Goal: Task Accomplishment & Management: Manage account settings

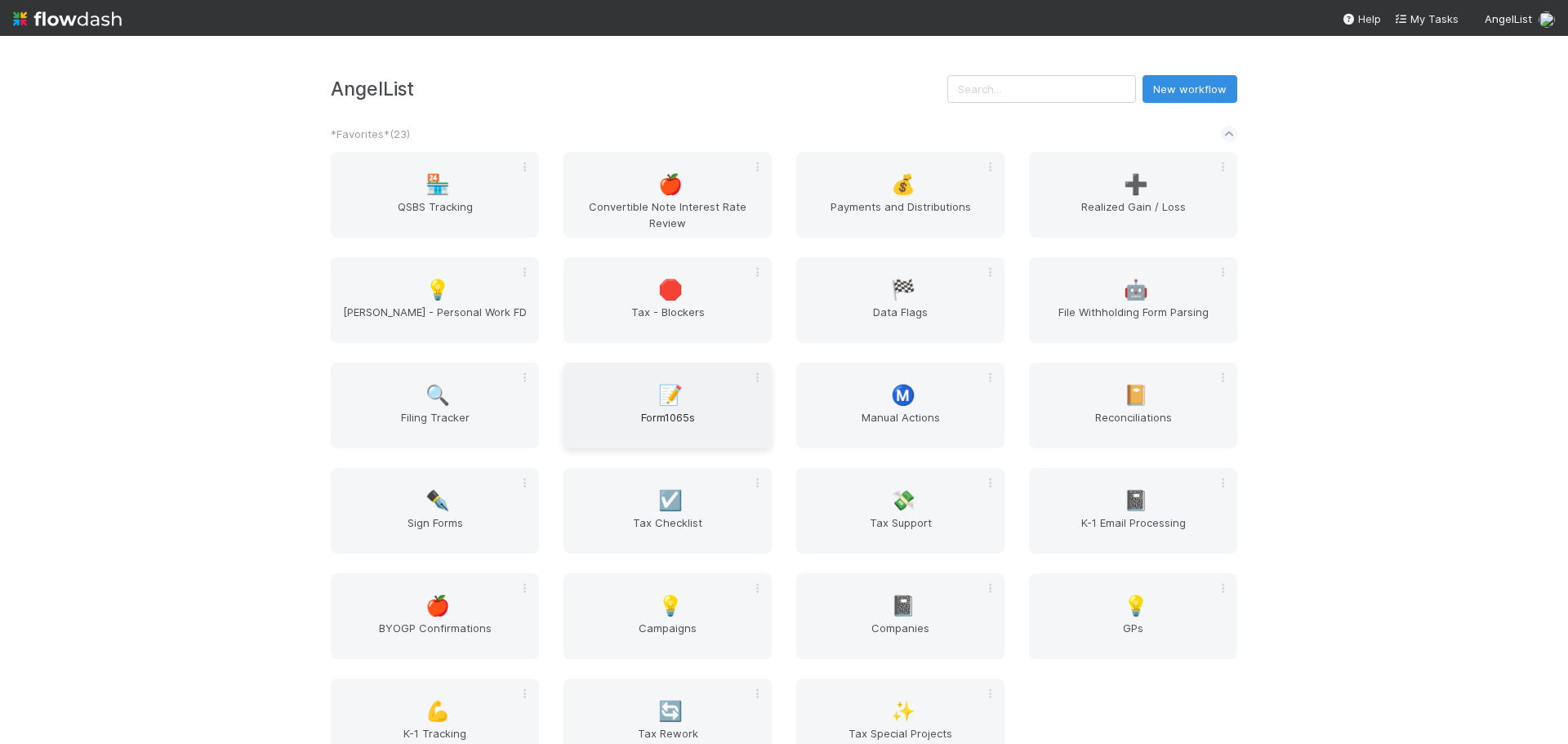
click at [684, 403] on div "📝 Form1065s" at bounding box center [668, 406] width 208 height 86
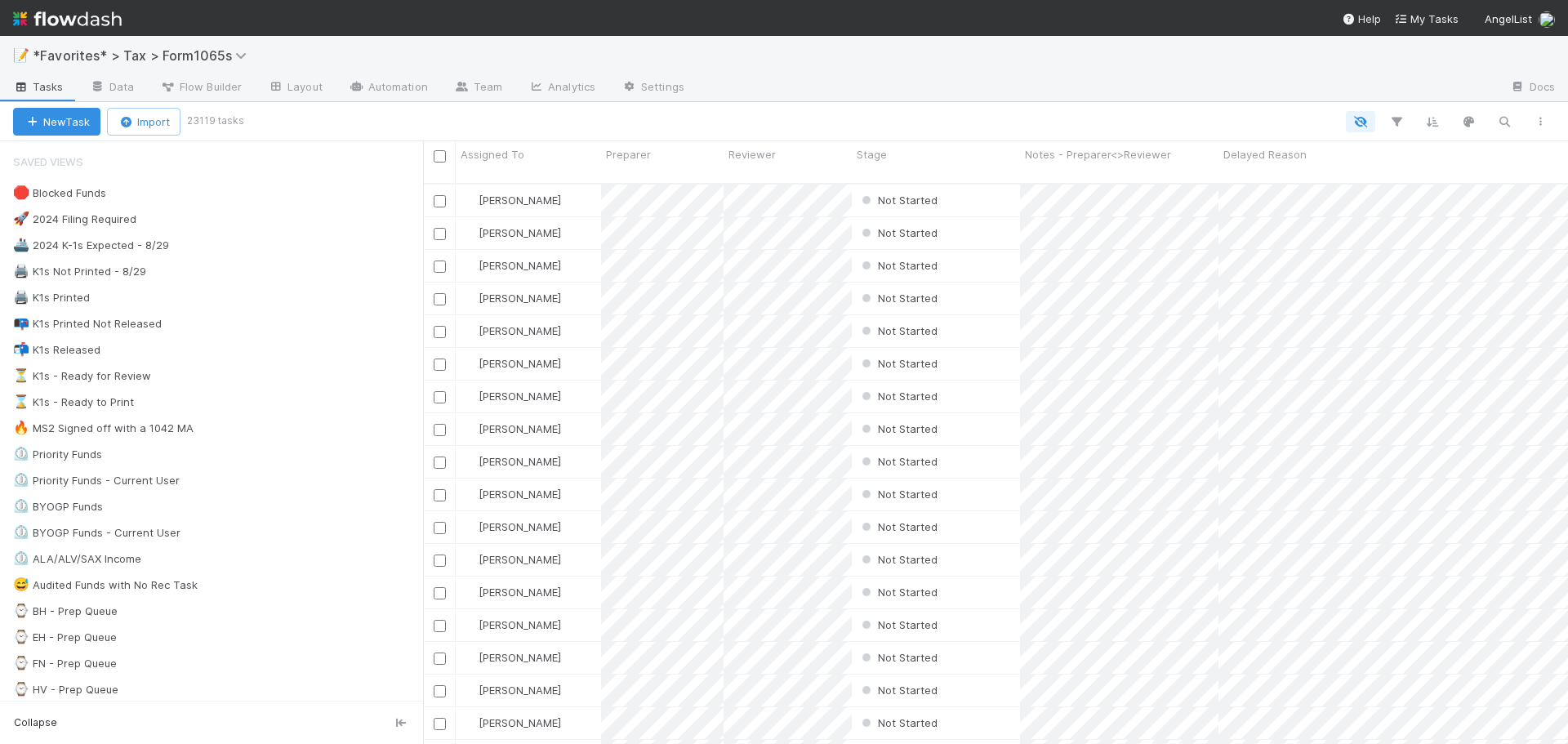
scroll to position [562, 1133]
click at [311, 273] on div "🖨️ K1s Not Printed - 8/29 168" at bounding box center [218, 272] width 410 height 21
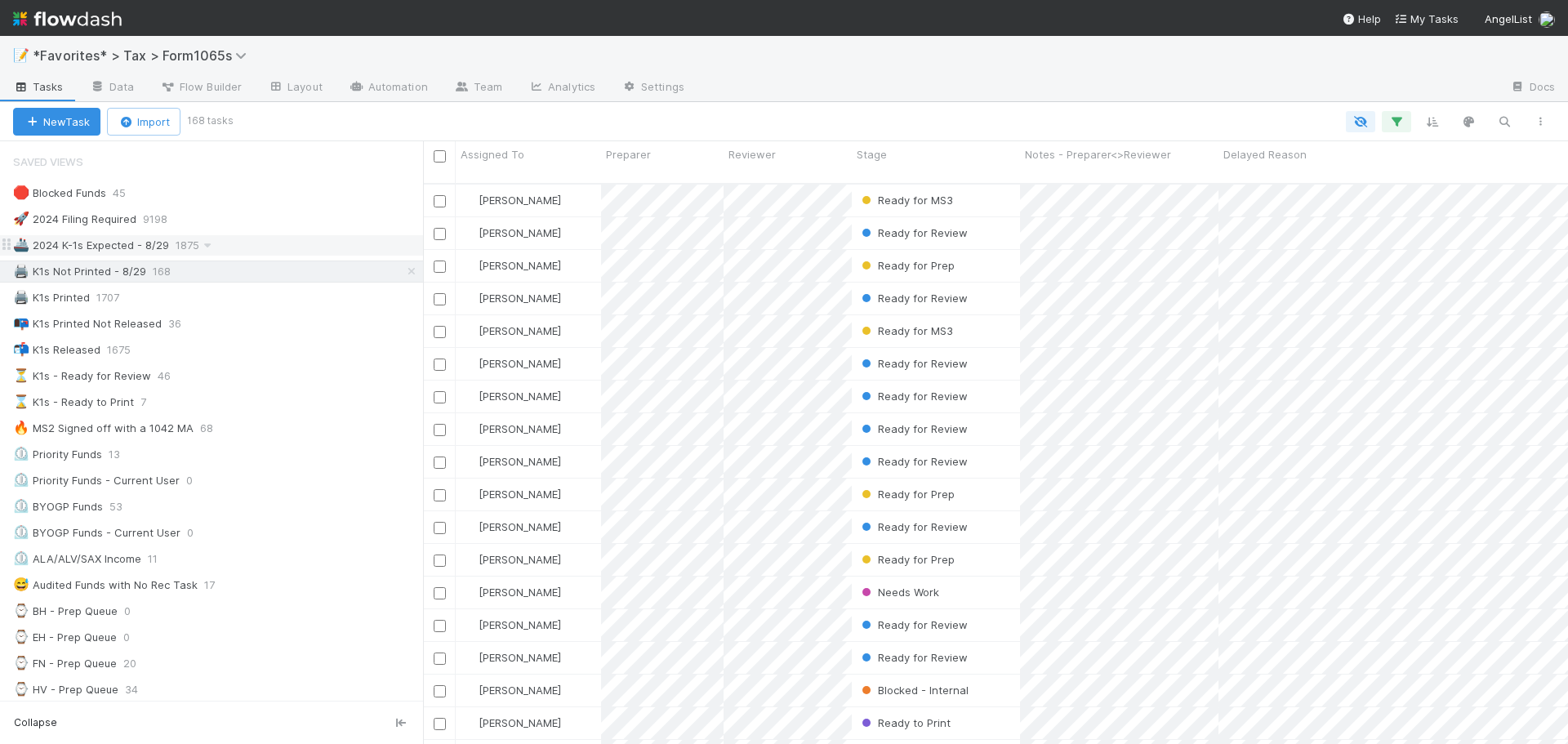
scroll to position [562, 1133]
click at [249, 276] on div "🖨️ K1s Not Printed - 8/29 168" at bounding box center [218, 272] width 410 height 21
click at [954, 102] on div "New Task Import 168 tasks" at bounding box center [784, 121] width 1568 height 39
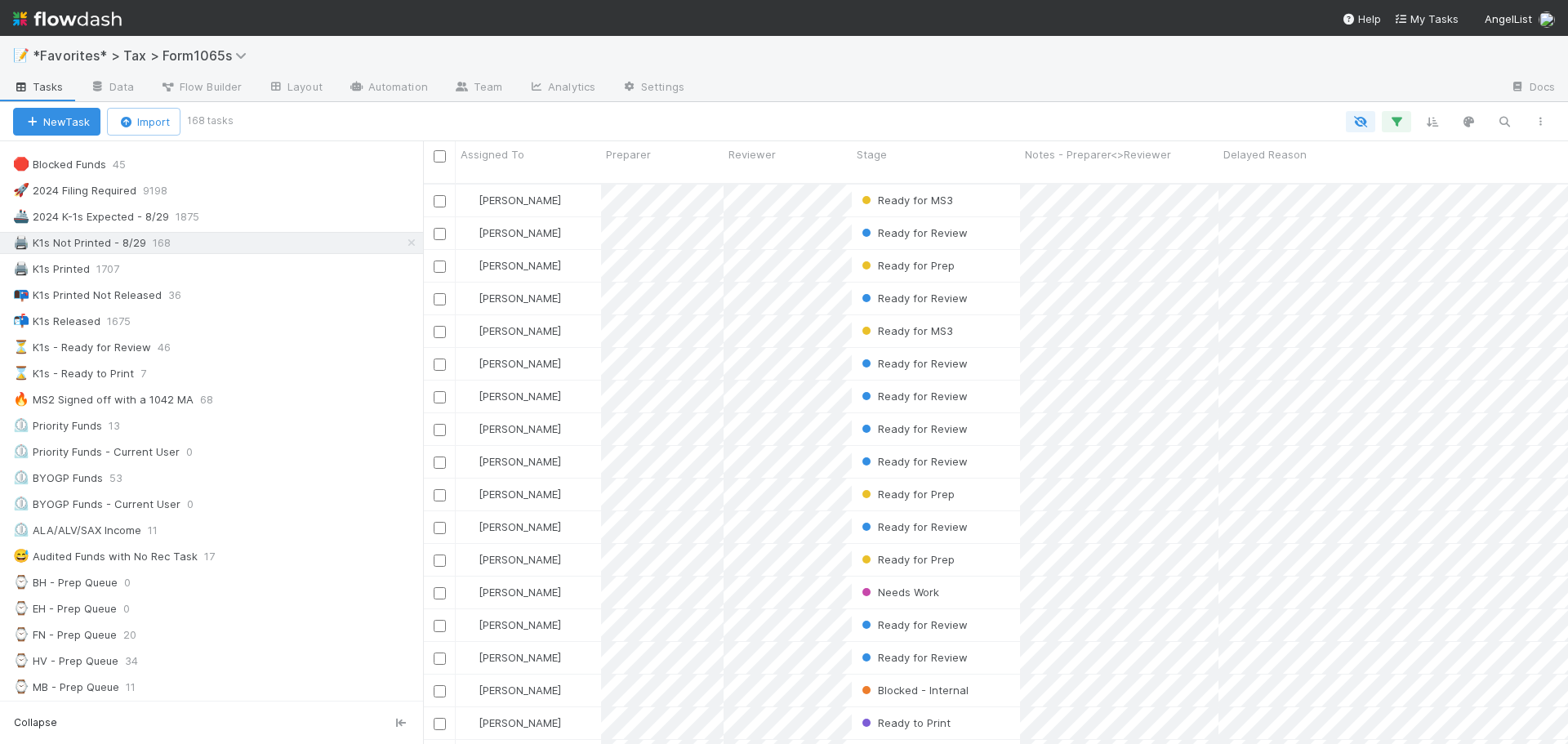
scroll to position [0, 0]
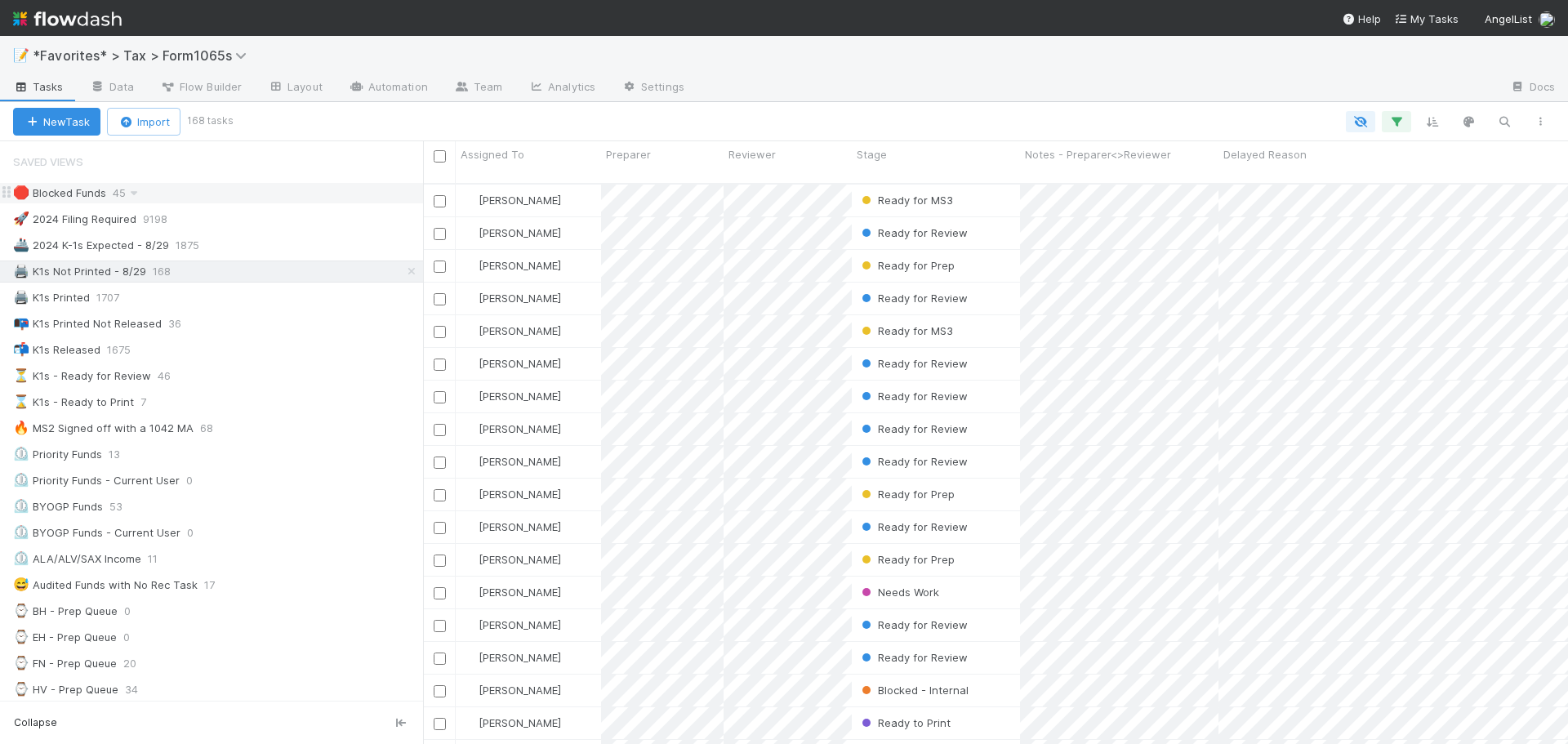
click at [244, 191] on div "🛑 Blocked Funds 45" at bounding box center [218, 193] width 410 height 21
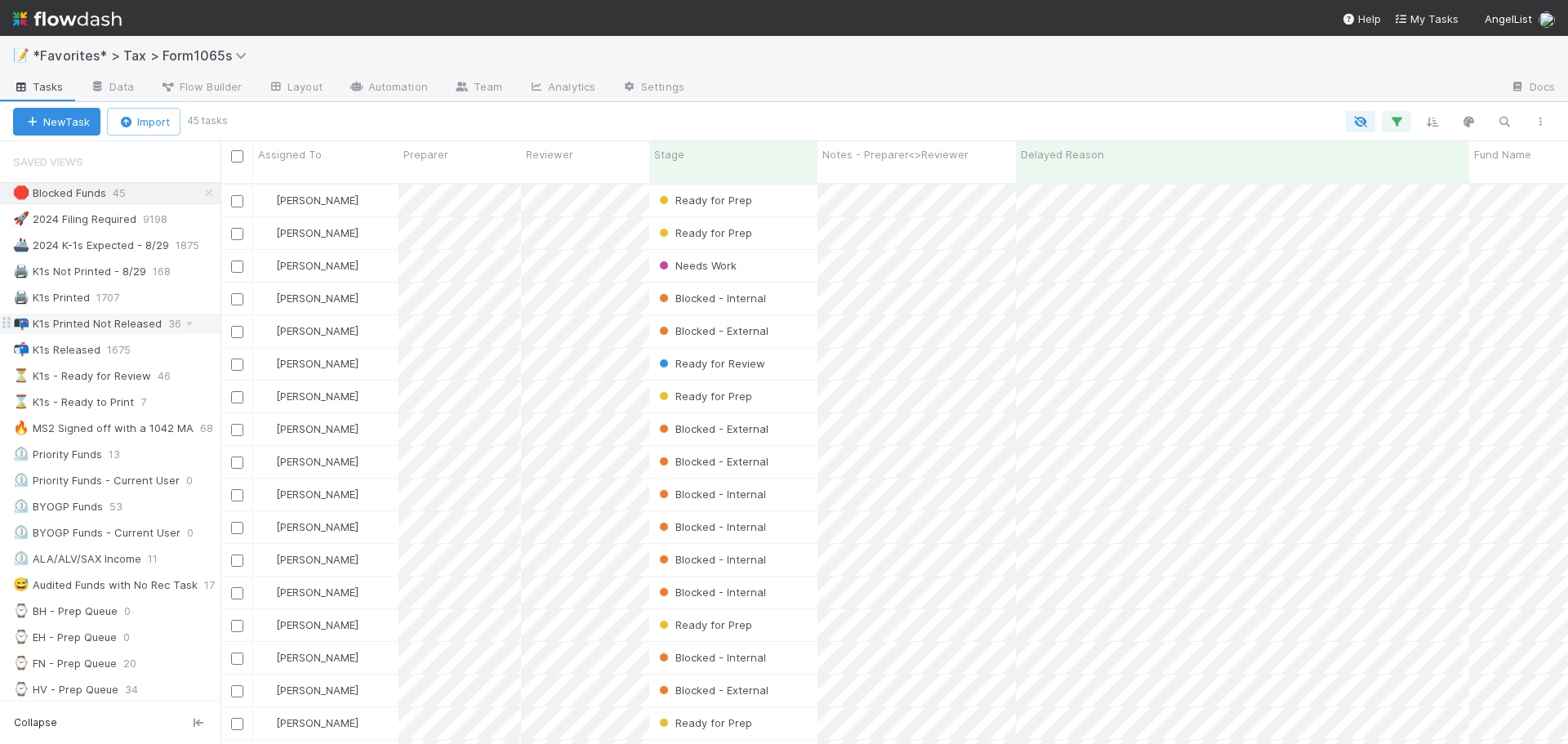
scroll to position [562, 1335]
drag, startPoint x: 424, startPoint y: 326, endPoint x: 210, endPoint y: 319, distance: 214.1
click at [210, 319] on div "Saved Views 🛑 Blocked Funds 45 🚀 2024 Filing Required 9198 🚢 2024 K-1s Expected…" at bounding box center [110, 443] width 221 height 603
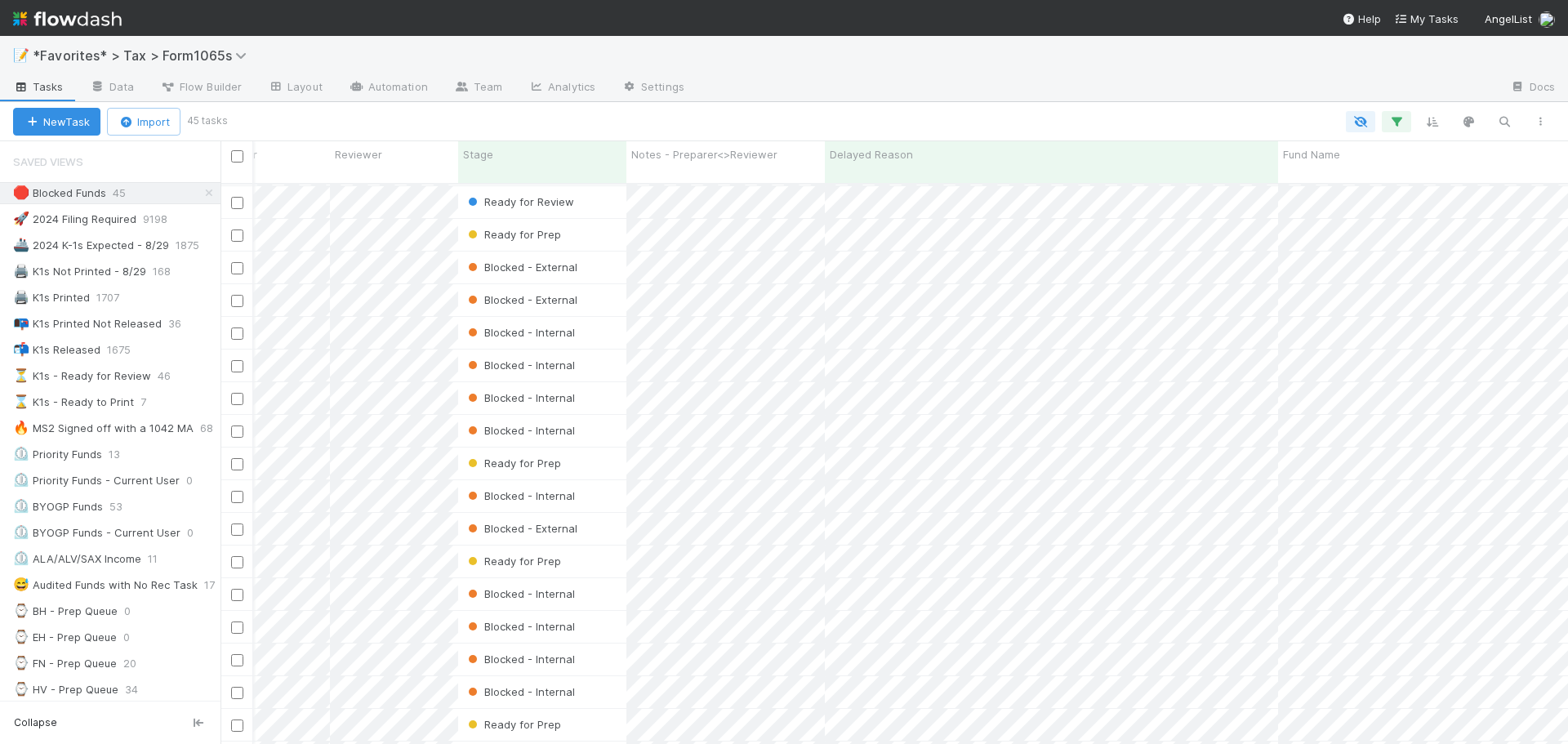
scroll to position [163, 191]
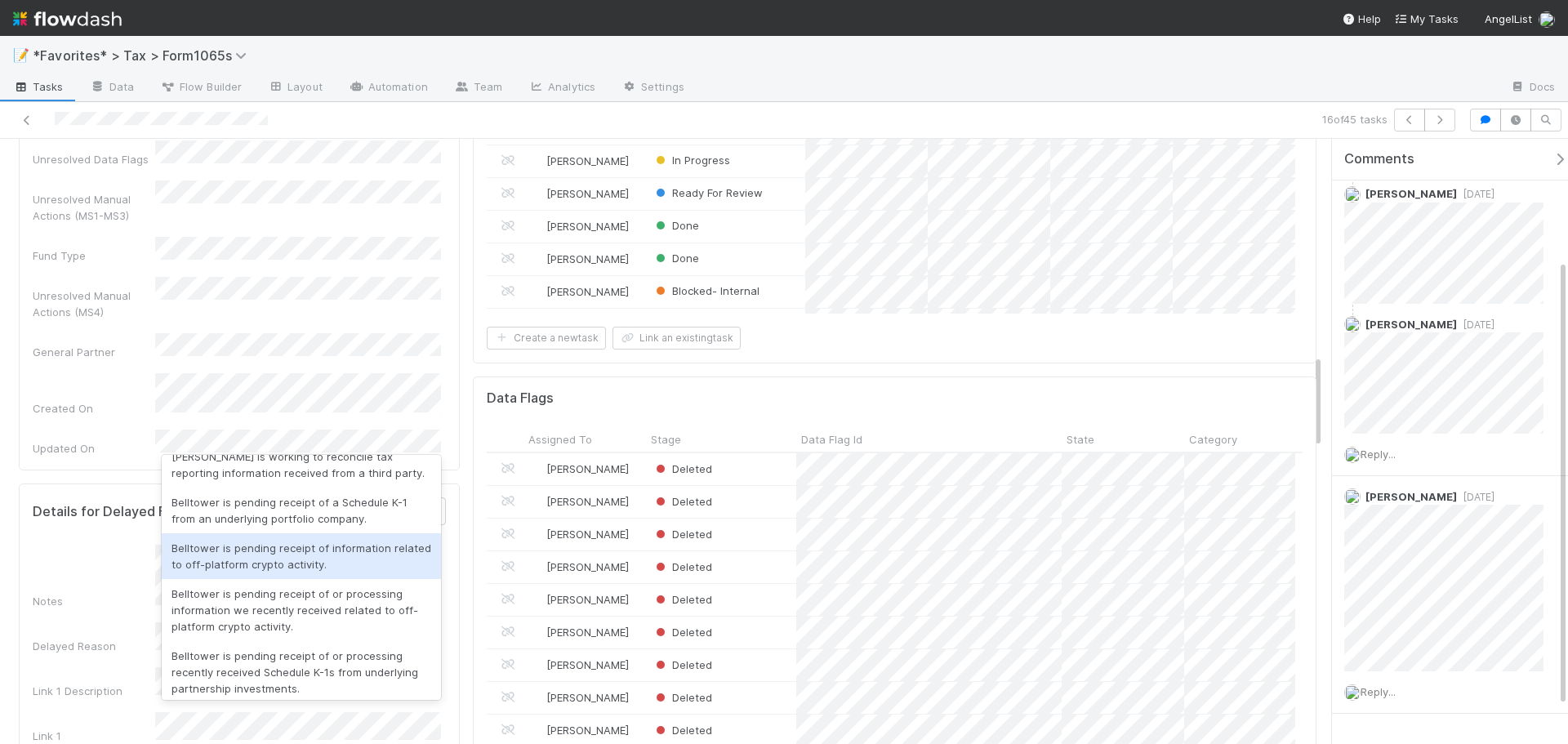
scroll to position [496, 0]
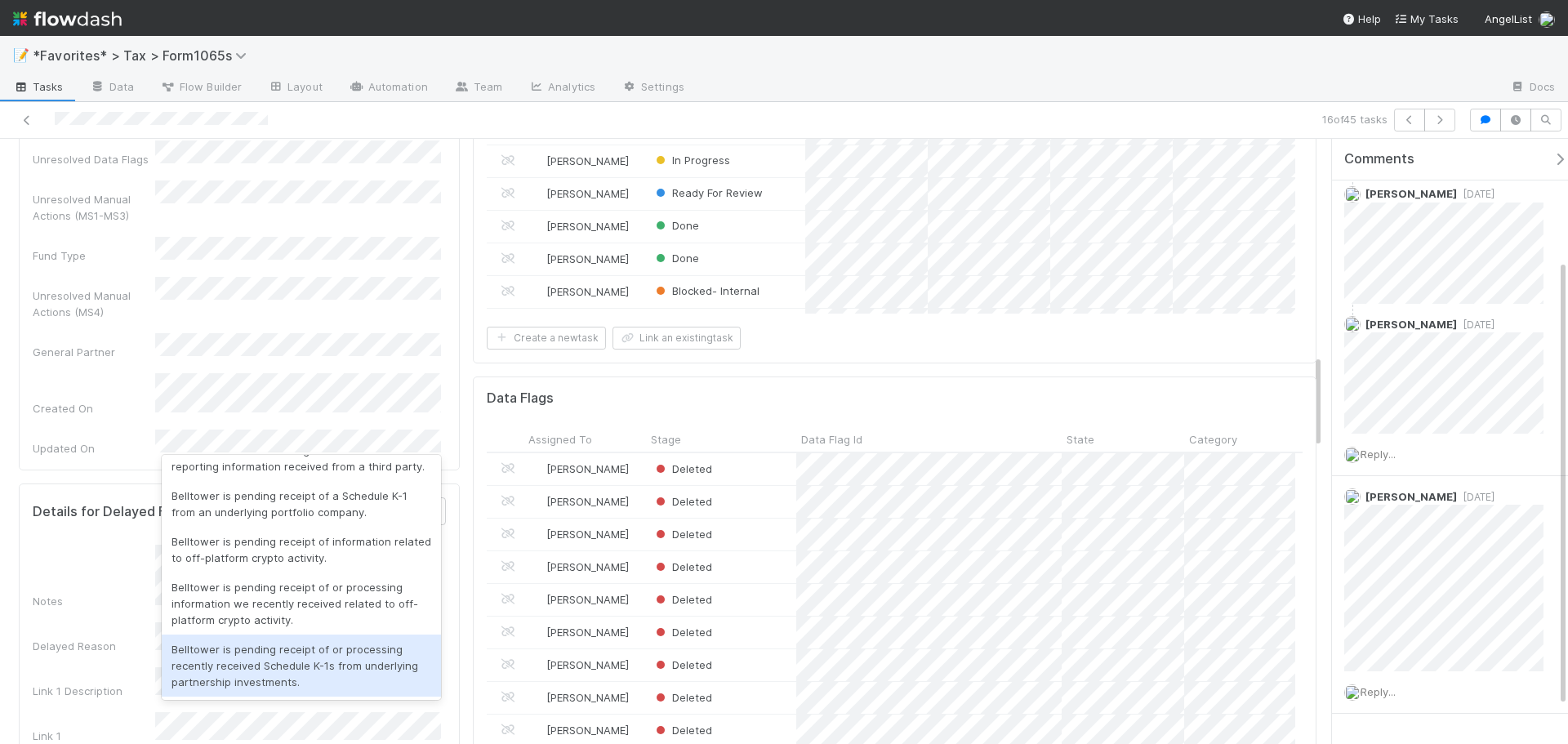
click at [303, 655] on div "Belltower is pending receipt of or processing recently received Schedule K-1s f…" at bounding box center [301, 665] width 280 height 62
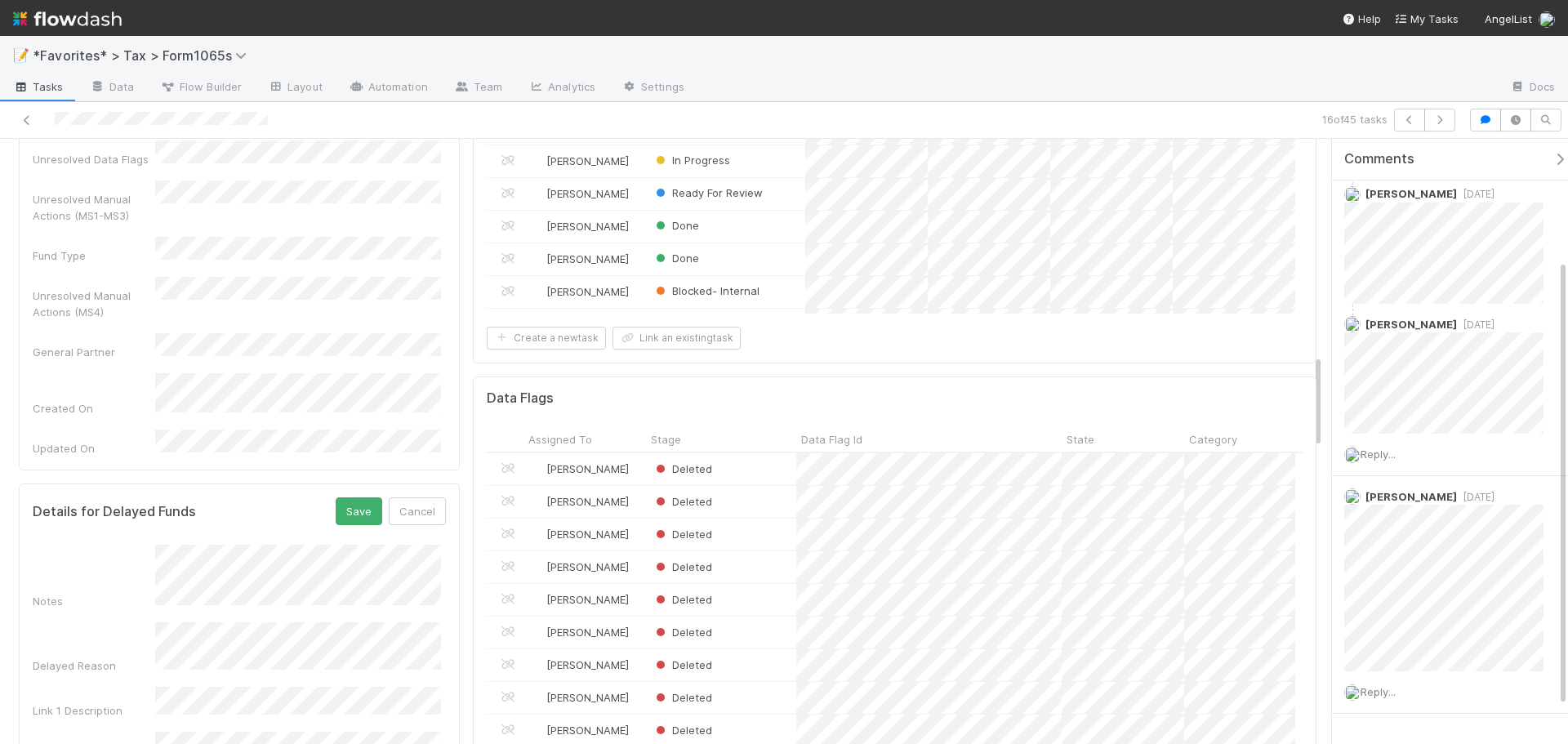
click at [354, 483] on div "Details for Delayed Funds Save Cancel Notes Delayed Reason Link 1 Description L…" at bounding box center [239, 720] width 441 height 473
click at [352, 497] on button "Save" at bounding box center [358, 511] width 47 height 28
click at [27, 116] on icon at bounding box center [27, 120] width 16 height 11
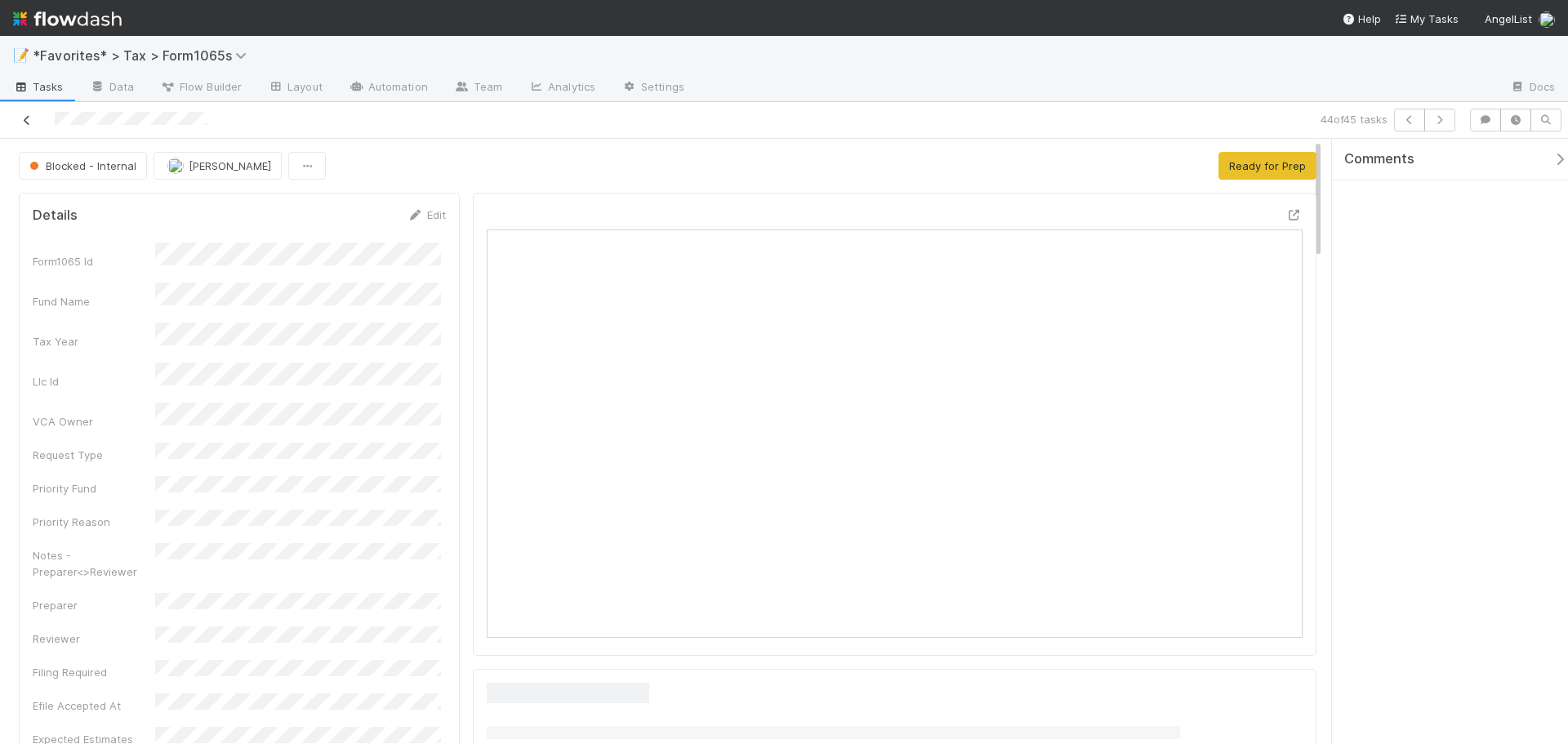
click at [25, 120] on icon at bounding box center [27, 120] width 16 height 11
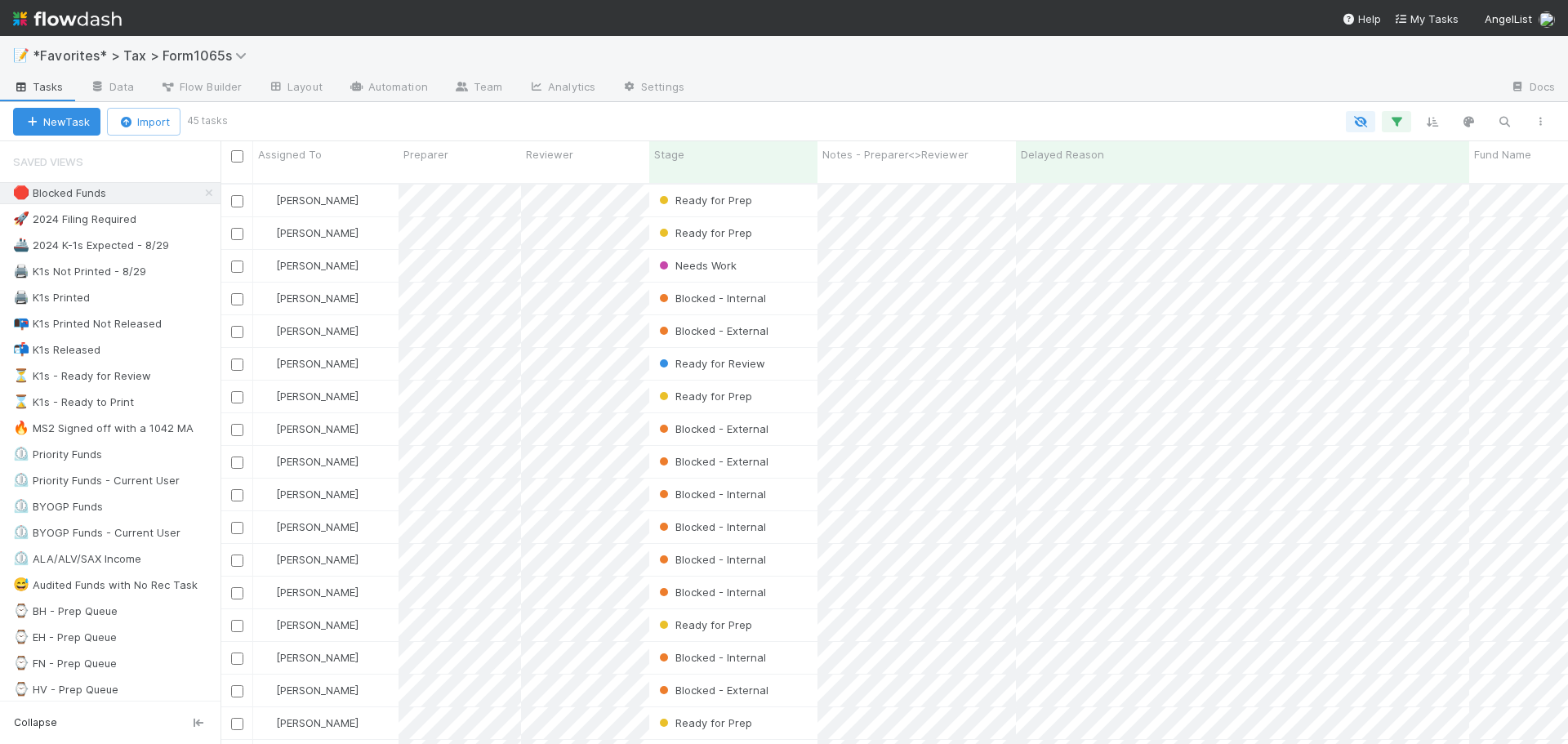
scroll to position [562, 1335]
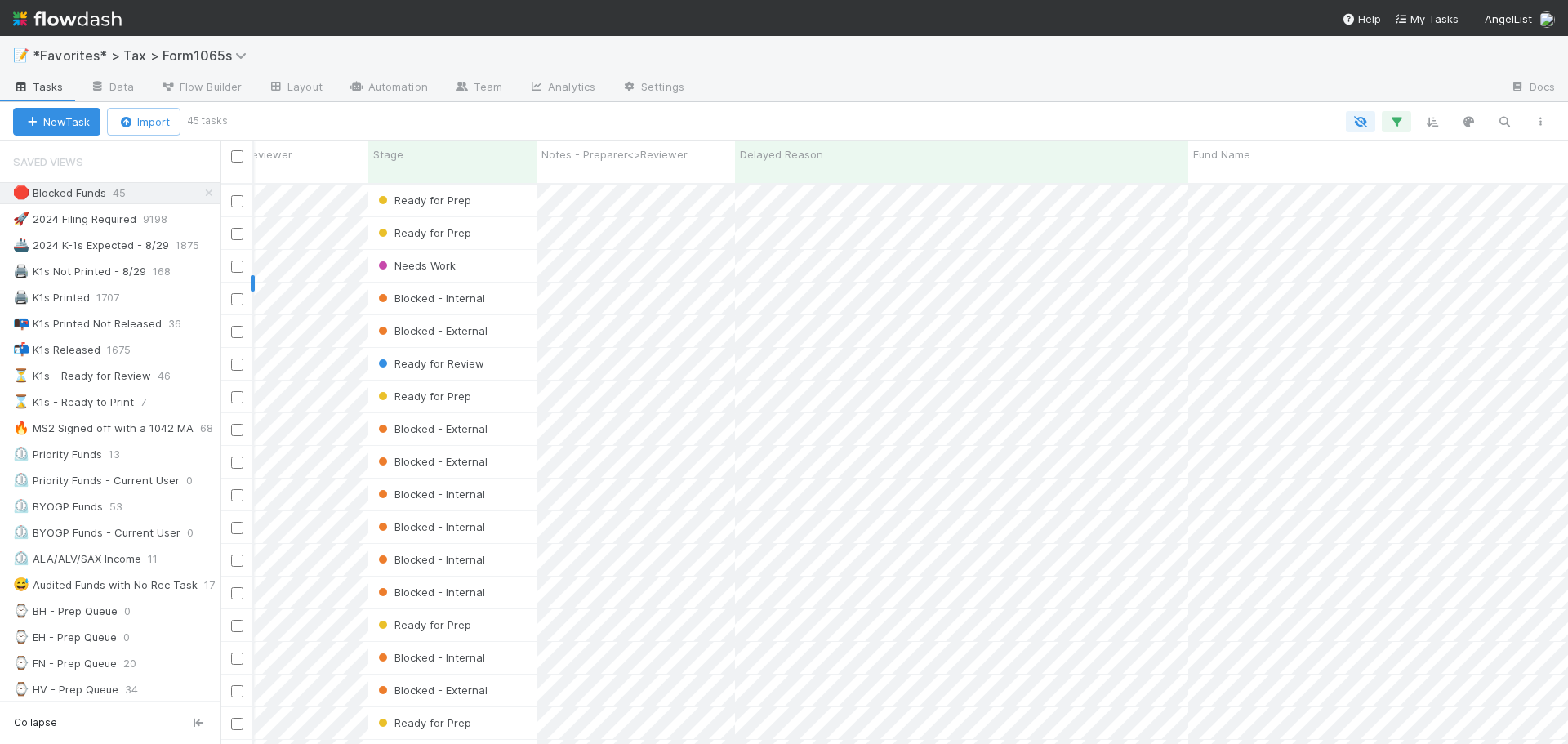
drag, startPoint x: 238, startPoint y: 283, endPoint x: 252, endPoint y: 289, distance: 15.2
click at [236, 293] on input "checkbox" at bounding box center [237, 299] width 12 height 12
click at [234, 489] on input "checkbox" at bounding box center [237, 495] width 12 height 12
click at [236, 522] on input "checkbox" at bounding box center [237, 528] width 12 height 12
click at [234, 554] on input "checkbox" at bounding box center [237, 560] width 12 height 12
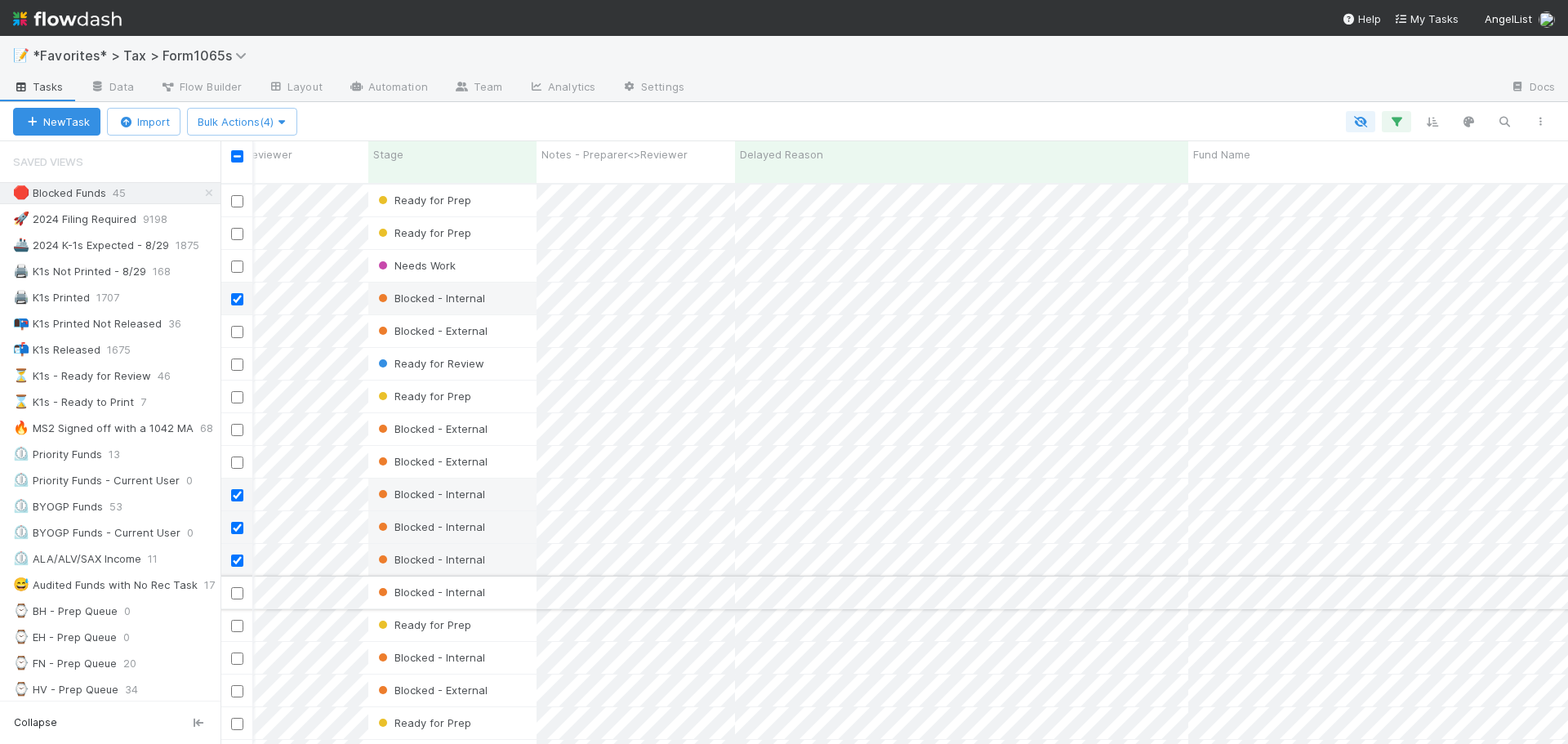
click at [238, 587] on input "checkbox" at bounding box center [237, 593] width 12 height 12
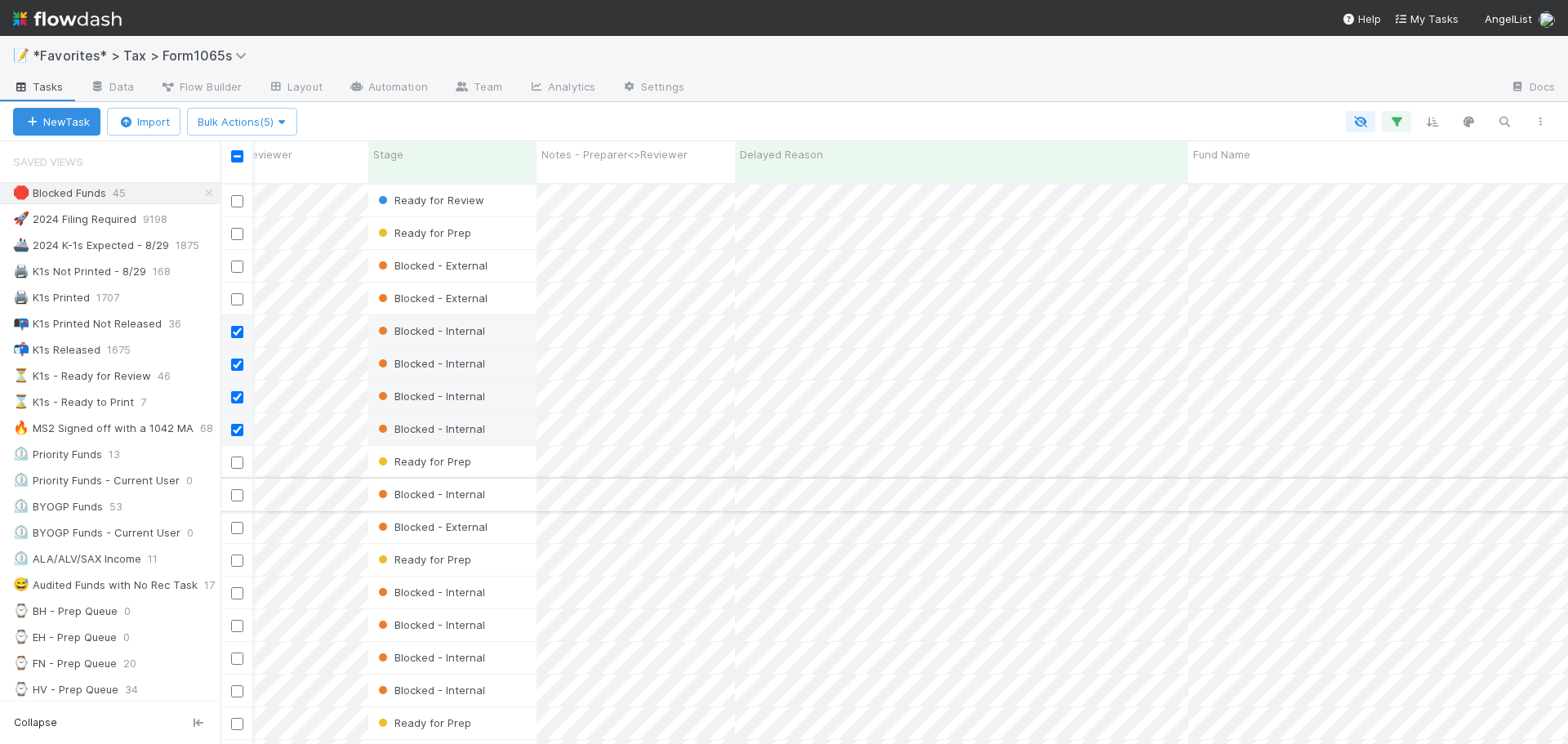
click at [235, 489] on input "checkbox" at bounding box center [237, 495] width 12 height 12
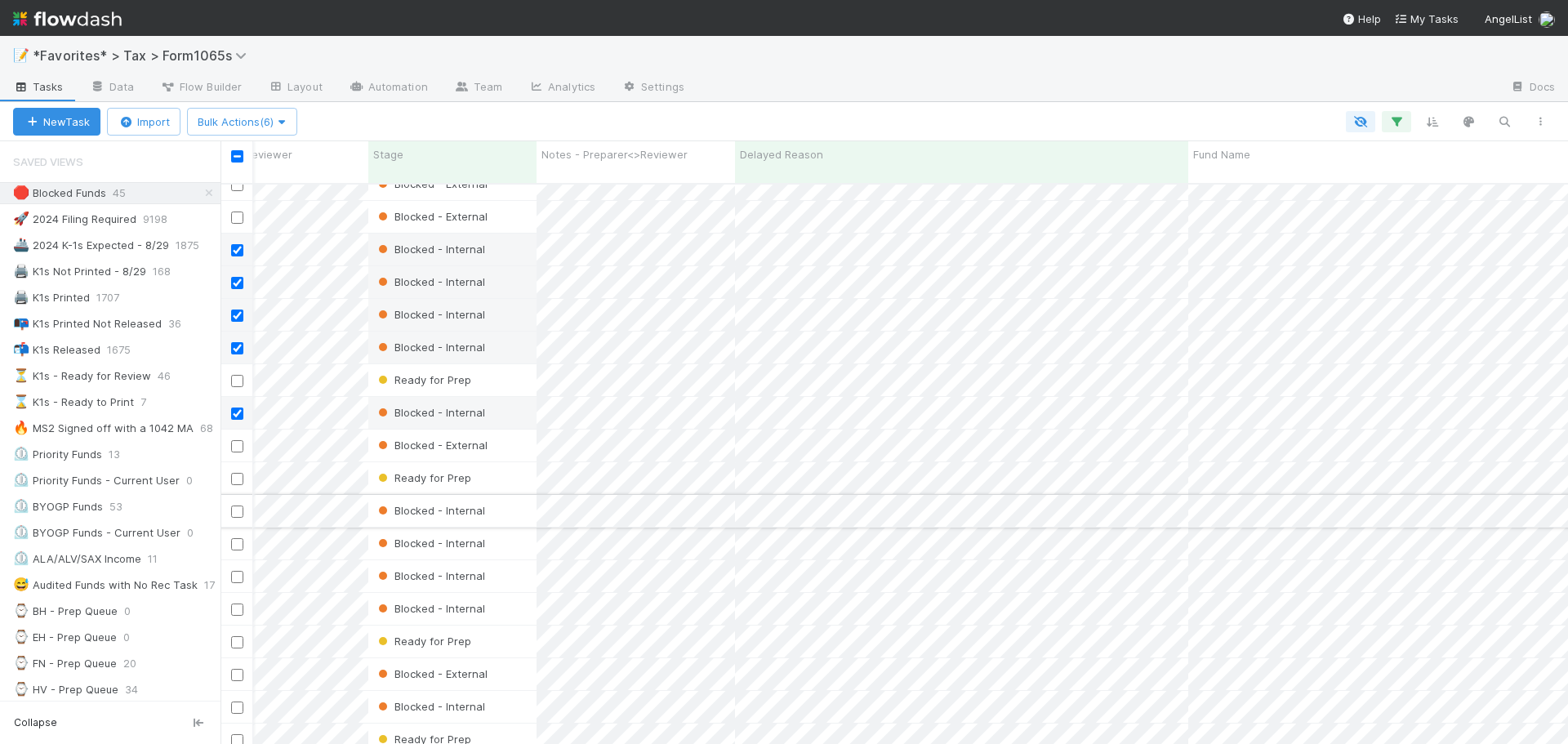
click at [235, 505] on input "checkbox" at bounding box center [237, 511] width 12 height 12
click at [233, 538] on input "checkbox" at bounding box center [237, 544] width 12 height 12
click at [236, 571] on input "checkbox" at bounding box center [237, 577] width 12 height 12
click at [237, 604] on input "checkbox" at bounding box center [237, 610] width 12 height 12
click at [240, 538] on input "checkbox" at bounding box center [237, 544] width 12 height 12
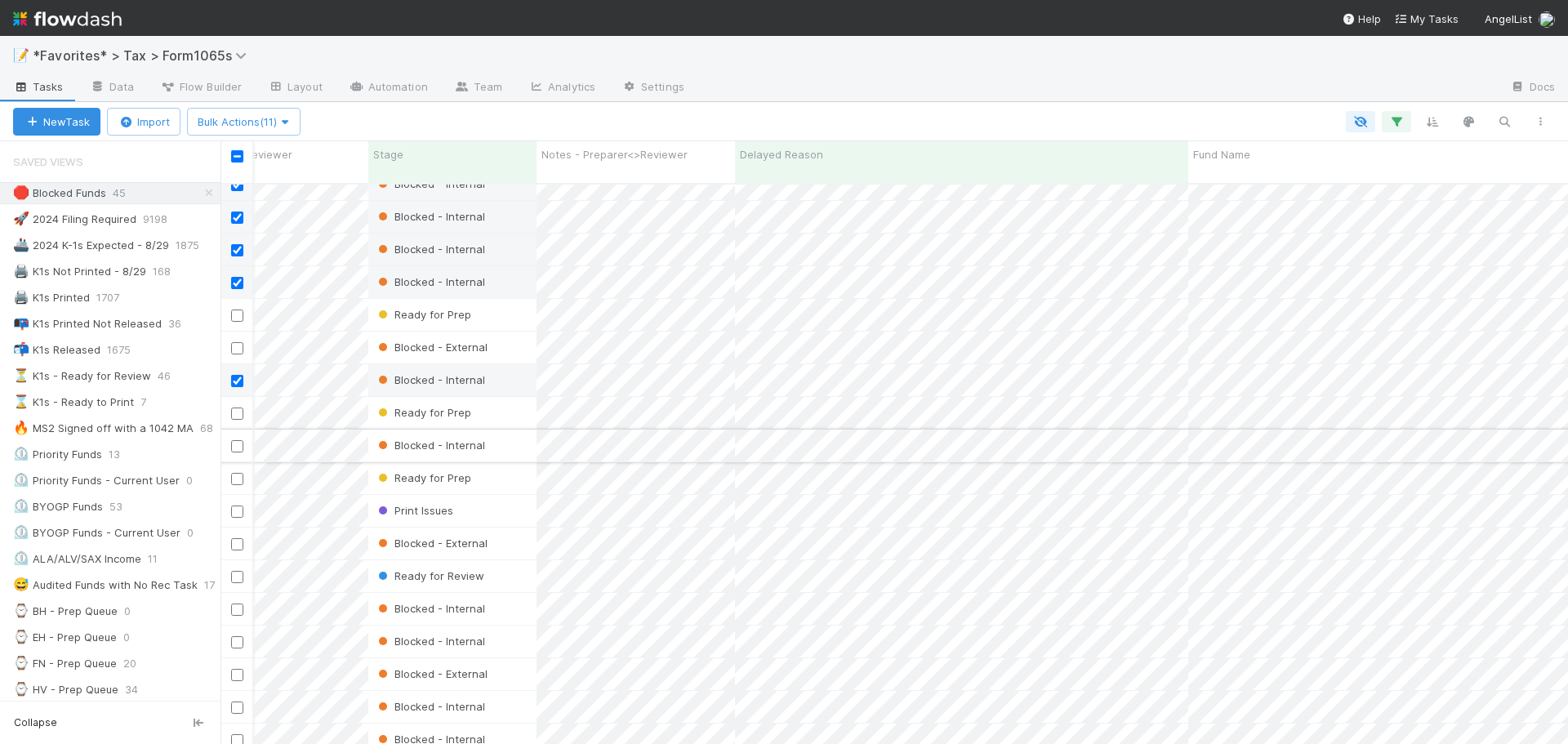
click at [238, 441] on input "checkbox" at bounding box center [237, 447] width 12 height 12
click at [241, 441] on input "checkbox" at bounding box center [237, 447] width 12 height 12
click at [239, 472] on input "checkbox" at bounding box center [237, 478] width 12 height 12
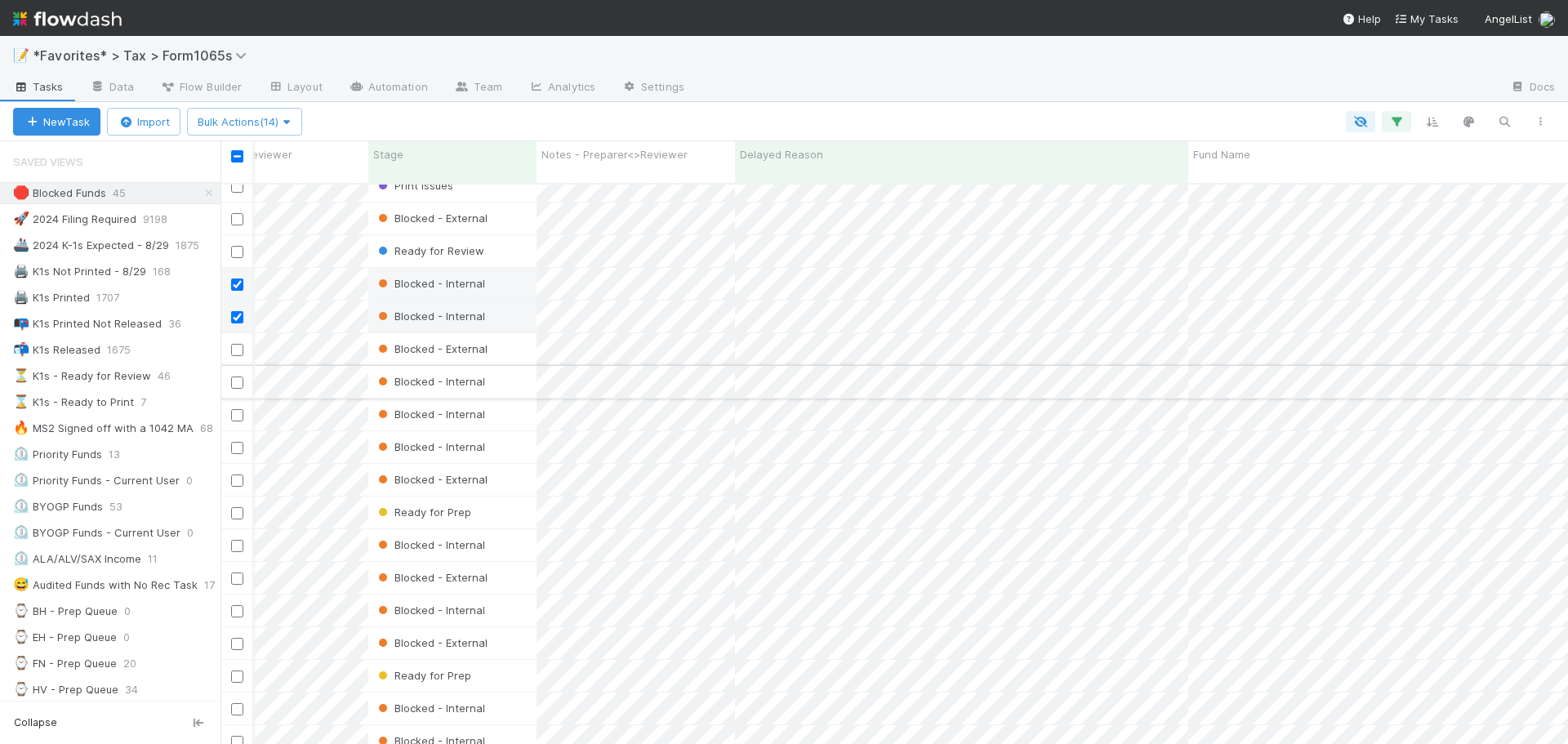
click at [235, 376] on input "checkbox" at bounding box center [237, 382] width 12 height 12
click at [236, 409] on input "checkbox" at bounding box center [237, 415] width 12 height 12
click at [235, 442] on input "checkbox" at bounding box center [237, 448] width 12 height 12
click at [240, 540] on input "checkbox" at bounding box center [237, 546] width 12 height 12
click at [238, 605] on input "checkbox" at bounding box center [237, 611] width 12 height 12
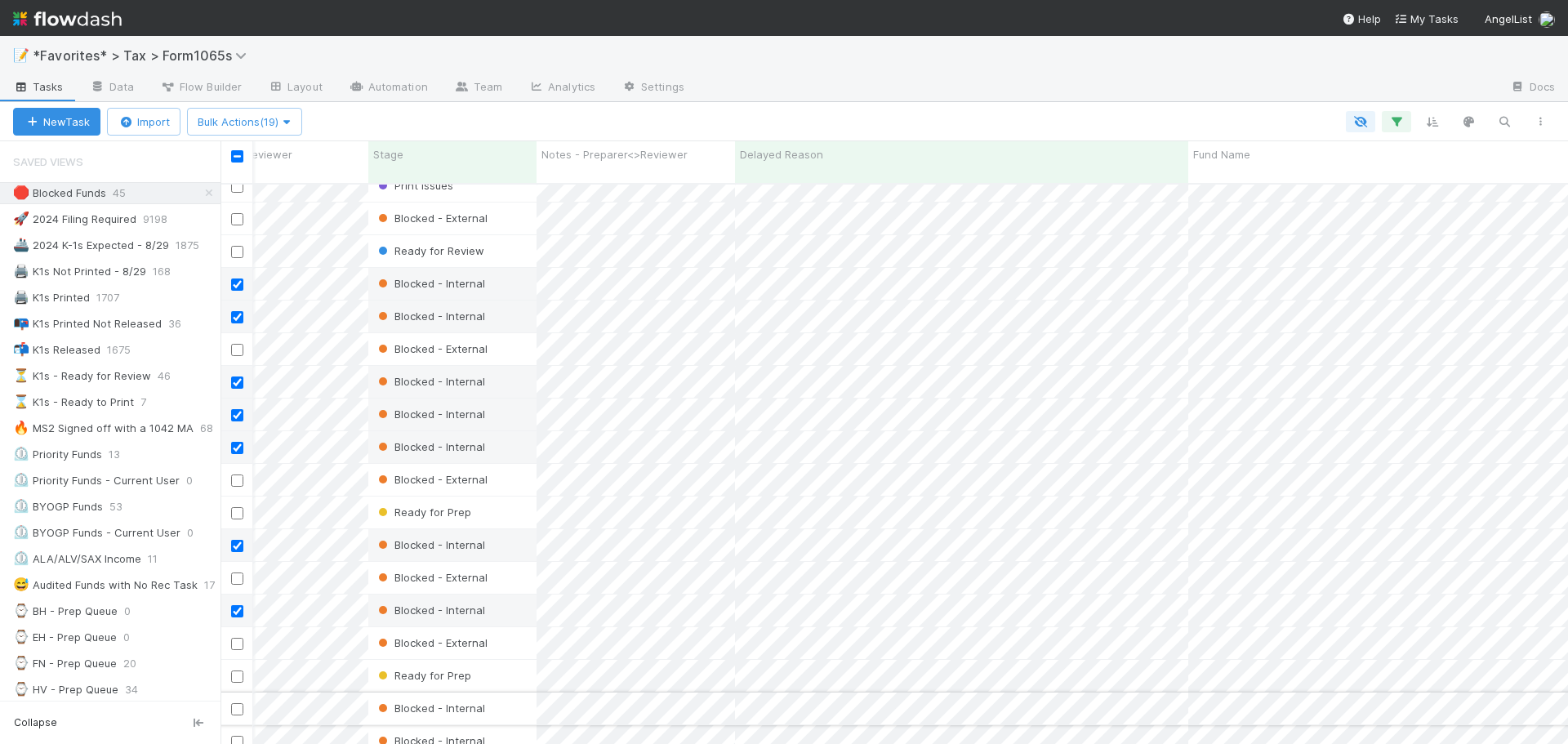
click at [239, 703] on input "checkbox" at bounding box center [237, 709] width 12 height 12
click at [235, 736] on input "checkbox" at bounding box center [237, 742] width 12 height 12
click at [280, 116] on span "Bulk Actions (21)" at bounding box center [245, 121] width 94 height 13
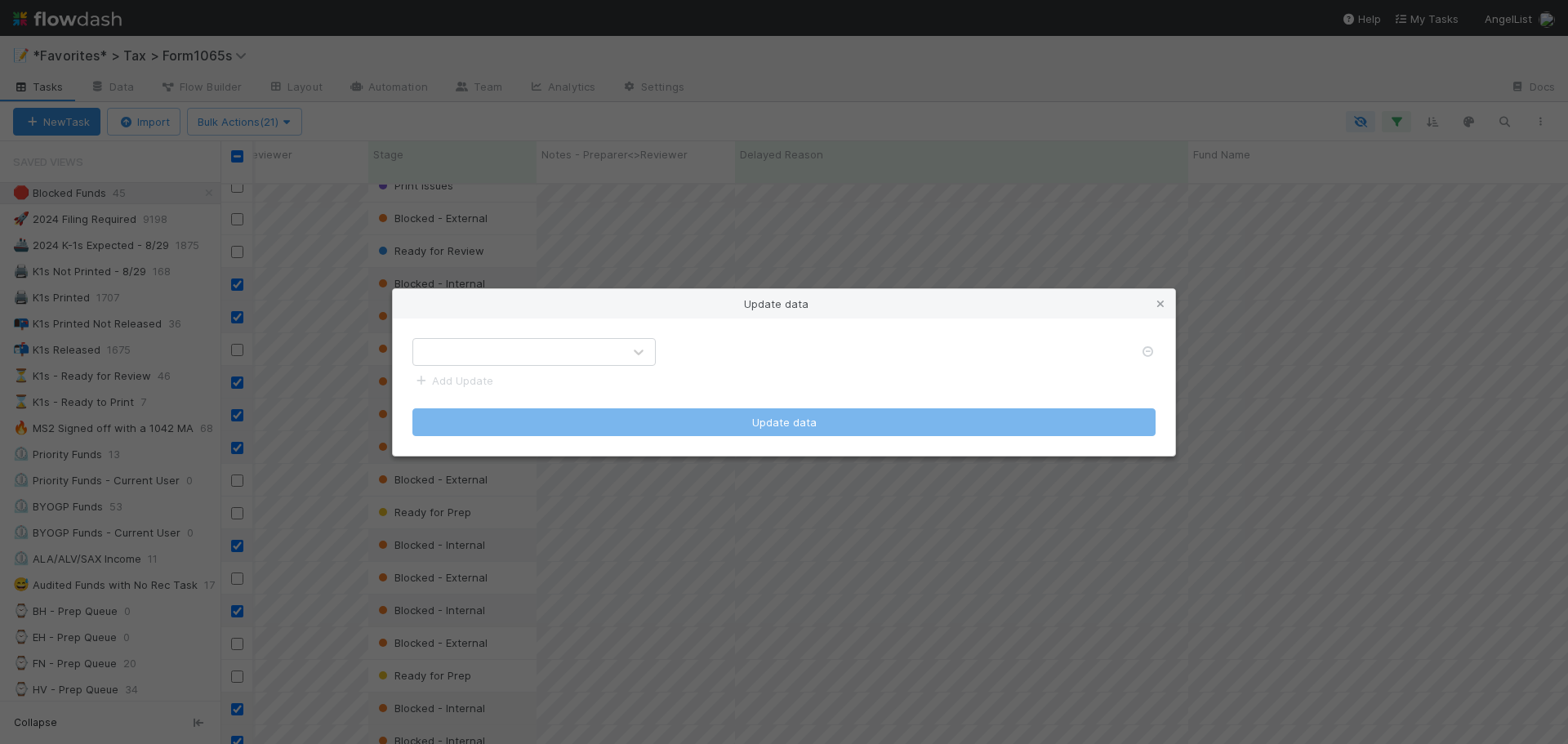
click at [577, 335] on div "Add Update Update data" at bounding box center [784, 387] width 783 height 137
click at [565, 347] on div at bounding box center [517, 352] width 209 height 26
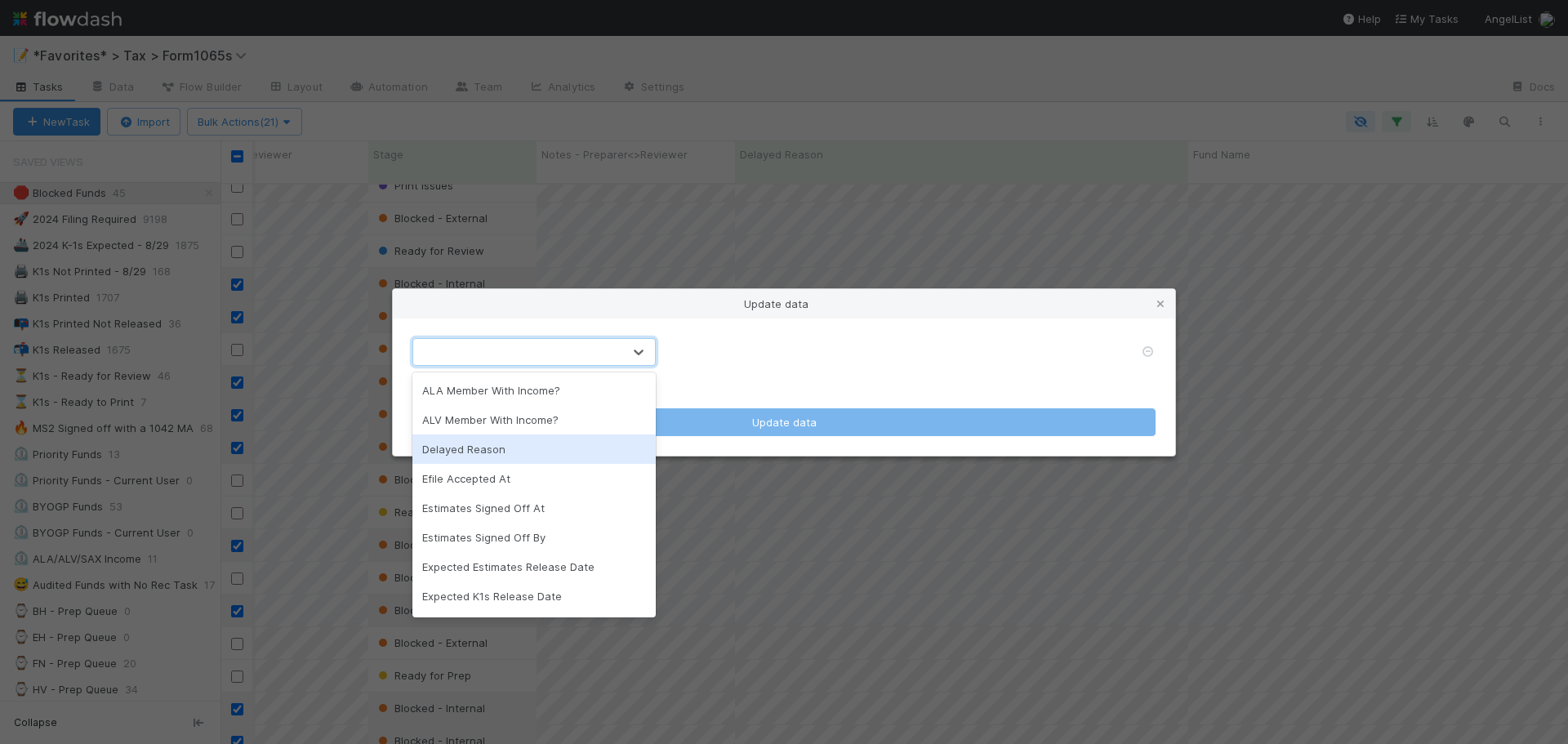
click at [516, 448] on div "Delayed Reason" at bounding box center [534, 450] width 244 height 30
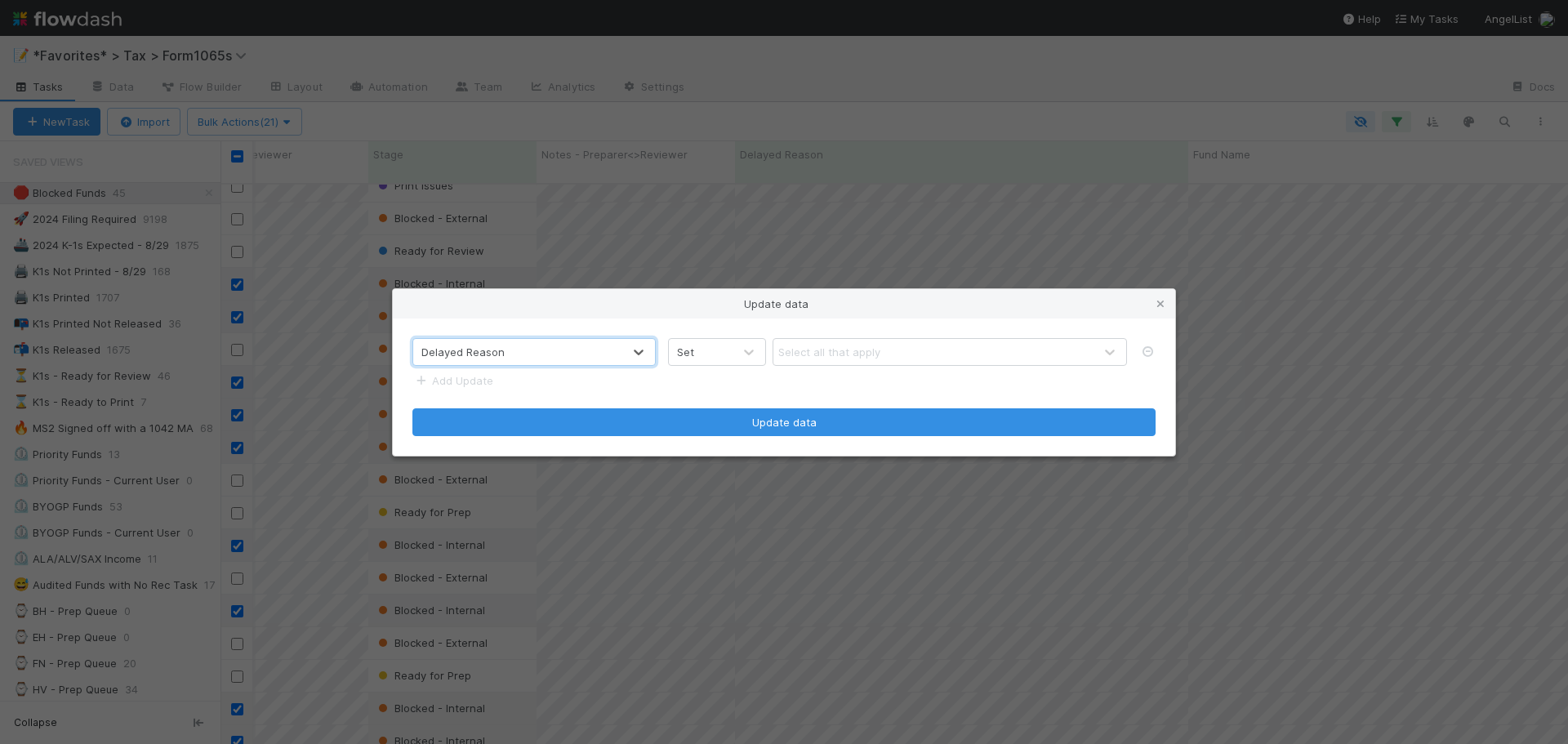
click at [822, 347] on div "Select all that apply" at bounding box center [829, 352] width 102 height 16
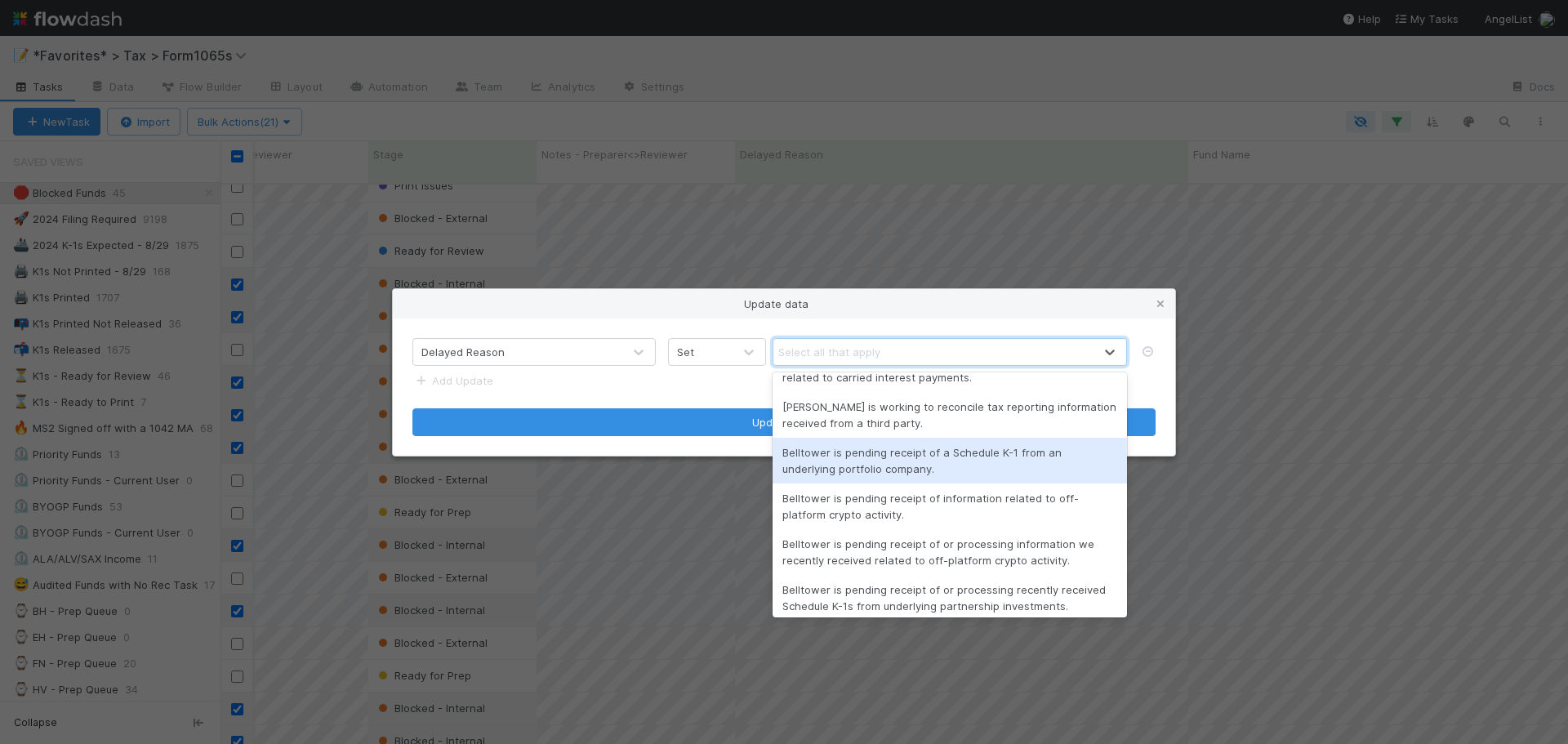
scroll to position [415, 0]
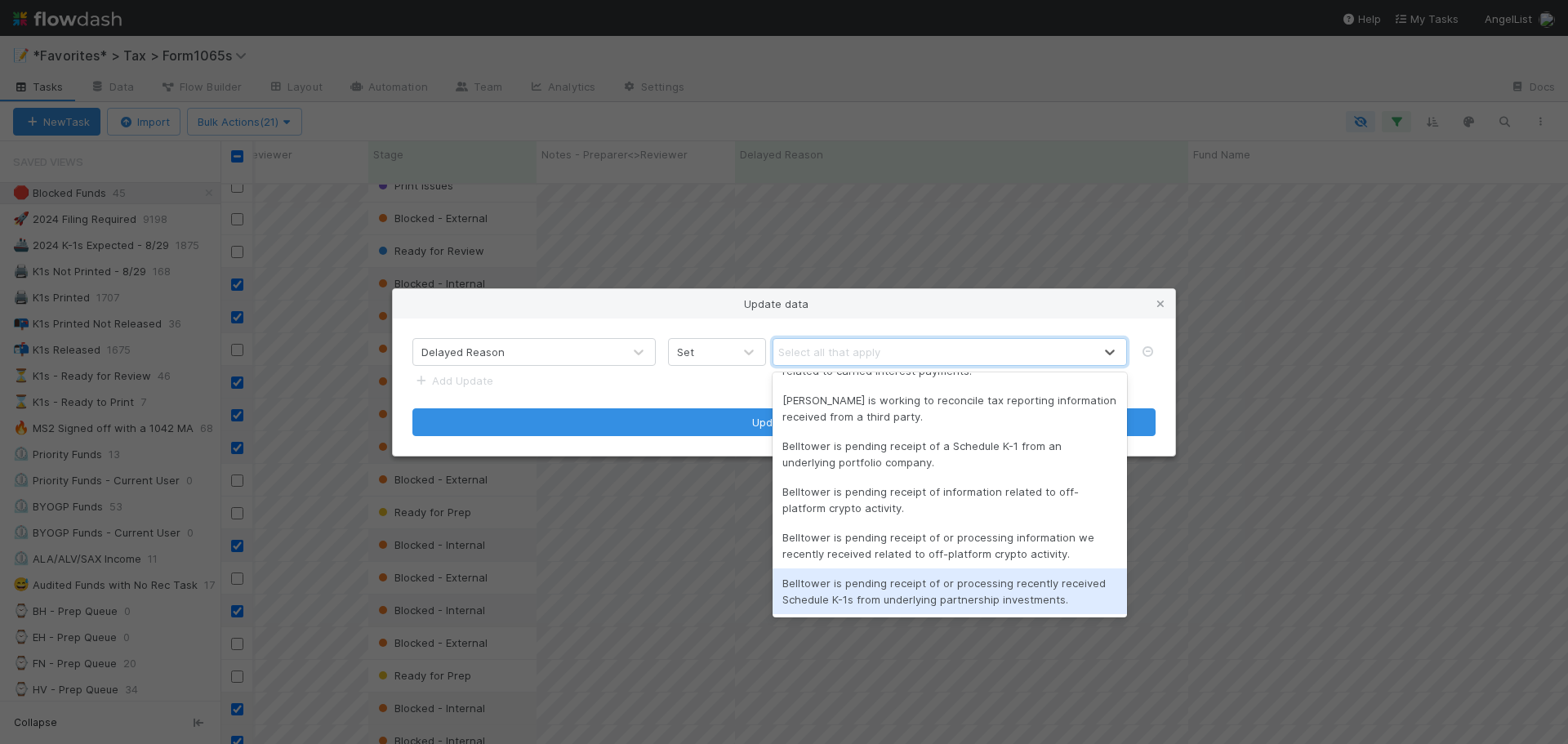
click at [974, 600] on div "Belltower is pending receipt of or processing recently received Schedule K-1s f…" at bounding box center [950, 591] width 354 height 46
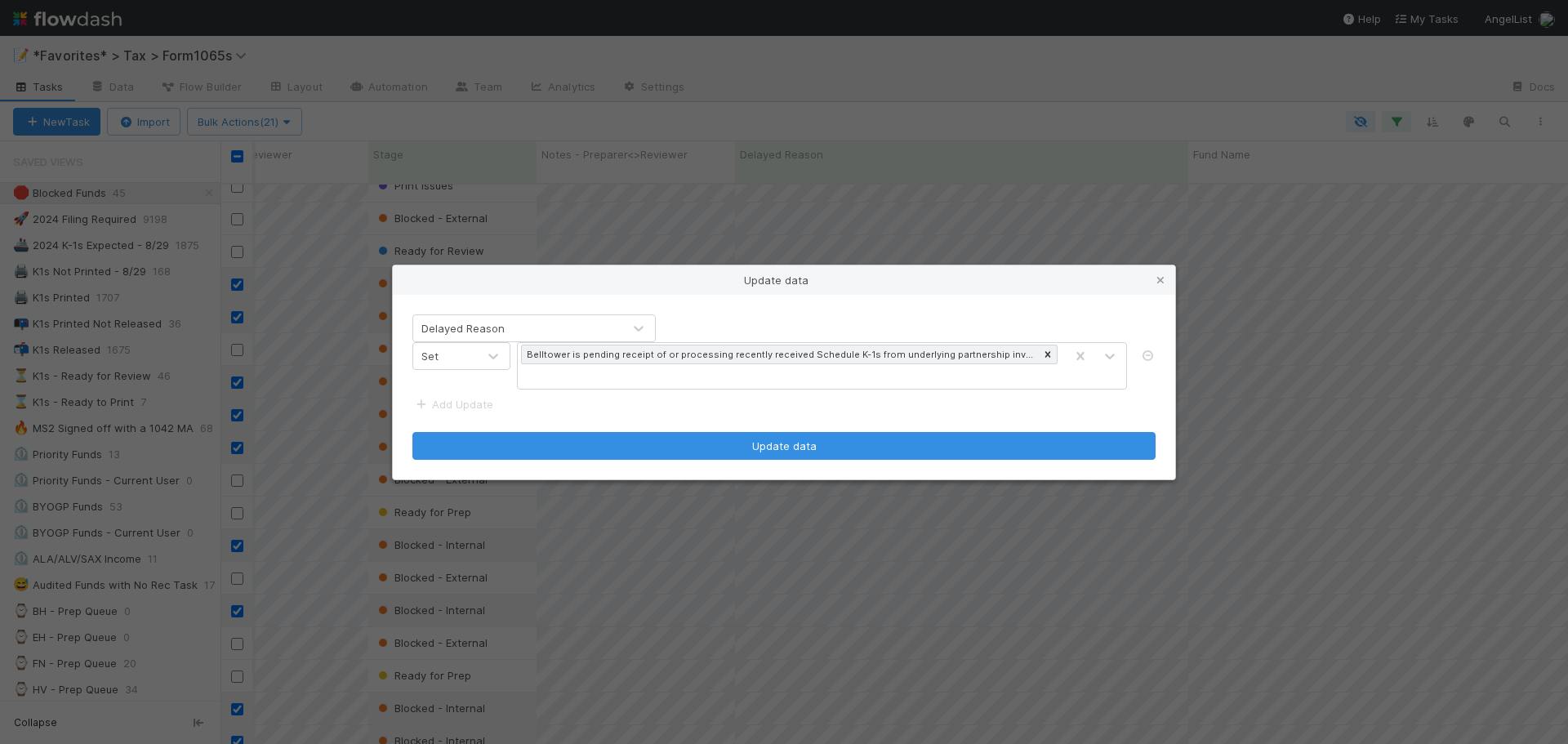
click at [829, 465] on div "Delayed Reason Set Belltower is pending receipt of or processing recently recei…" at bounding box center [784, 387] width 783 height 185
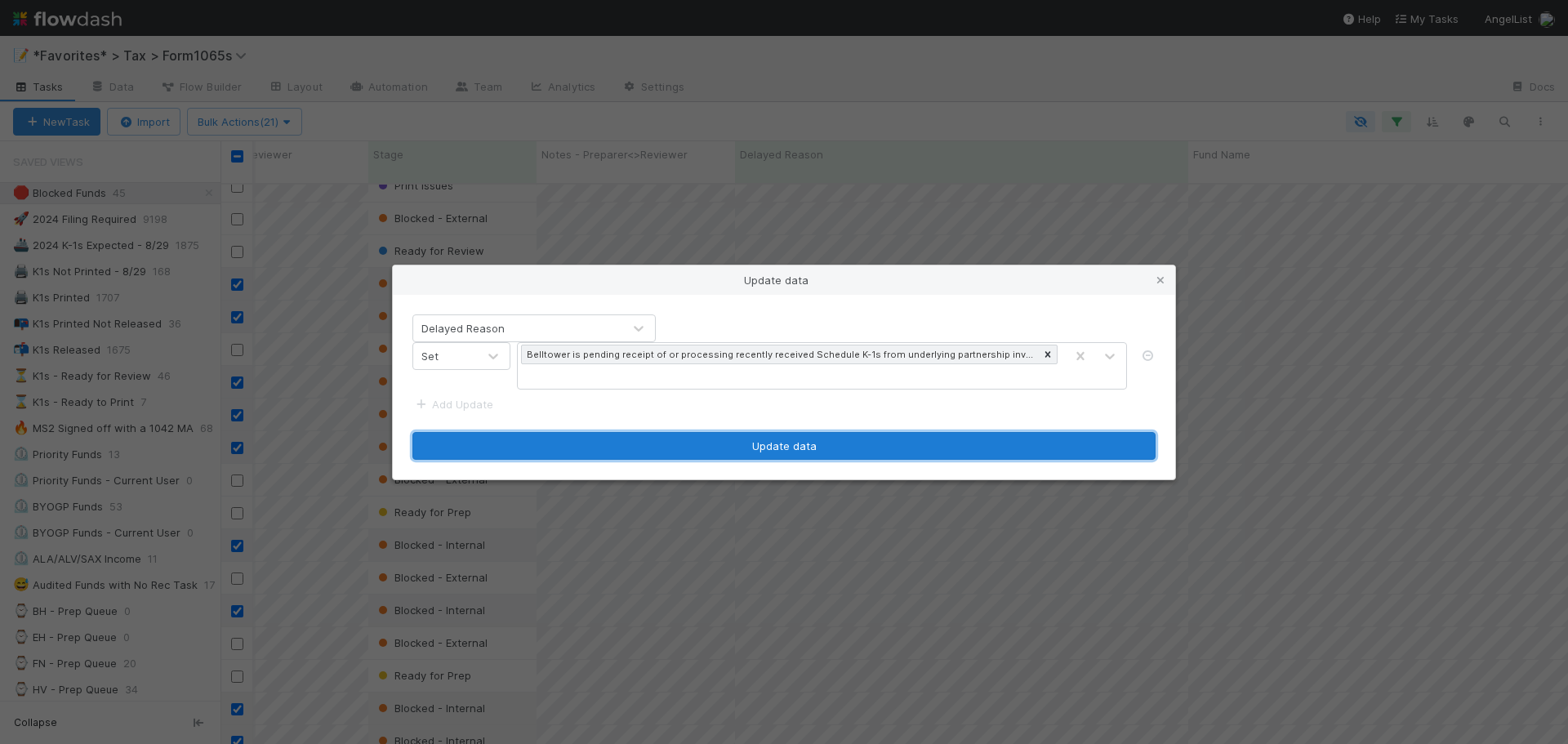
click at [824, 451] on button "Update data" at bounding box center [784, 446] width 743 height 28
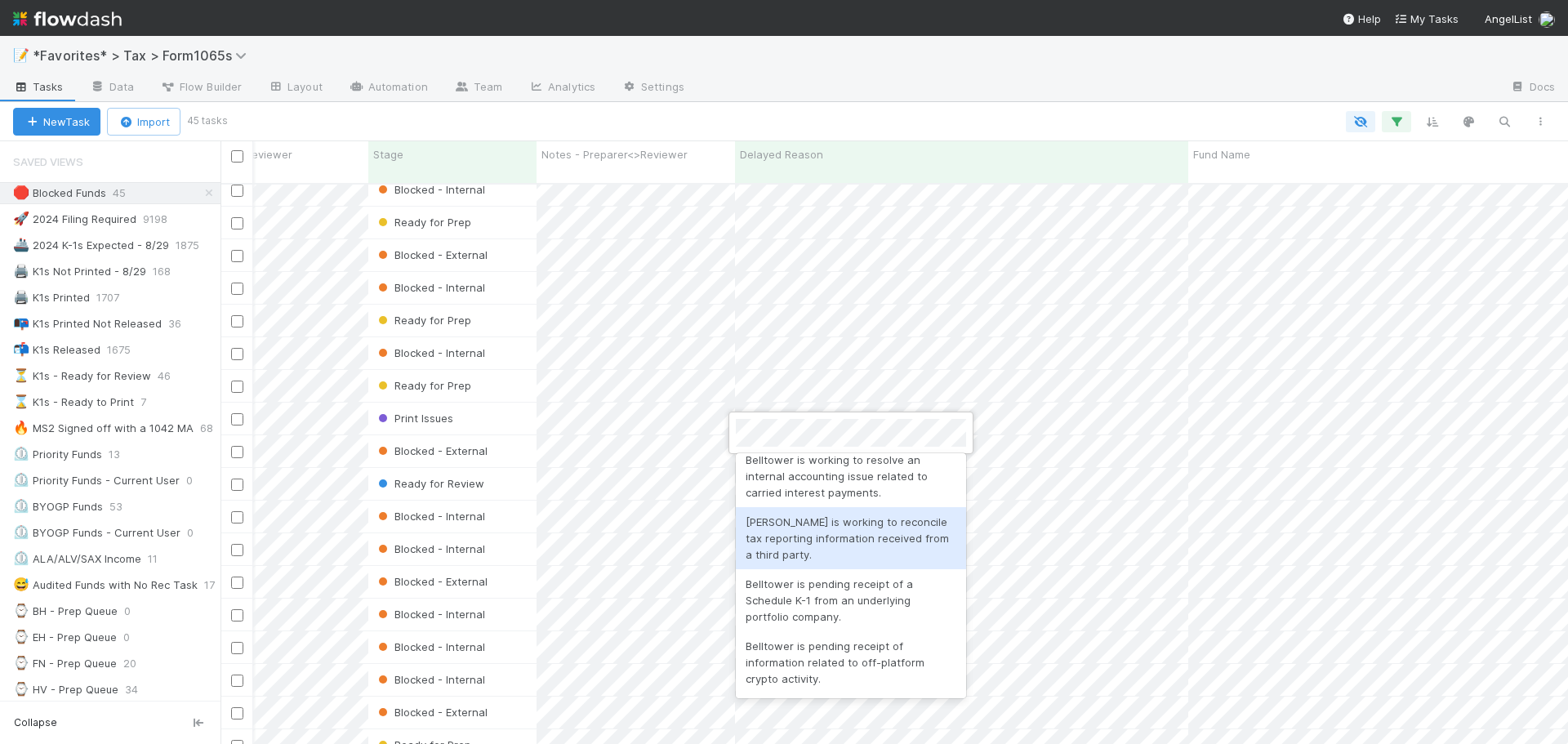
scroll to position [490, 0]
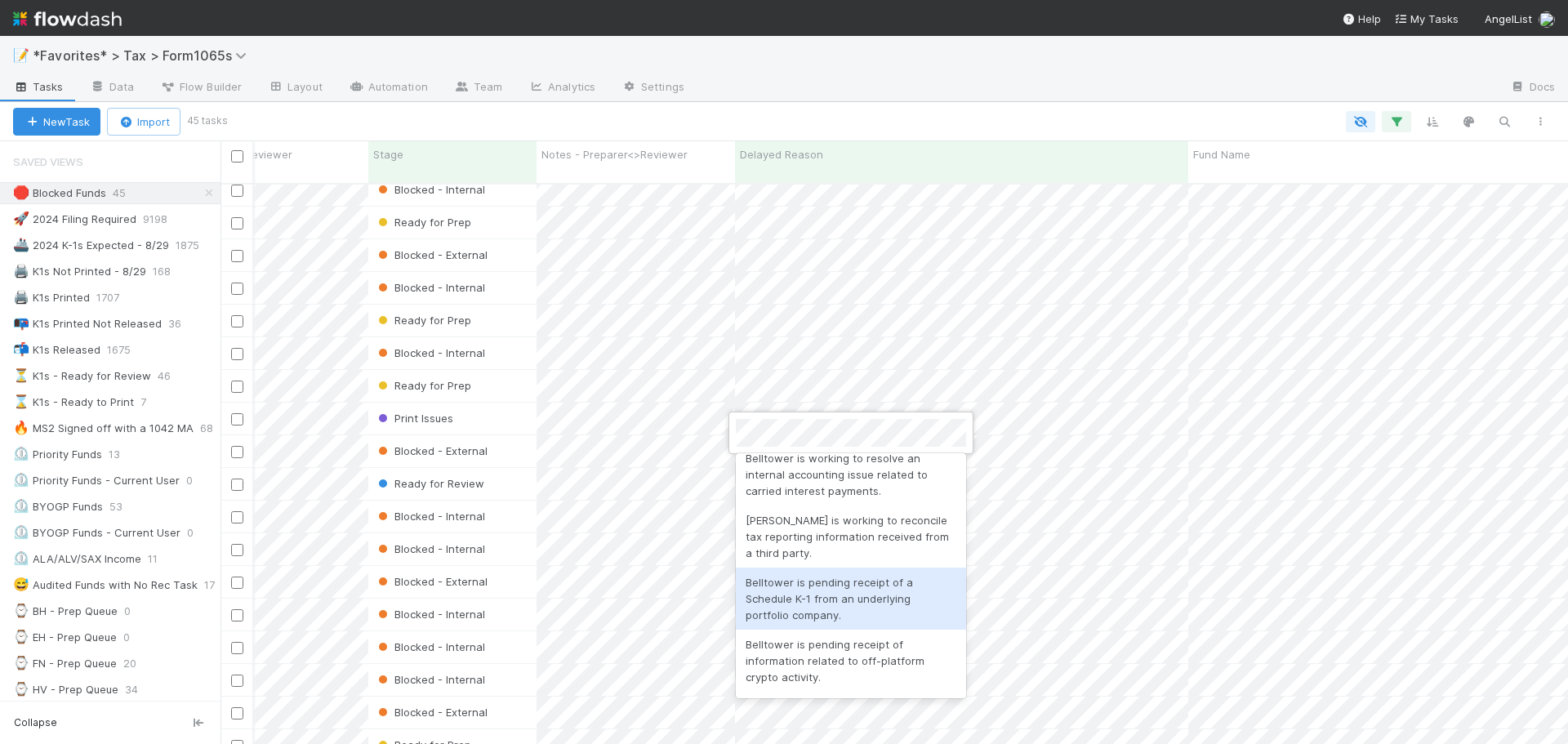
click at [871, 610] on div "Belltower is pending receipt of a Schedule K-1 from an underlying portfolio com…" at bounding box center [852, 599] width 231 height 62
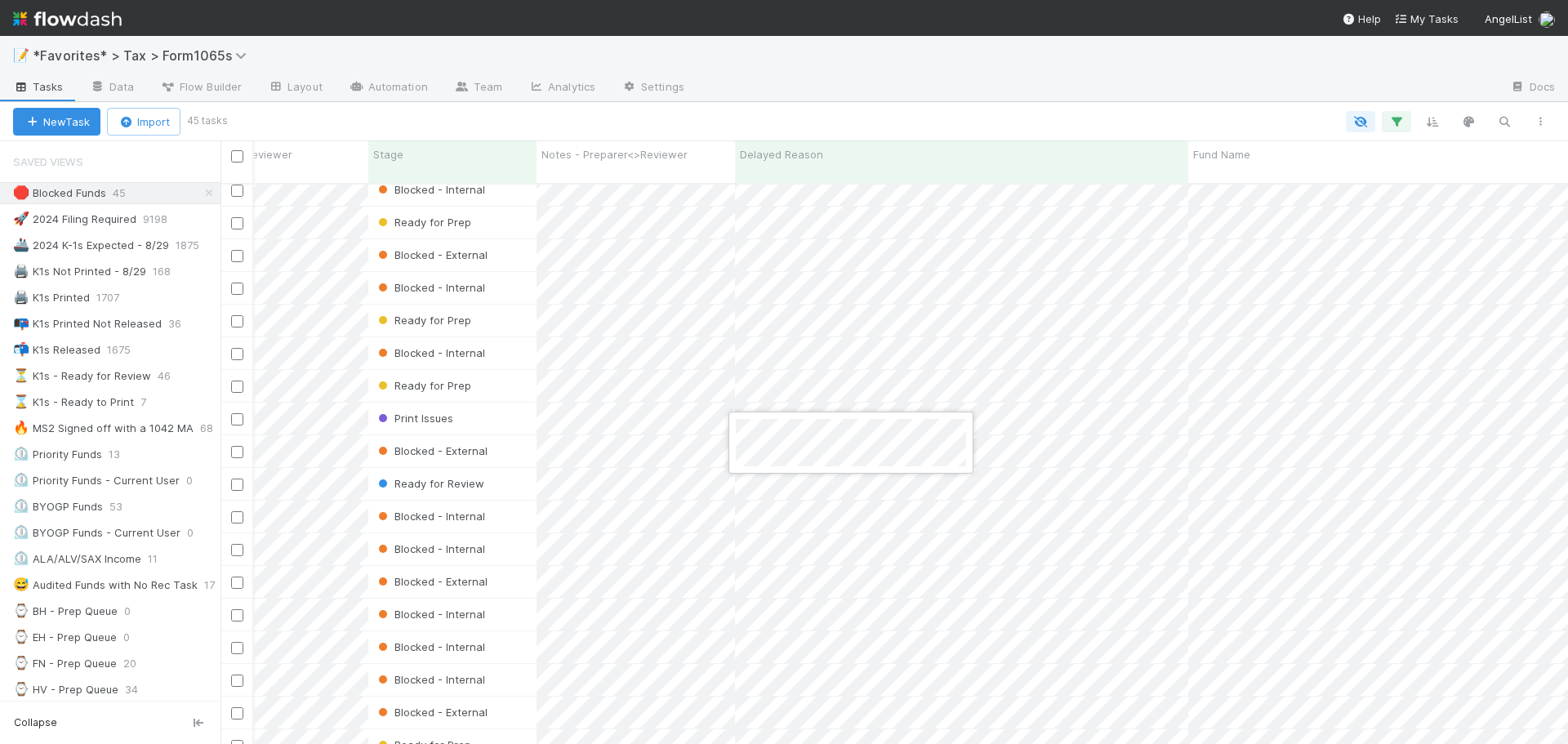
click at [1084, 435] on div at bounding box center [784, 372] width 1568 height 744
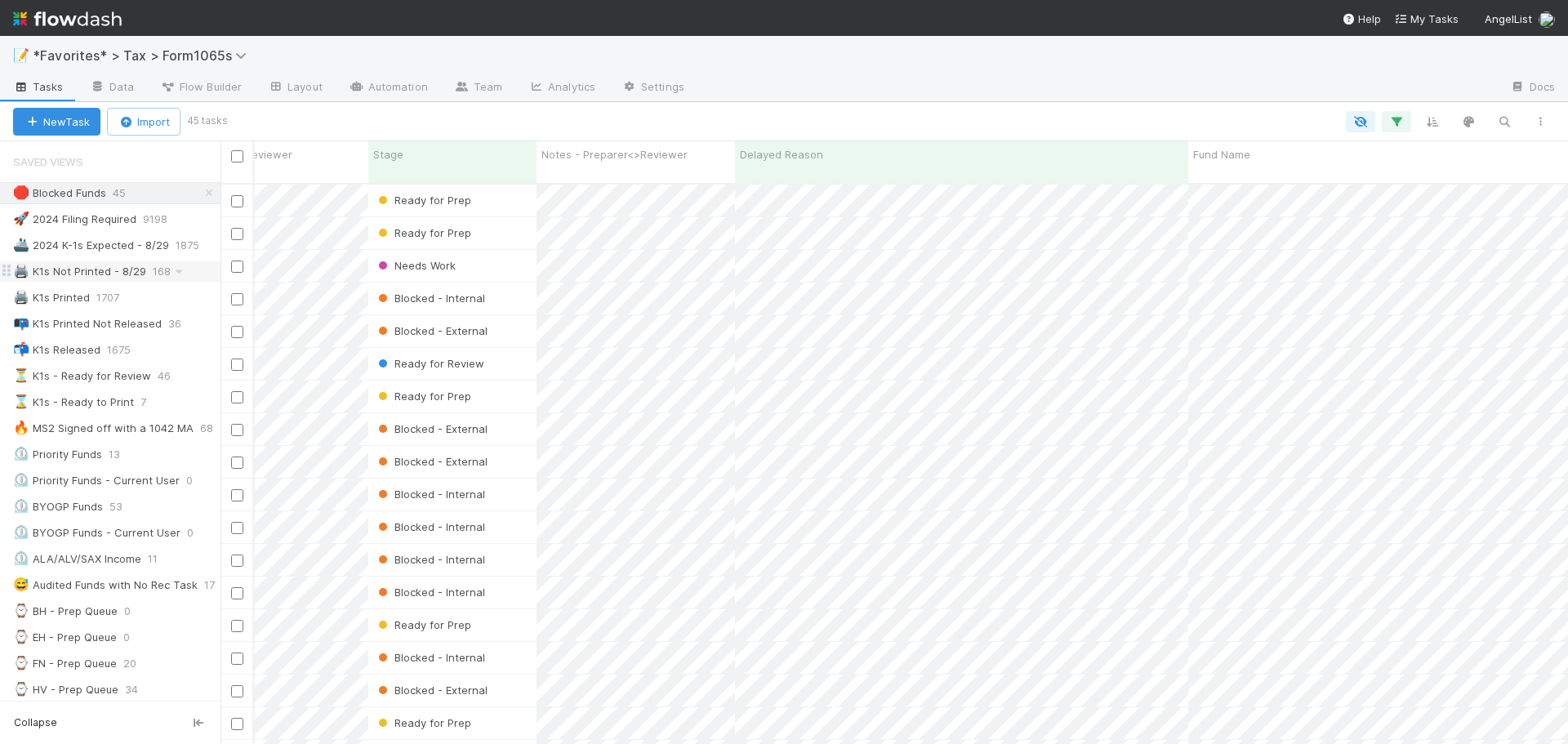
click at [125, 268] on div "🖨️ K1s Not Printed - 8/29" at bounding box center [80, 272] width 133 height 21
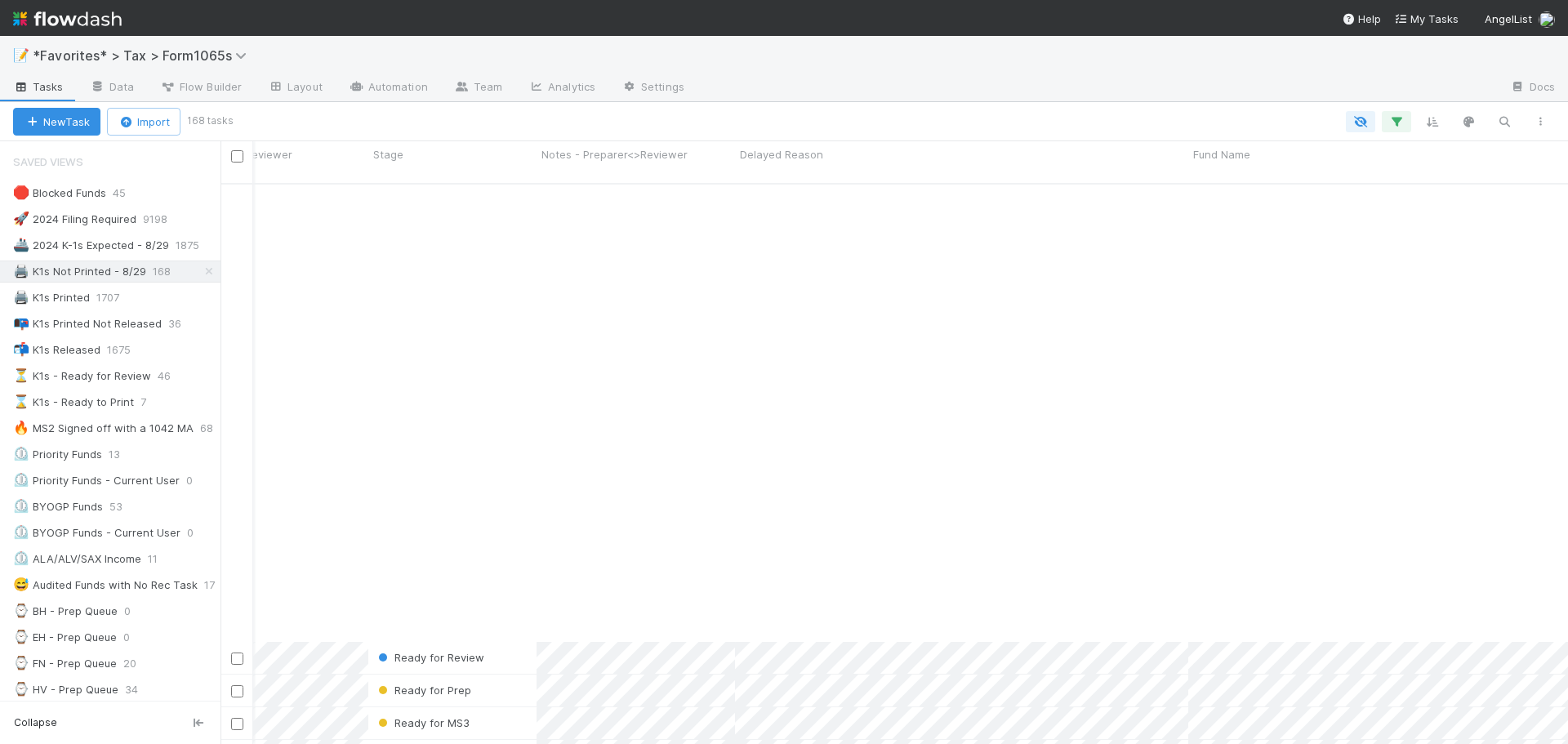
scroll to position [1470, 281]
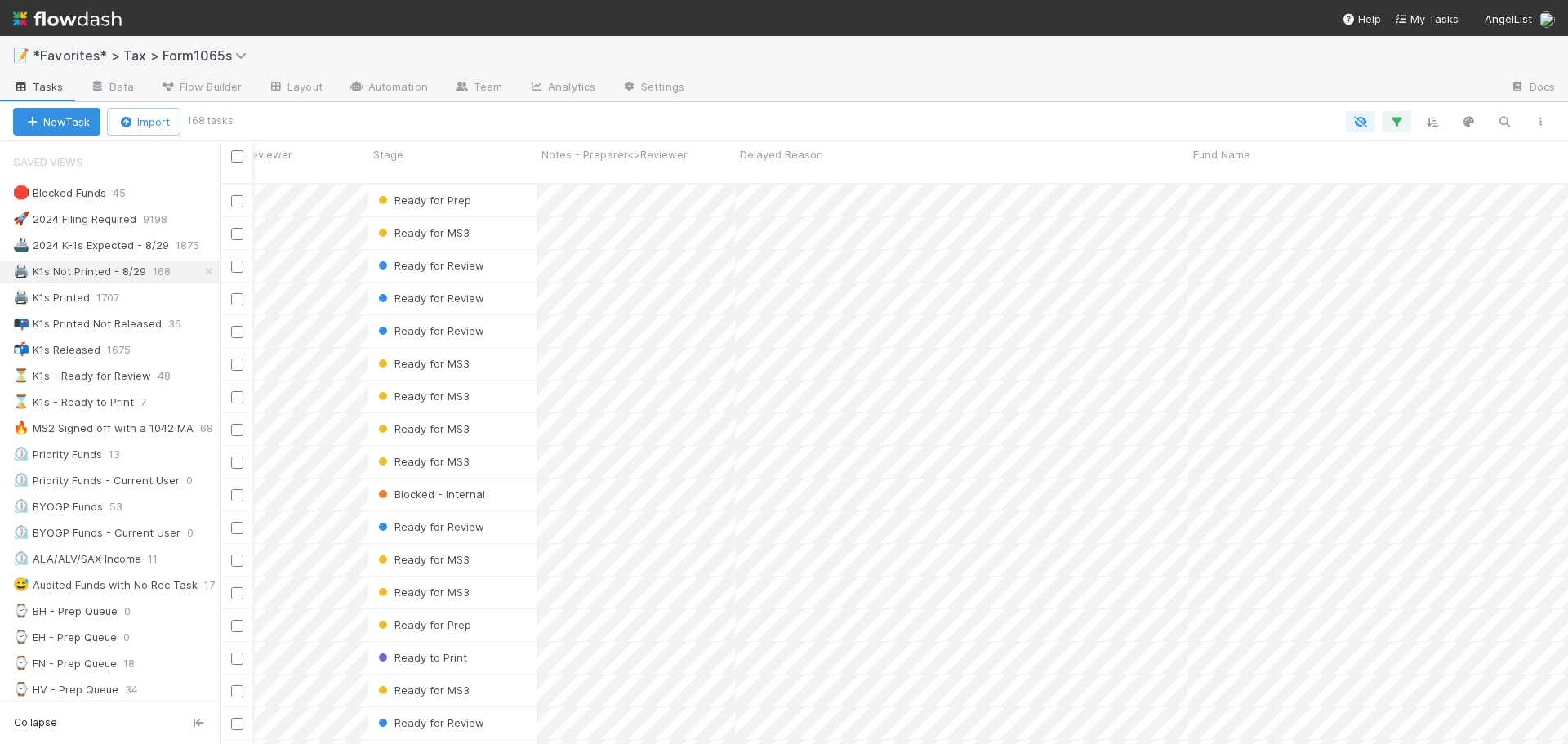
click at [131, 176] on div "Saved Views" at bounding box center [110, 161] width 221 height 33
click at [134, 194] on icon at bounding box center [133, 193] width 16 height 11
click at [854, 105] on div "View Settings Default for everyone Rename this view Delete this view" at bounding box center [784, 372] width 1568 height 744
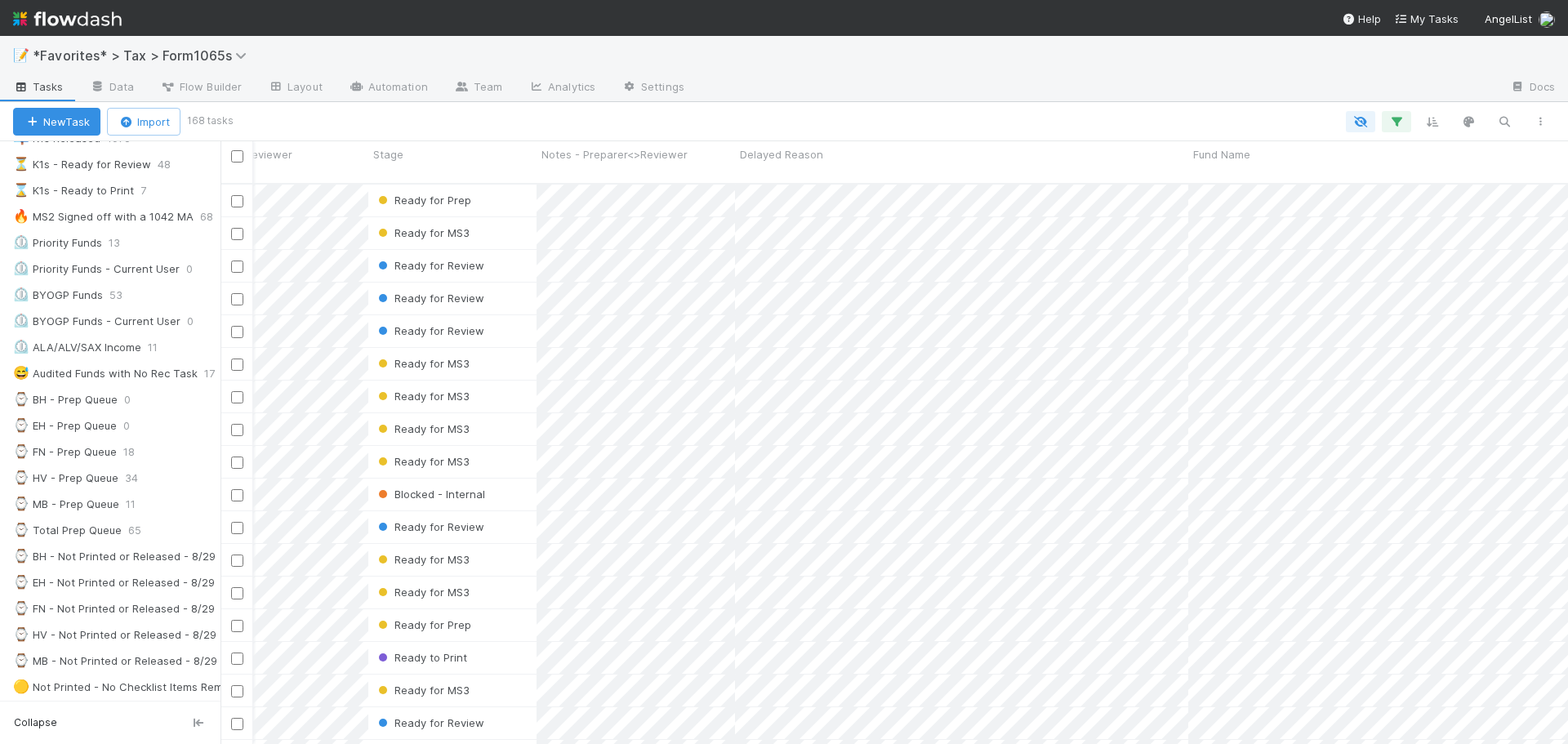
scroll to position [245, 0]
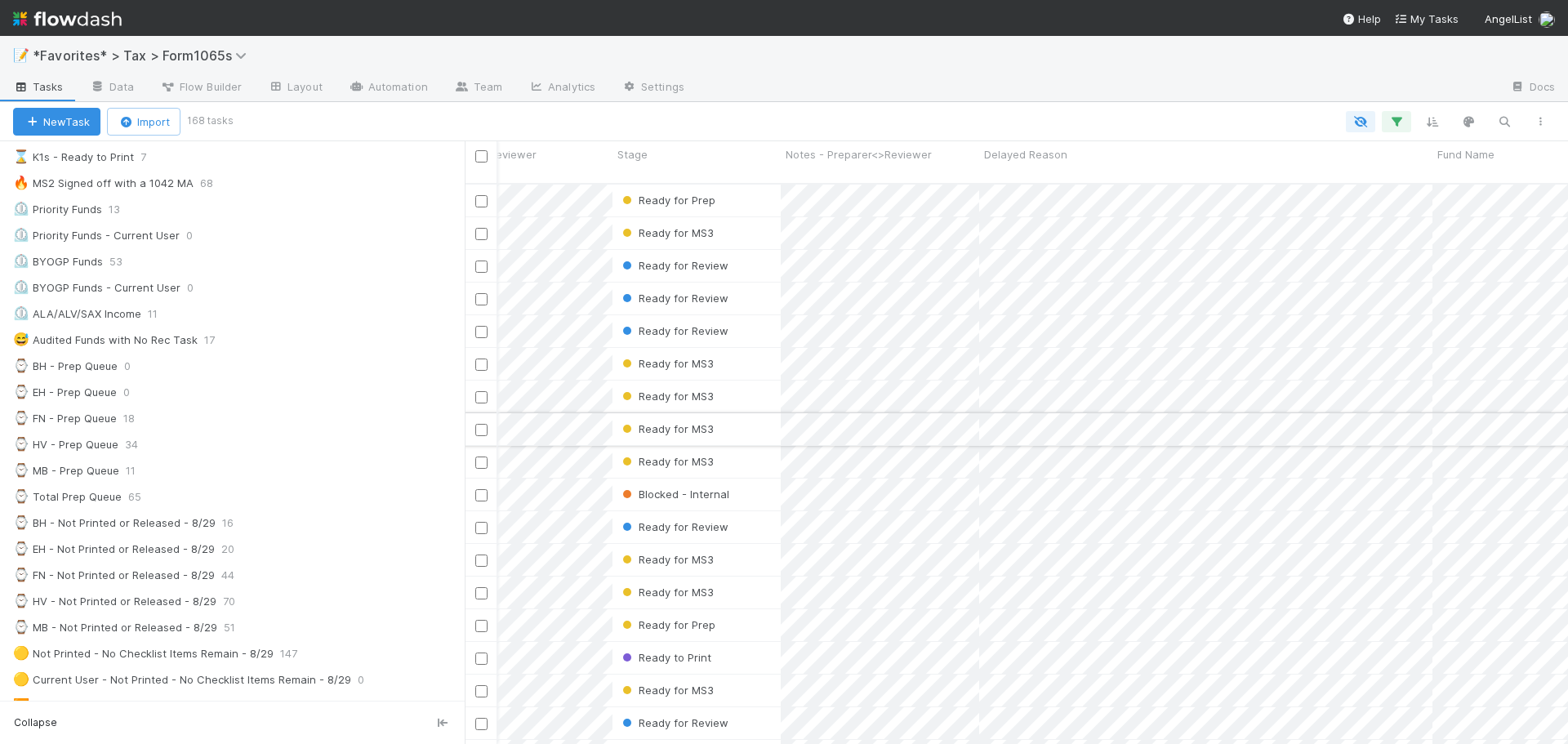
click at [465, 411] on div at bounding box center [465, 443] width 1 height 603
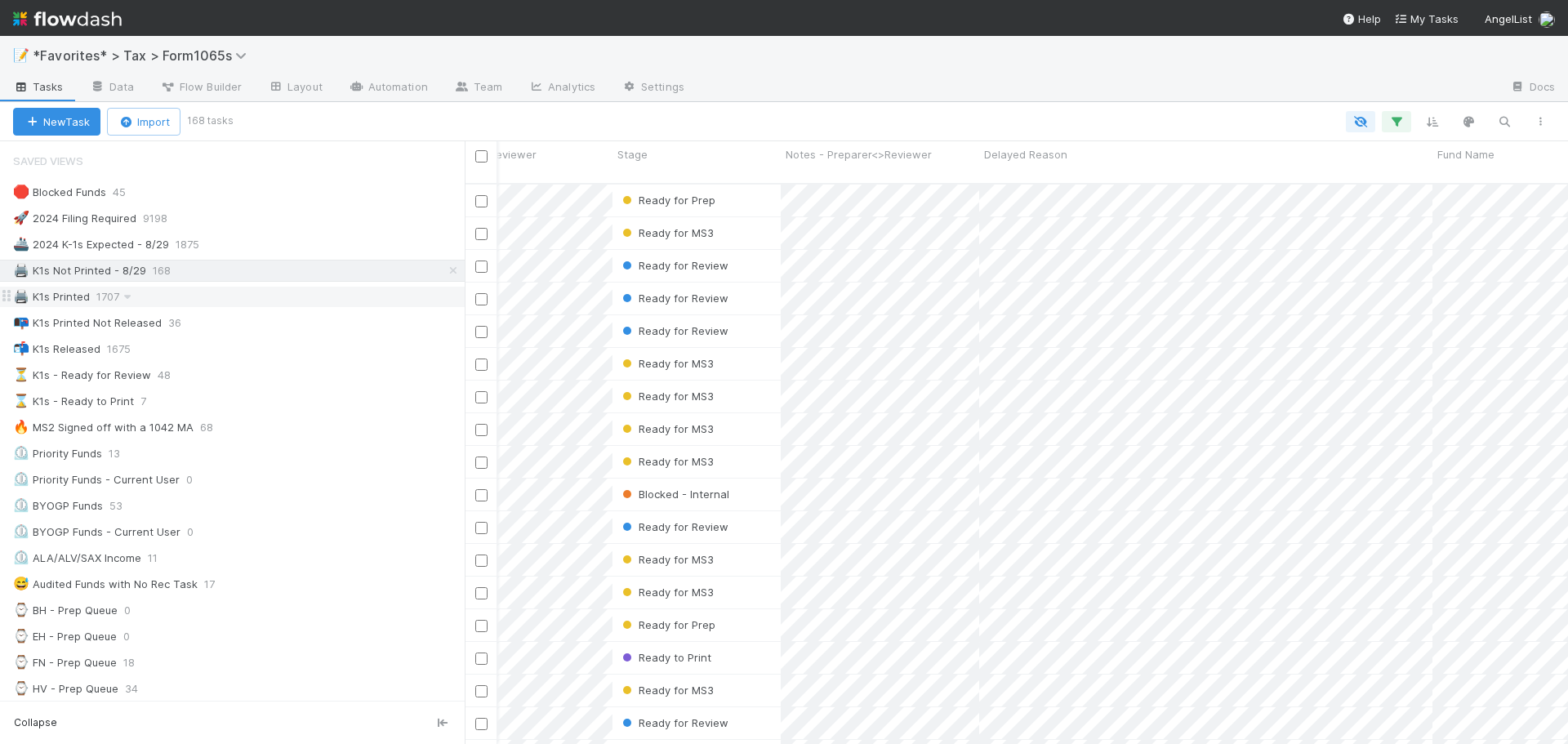
scroll to position [0, 0]
click at [267, 273] on div "🖨️ K1s Not Printed - 8/29 168" at bounding box center [239, 272] width 452 height 21
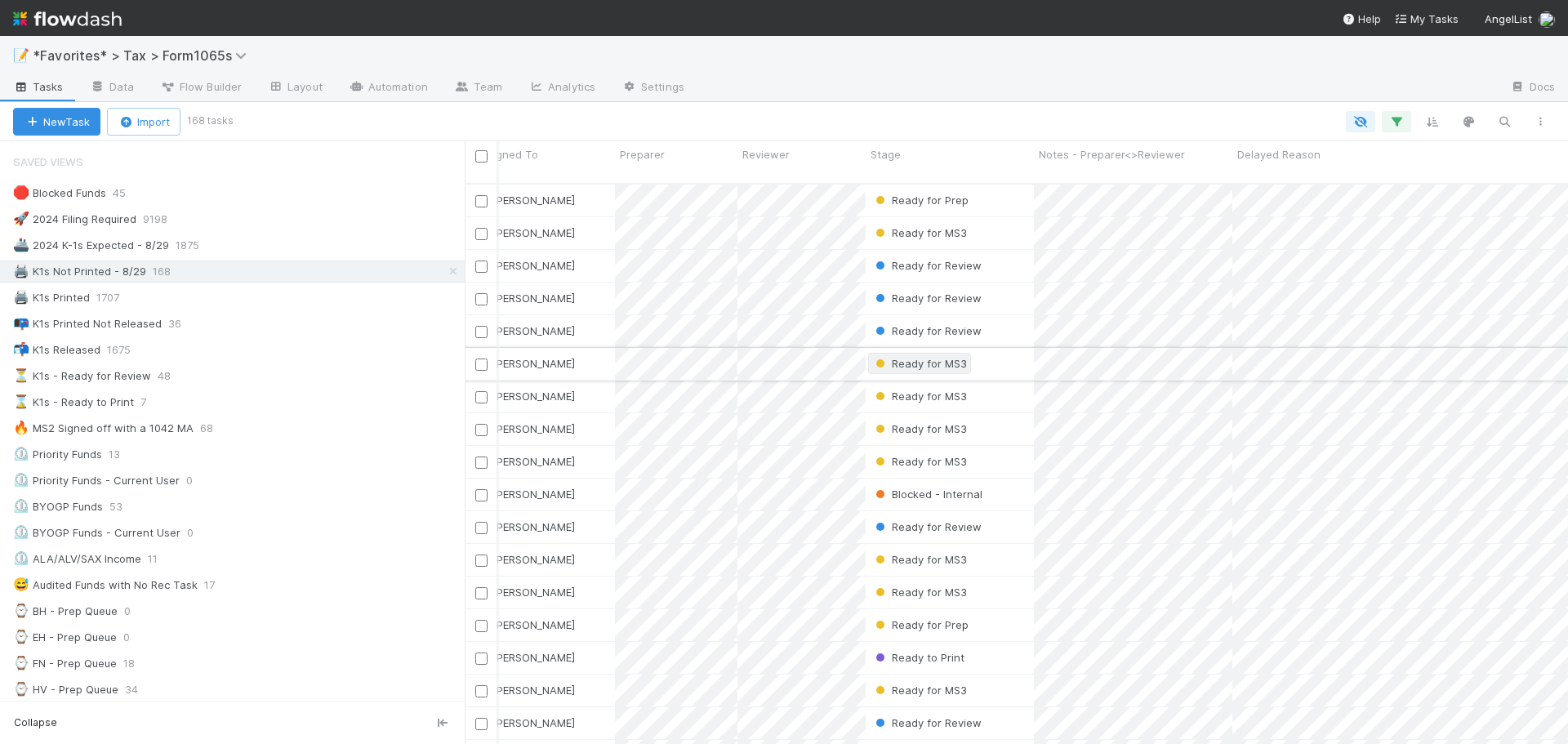
scroll to position [1470, 0]
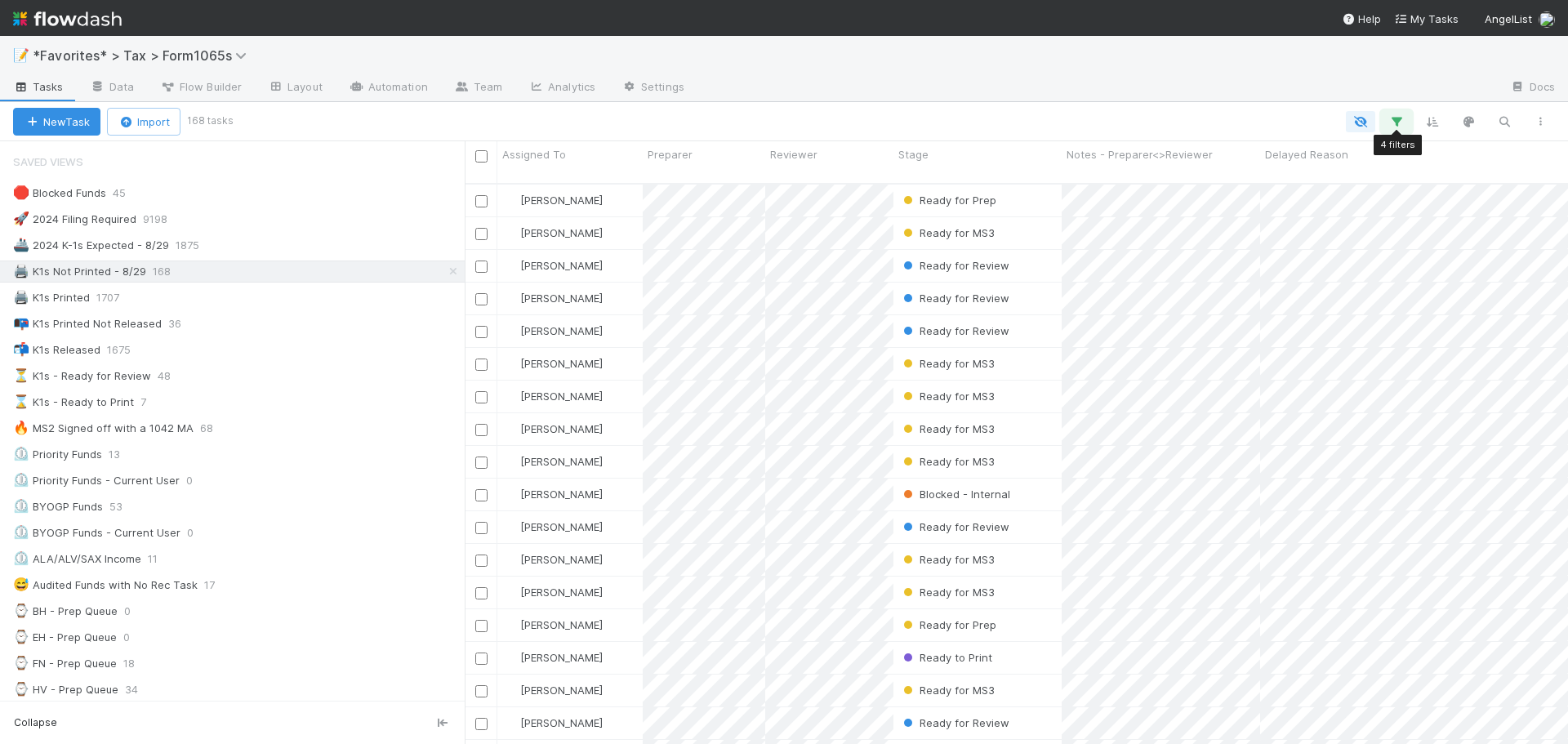
click at [1393, 124] on icon "button" at bounding box center [1397, 121] width 16 height 15
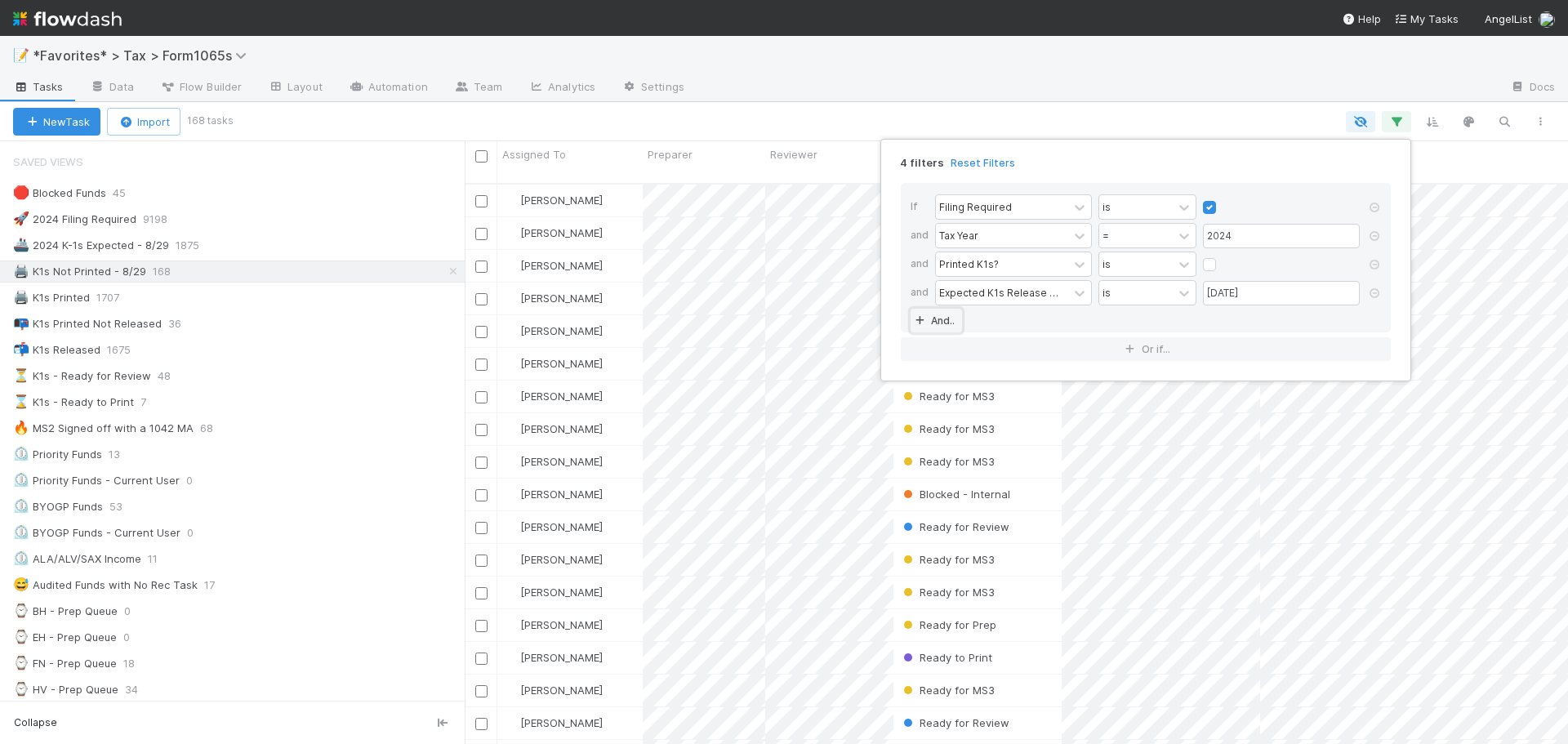
click at [939, 320] on link "And.." at bounding box center [936, 320] width 52 height 24
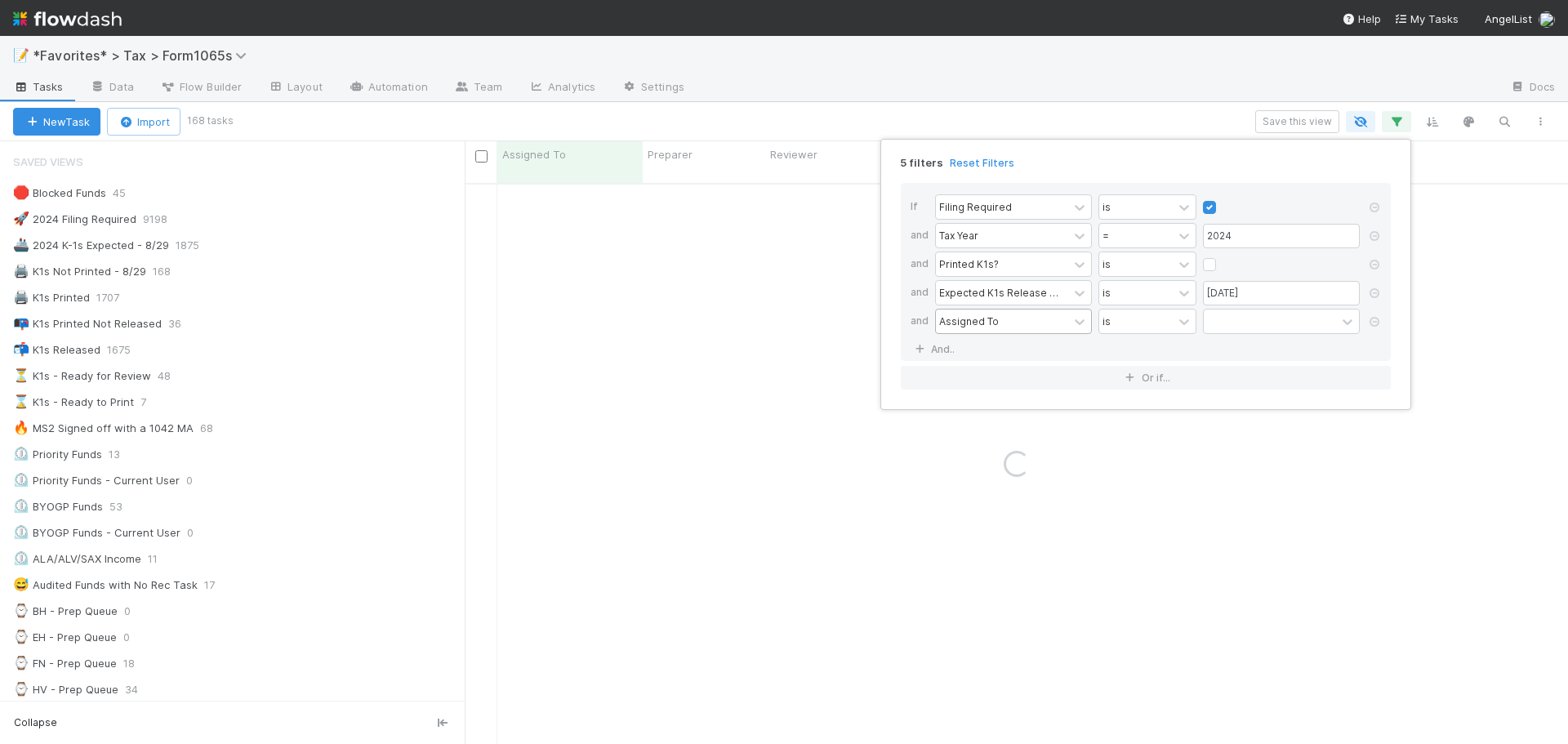
click at [981, 317] on div "Assigned To" at bounding box center [969, 320] width 60 height 15
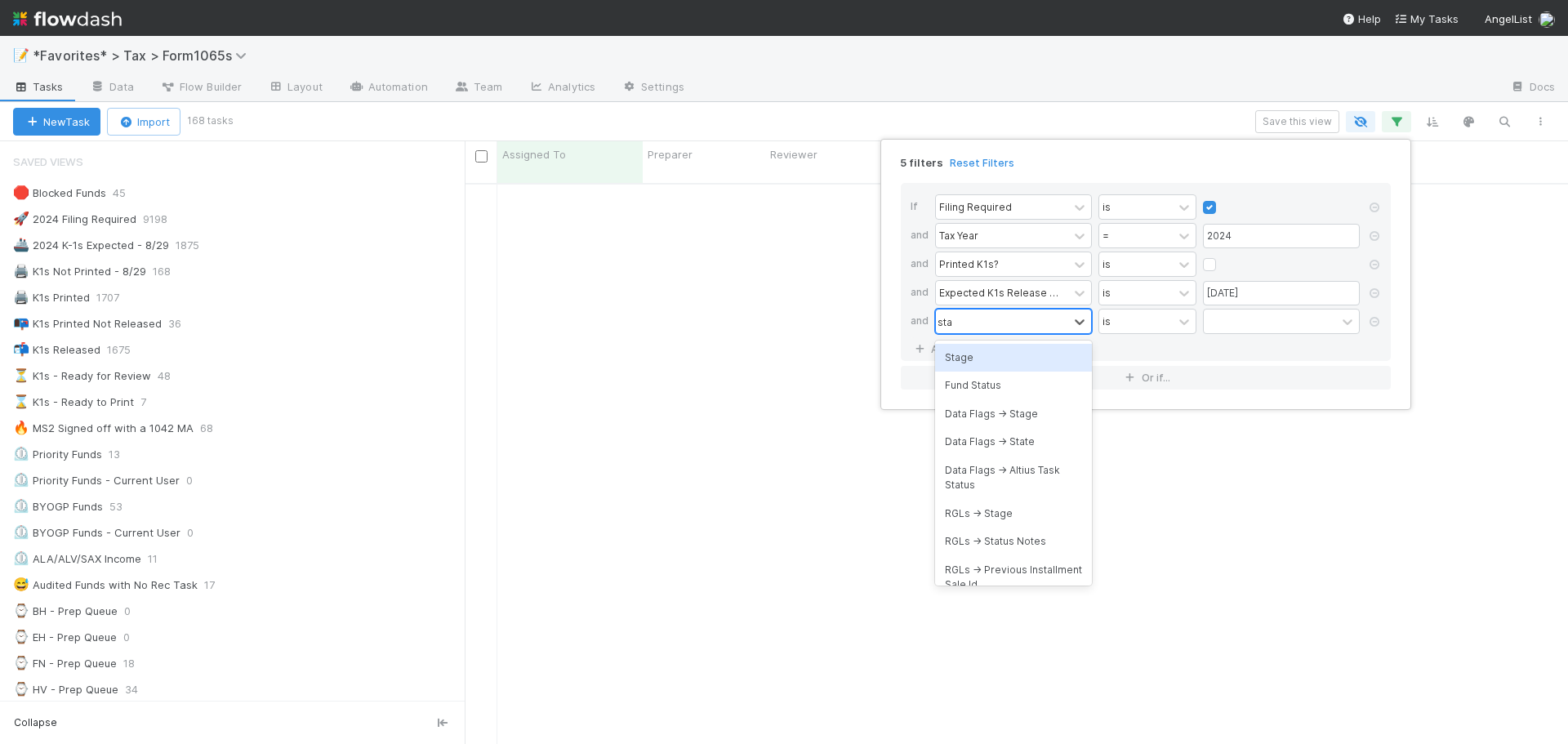
type input "stage"
click at [1024, 361] on div "Stage" at bounding box center [1014, 358] width 157 height 28
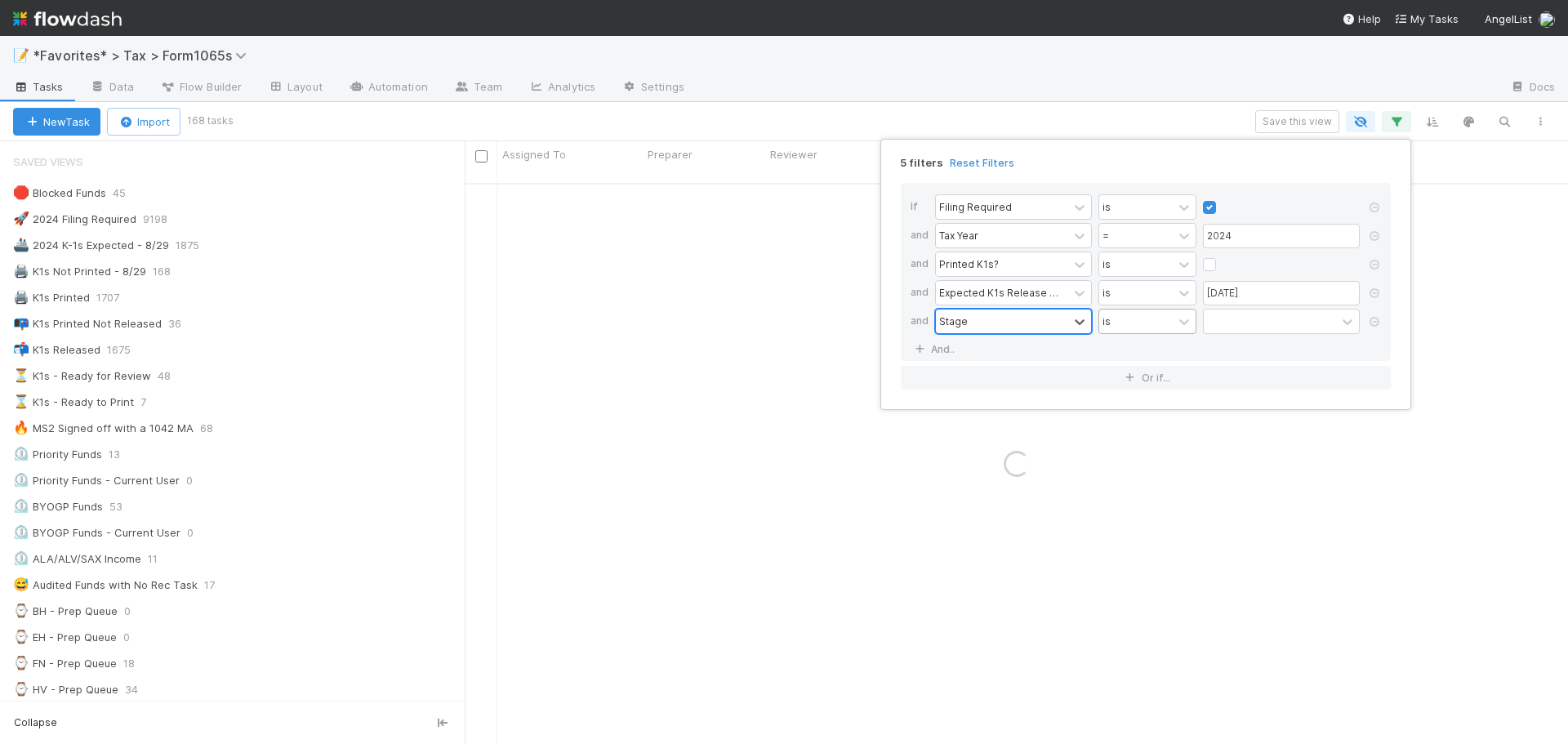
click at [1122, 324] on div "is" at bounding box center [1136, 321] width 74 height 24
click at [1147, 393] on div "is not" at bounding box center [1147, 386] width 98 height 28
click at [1244, 323] on div at bounding box center [1270, 321] width 132 height 24
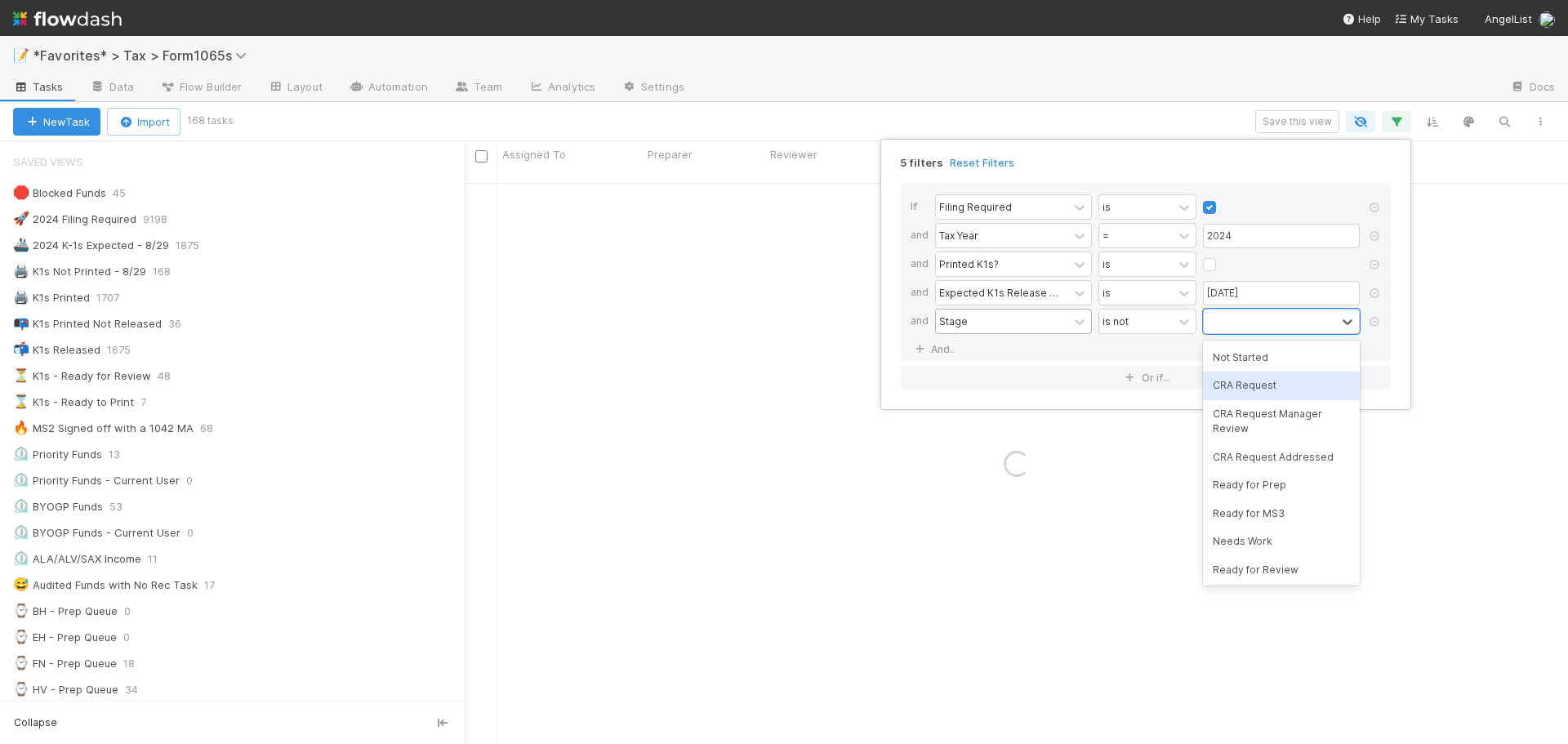
type input "b"
click at [1289, 415] on div "Blocked - External" at bounding box center [1281, 414] width 157 height 28
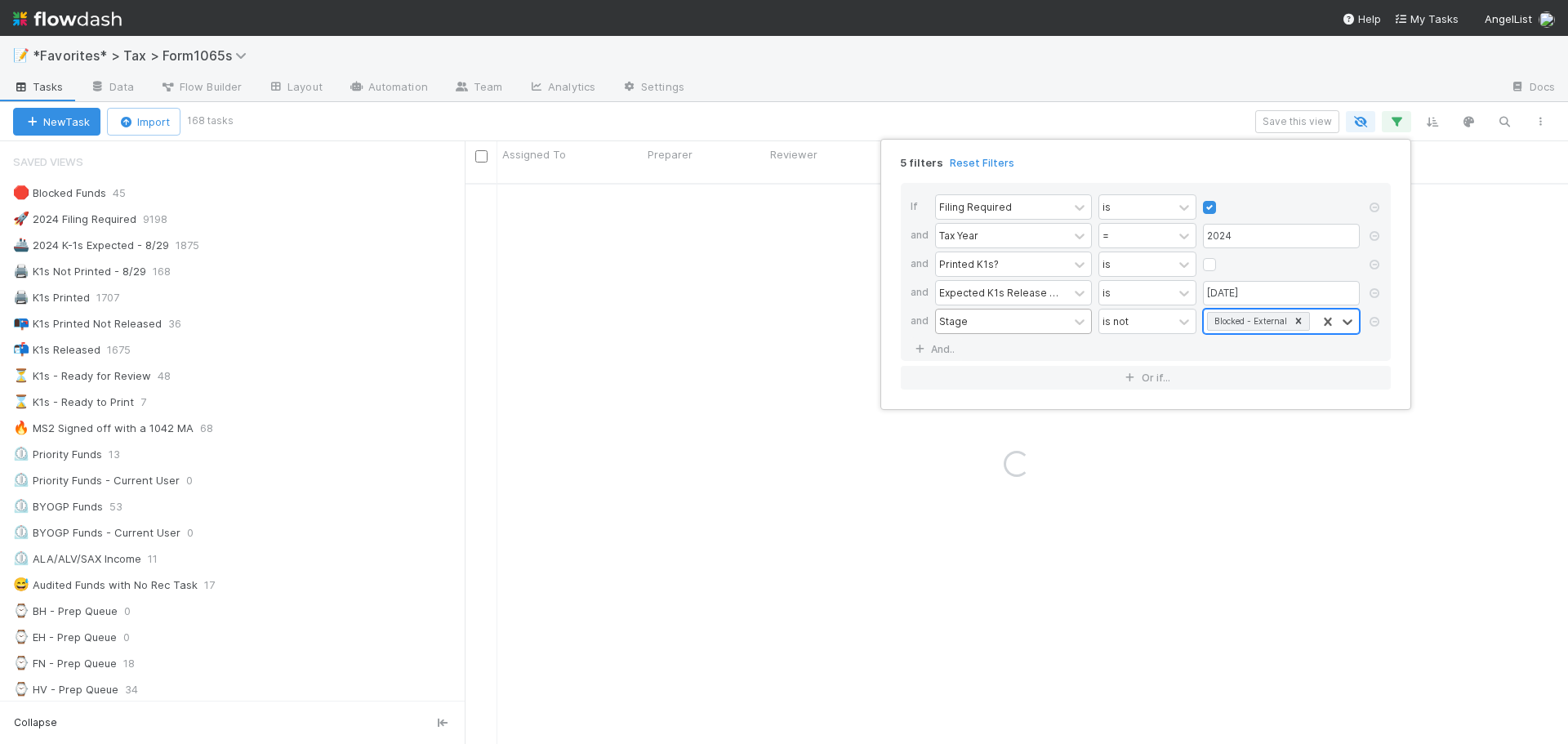
type input "b"
click at [1263, 437] on div "Blocked - Internal" at bounding box center [1281, 435] width 157 height 28
click at [929, 367] on link "And.." at bounding box center [936, 370] width 52 height 24
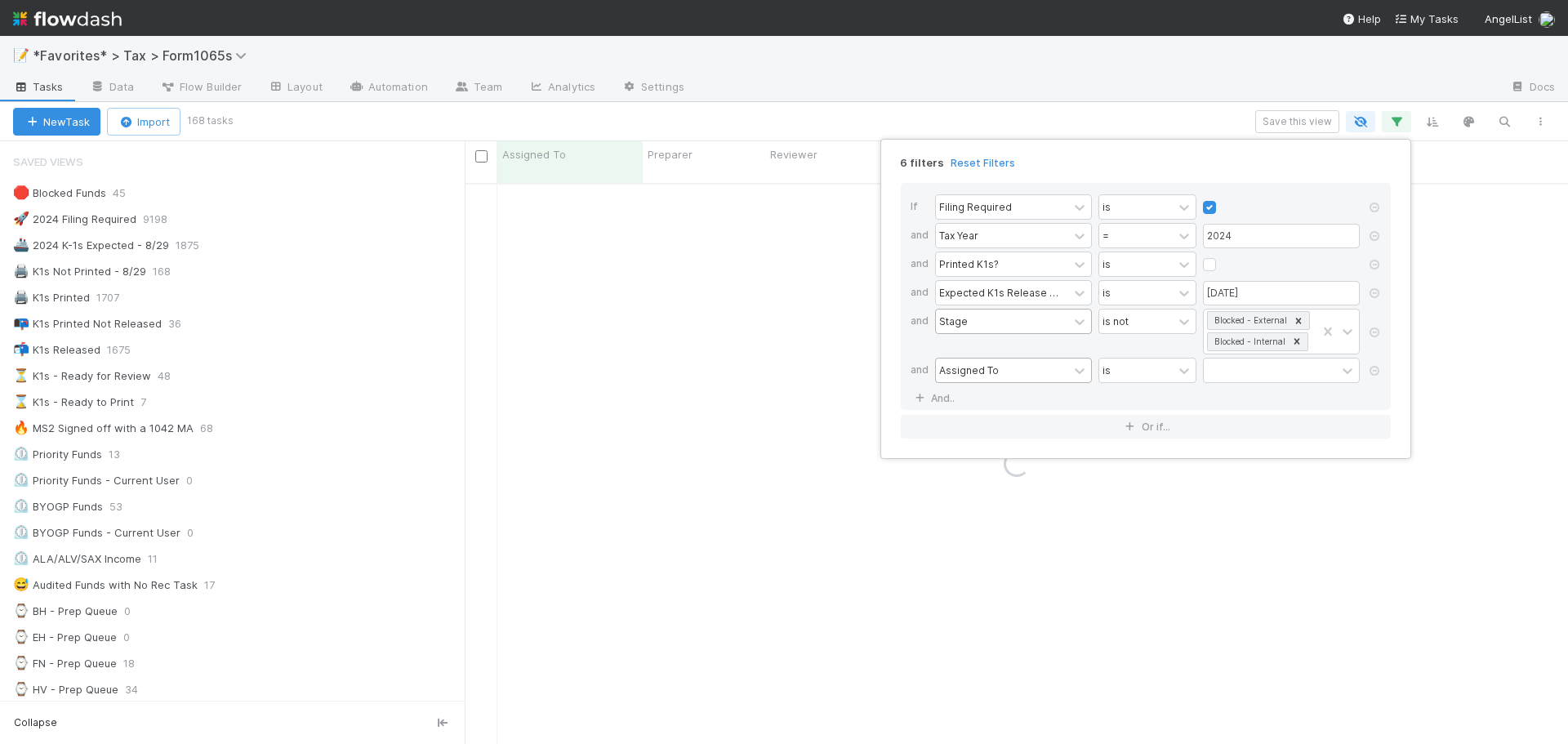
click at [991, 359] on div "Assigned To" at bounding box center [1002, 370] width 132 height 24
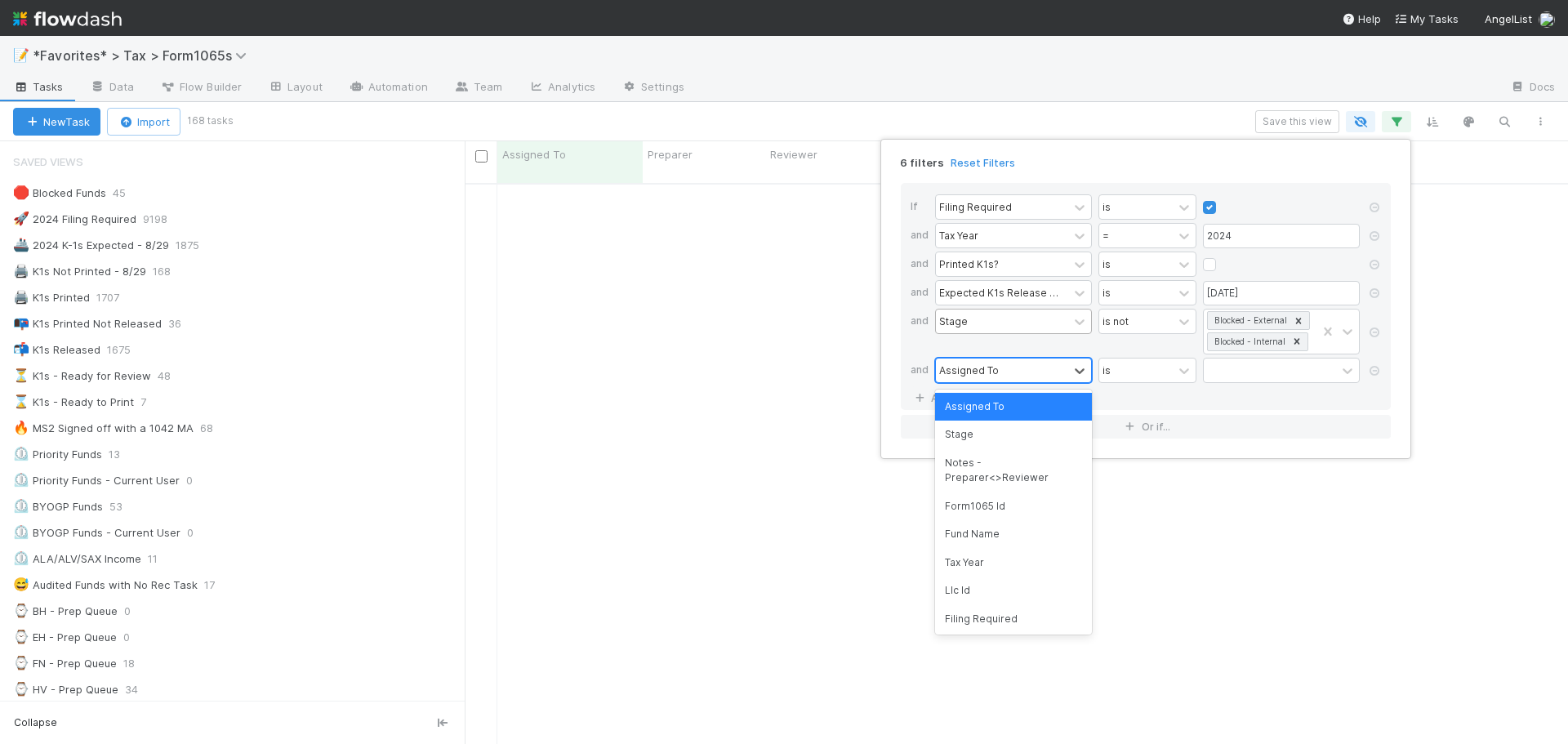
click at [991, 372] on div "Assigned To" at bounding box center [969, 370] width 60 height 15
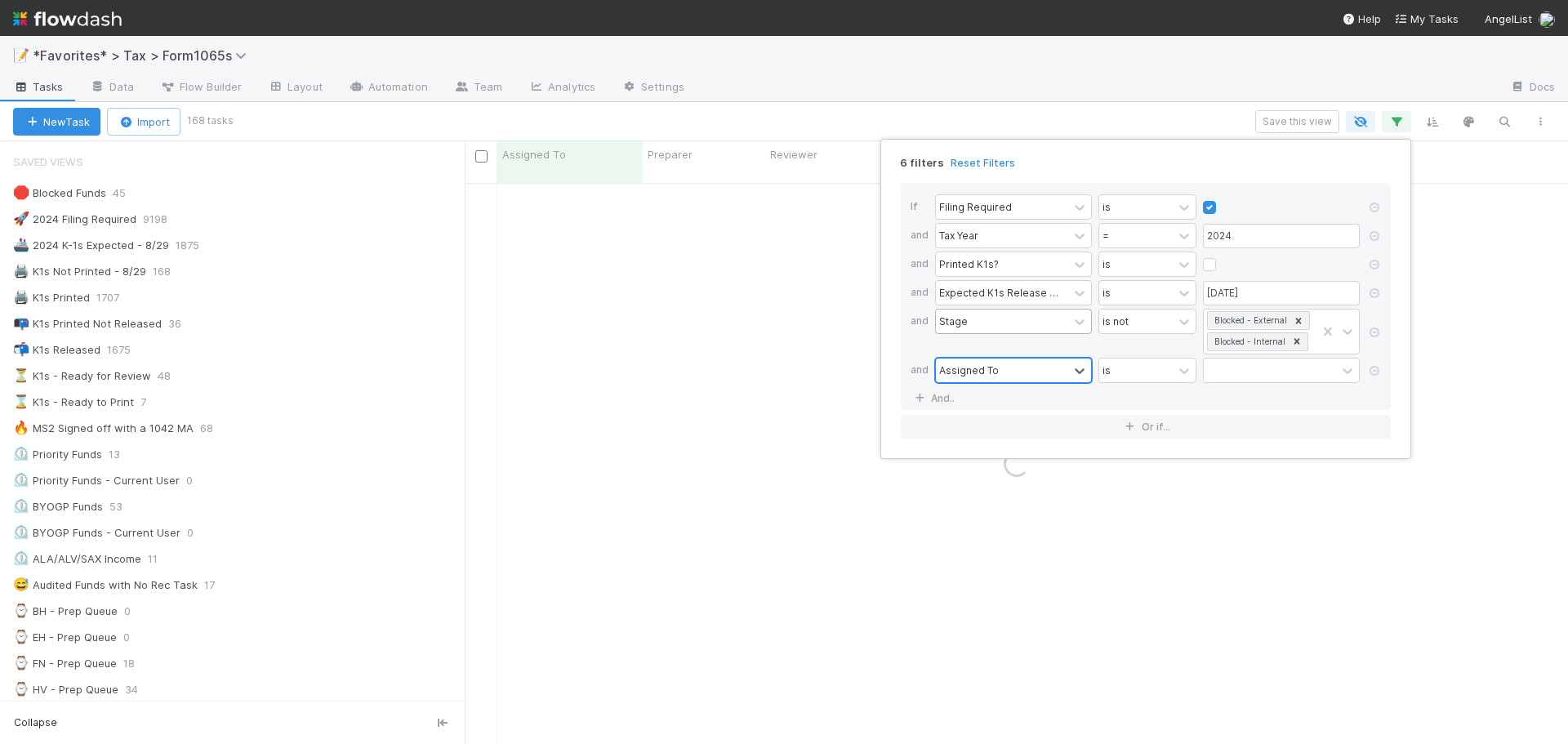
click at [993, 369] on div "Assigned To" at bounding box center [969, 370] width 60 height 15
type input "dela"
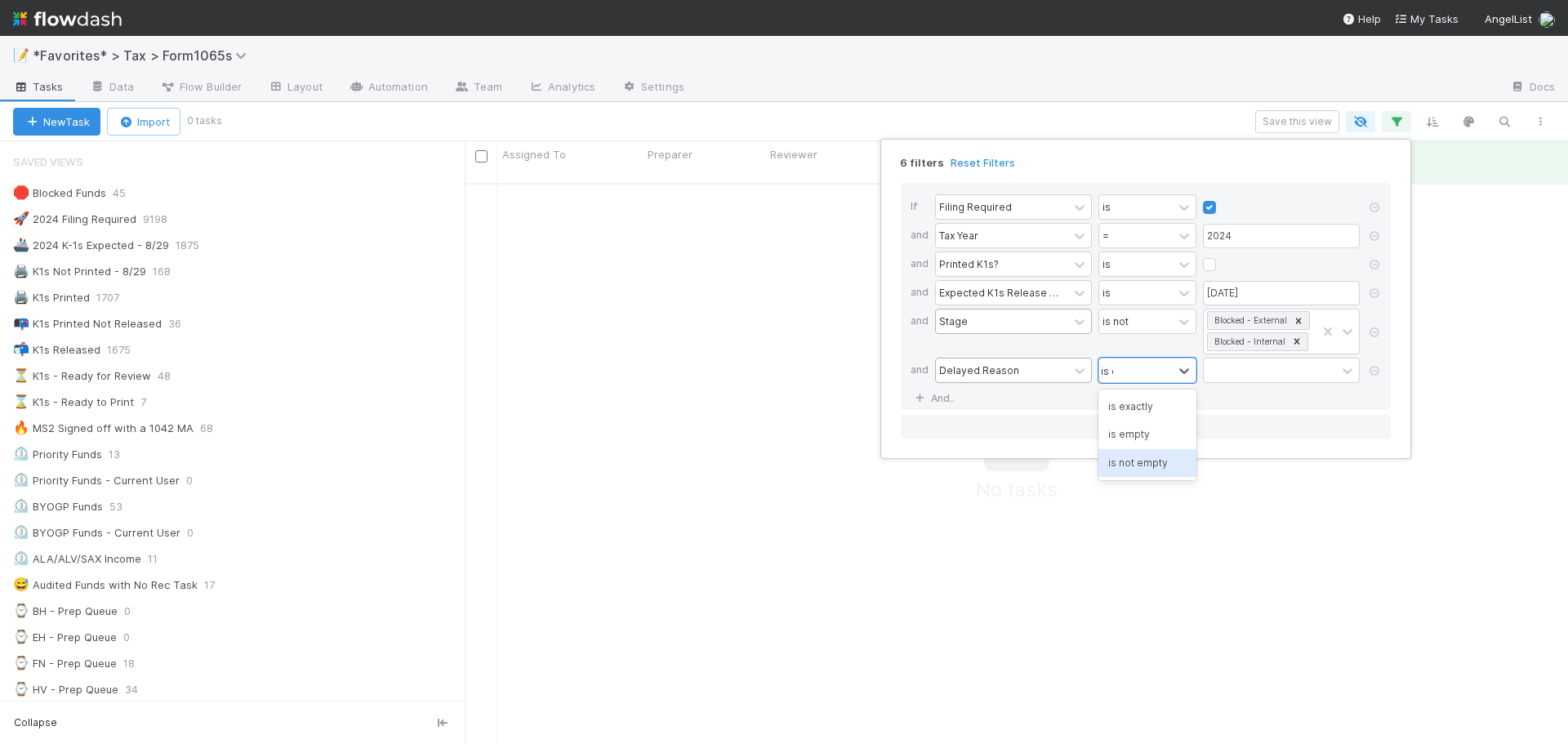
type input "is em"
click at [938, 111] on div "6 filters Reset Filters If Filing Required is and Tax Year = 2024 and Printed K…" at bounding box center [784, 372] width 1568 height 744
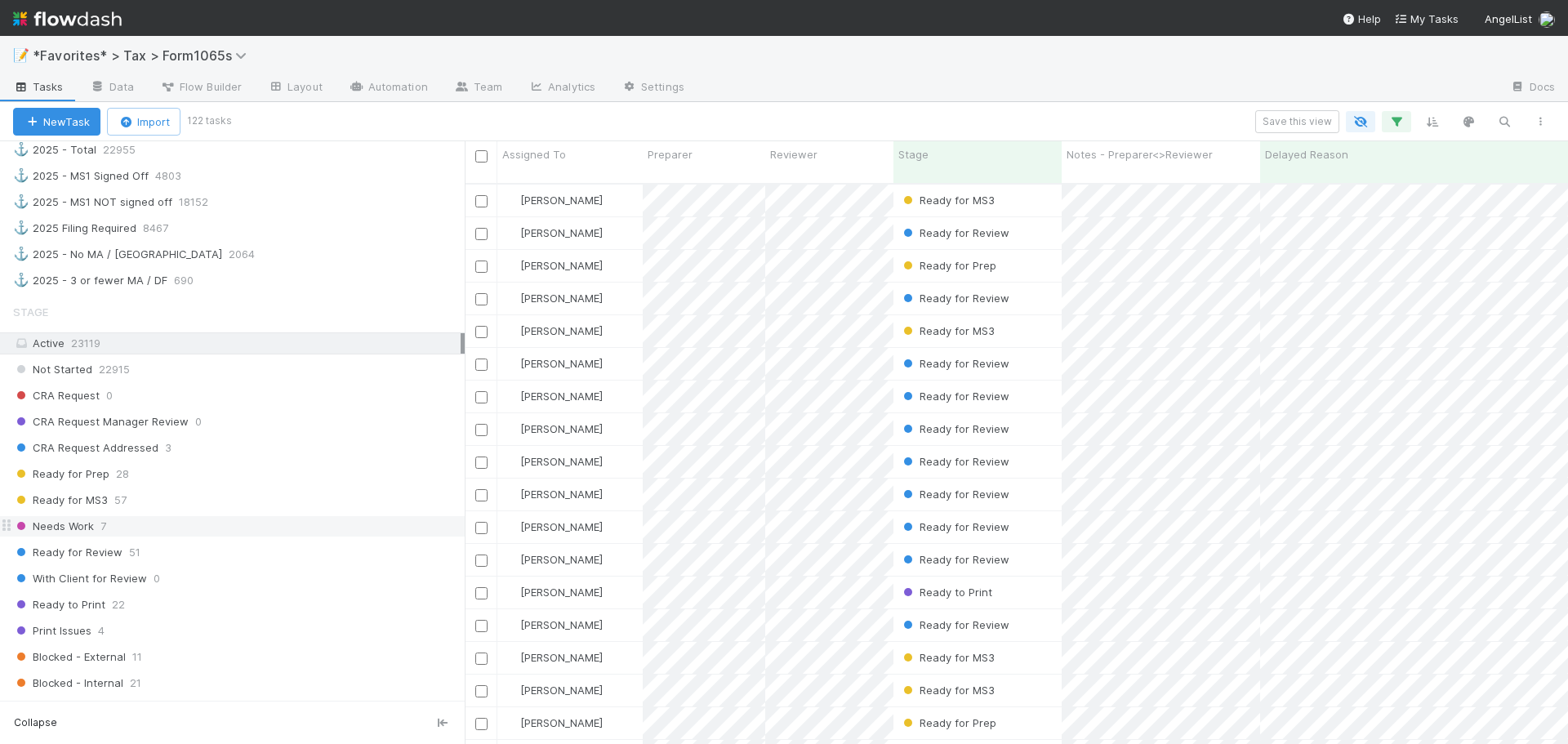
scroll to position [1143, 0]
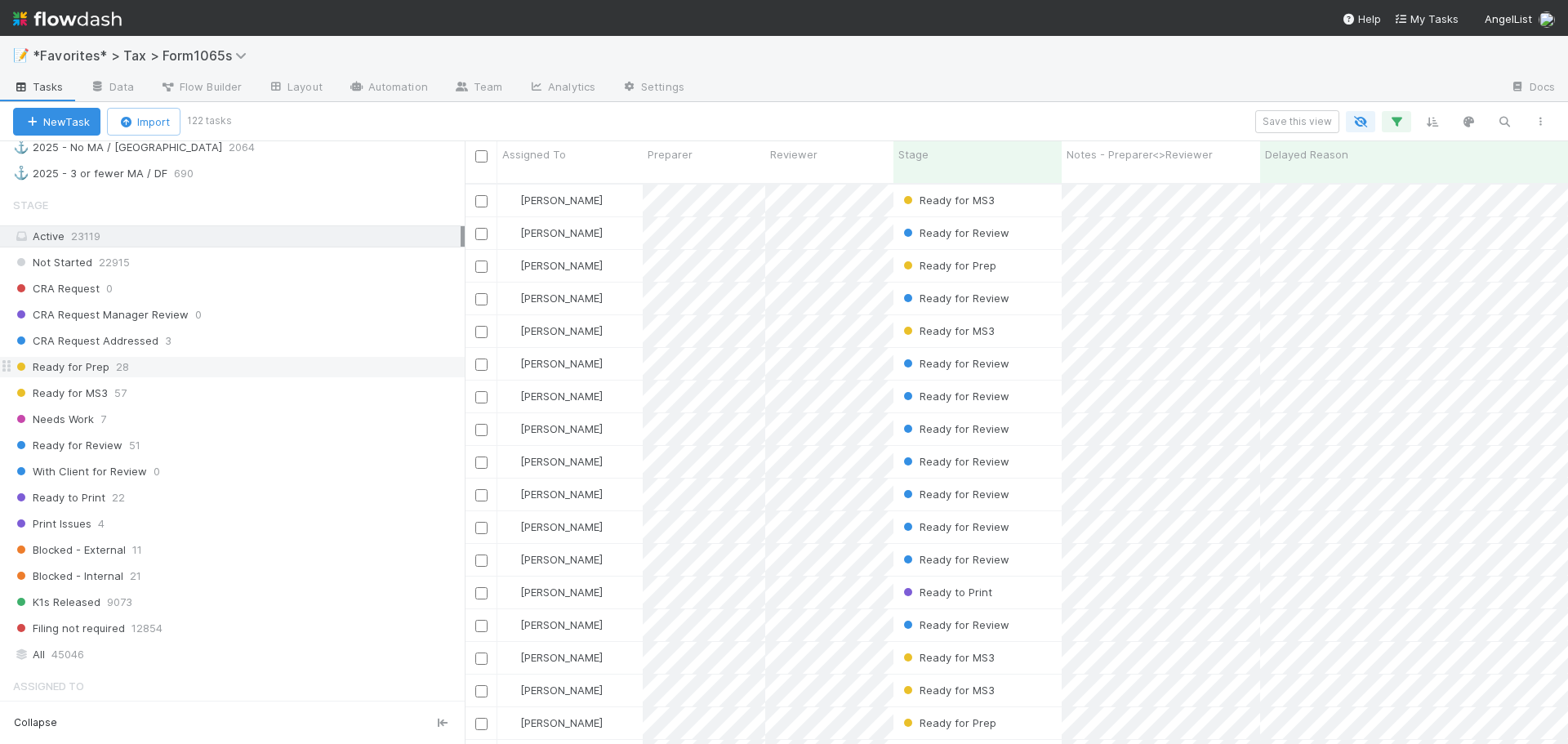
click at [136, 368] on div "Ready for Prep 28" at bounding box center [239, 367] width 452 height 21
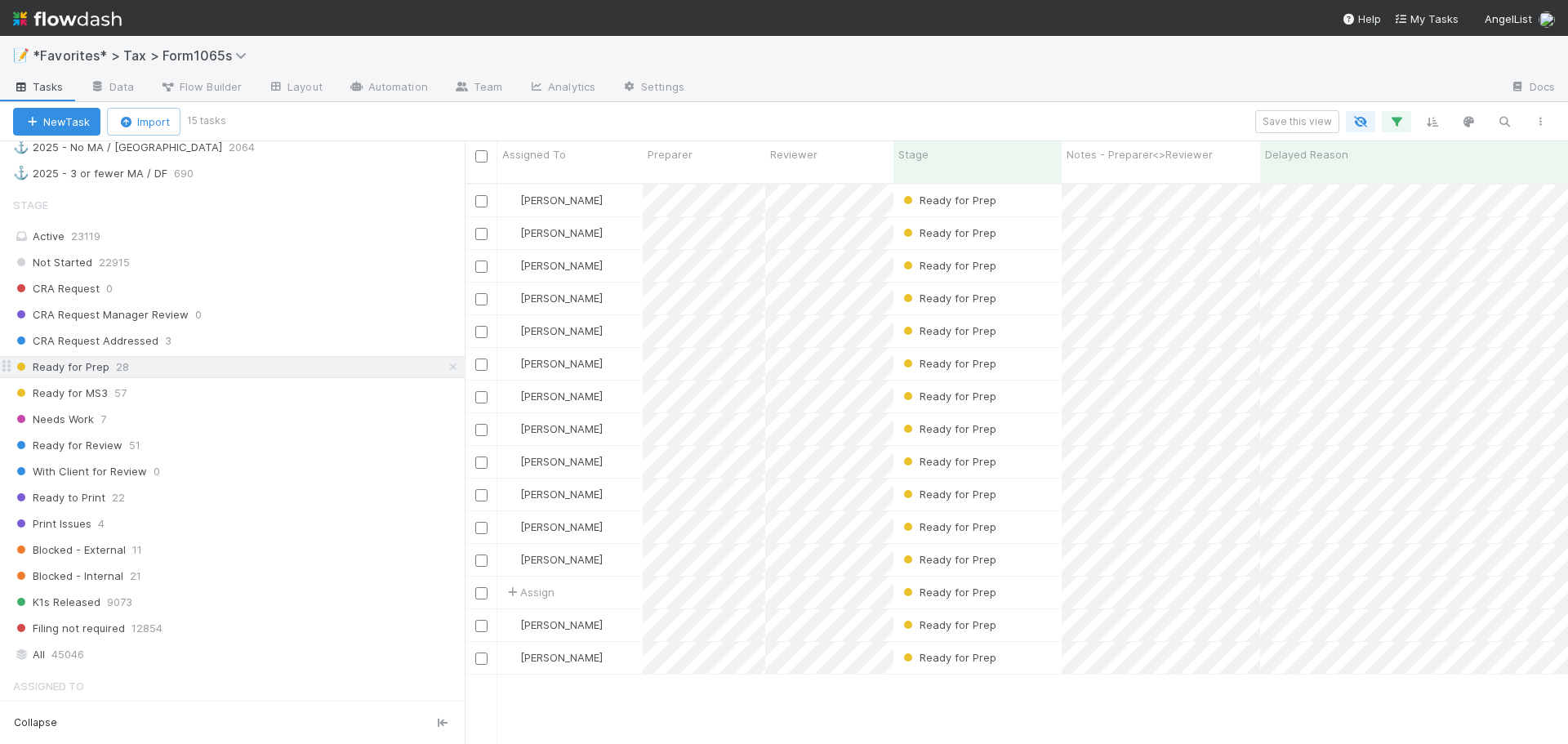
scroll to position [562, 1091]
drag, startPoint x: 203, startPoint y: 395, endPoint x: 301, endPoint y: 417, distance: 100.4
click at [203, 395] on div "Ready for MS3 57" at bounding box center [239, 393] width 452 height 21
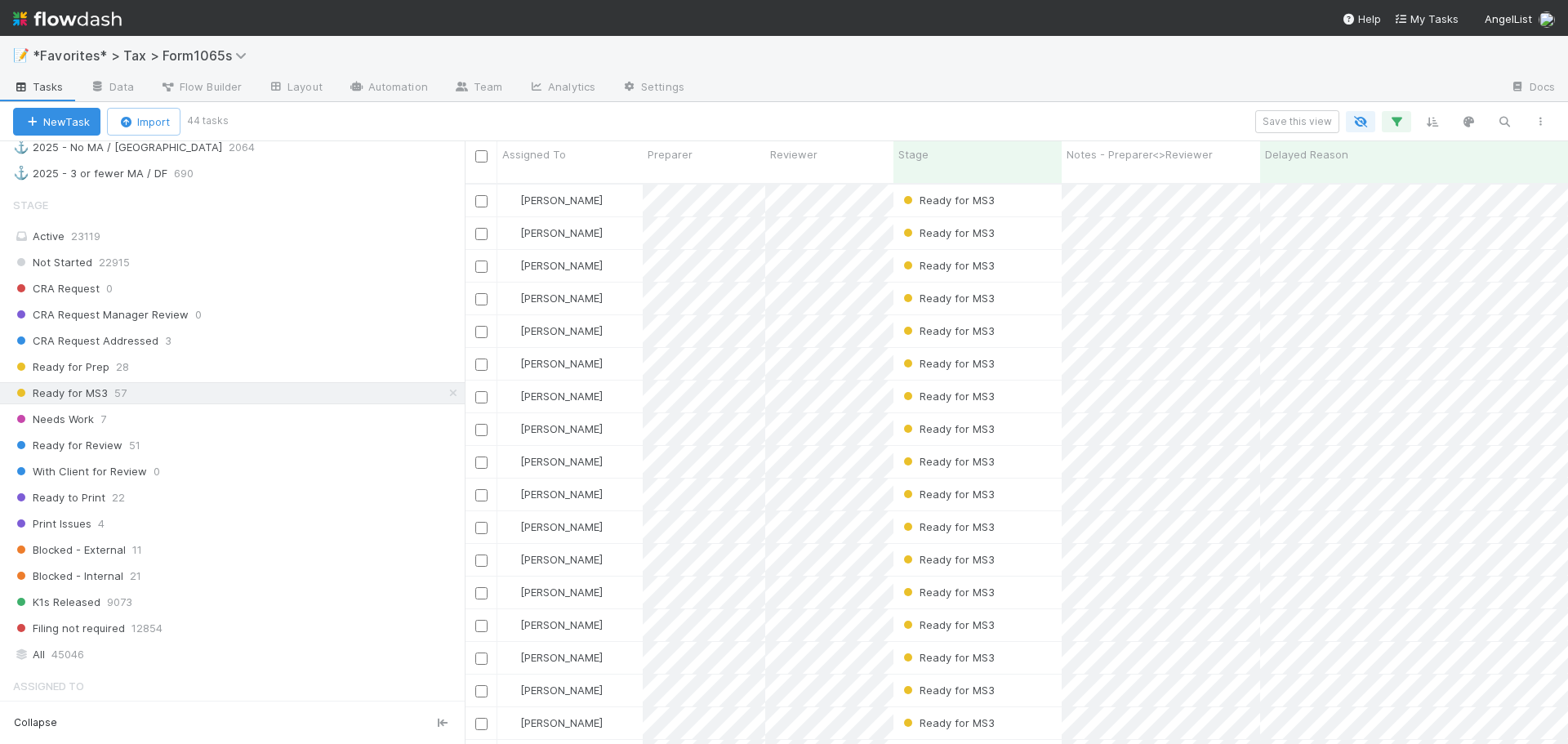
scroll to position [562, 1091]
click at [195, 413] on div "Needs Work 7" at bounding box center [239, 419] width 452 height 21
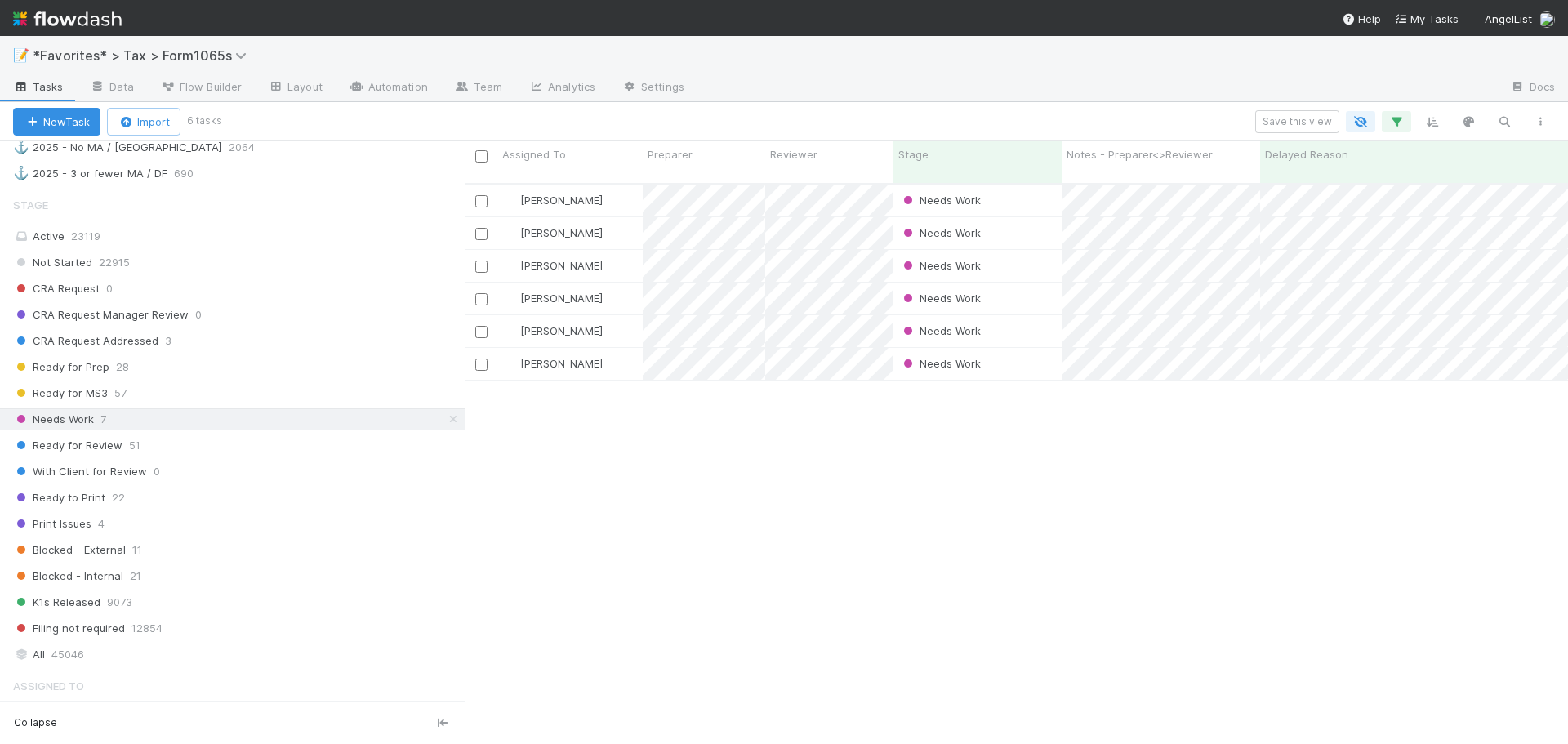
scroll to position [562, 1091]
click at [160, 451] on div "Ready for Review 51" at bounding box center [239, 446] width 452 height 21
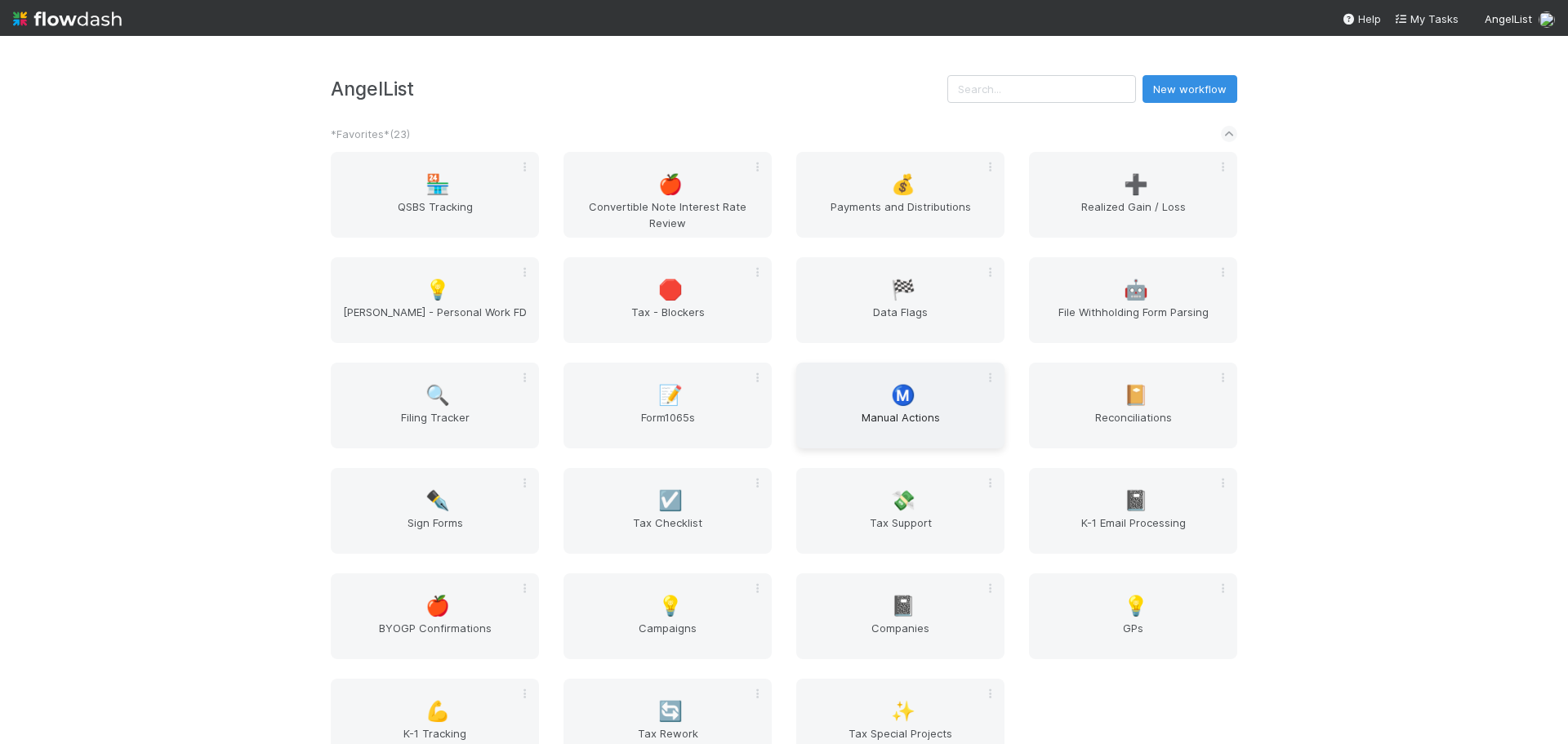
click at [965, 402] on div "Ⓜ️ Manual Actions" at bounding box center [899, 406] width 208 height 86
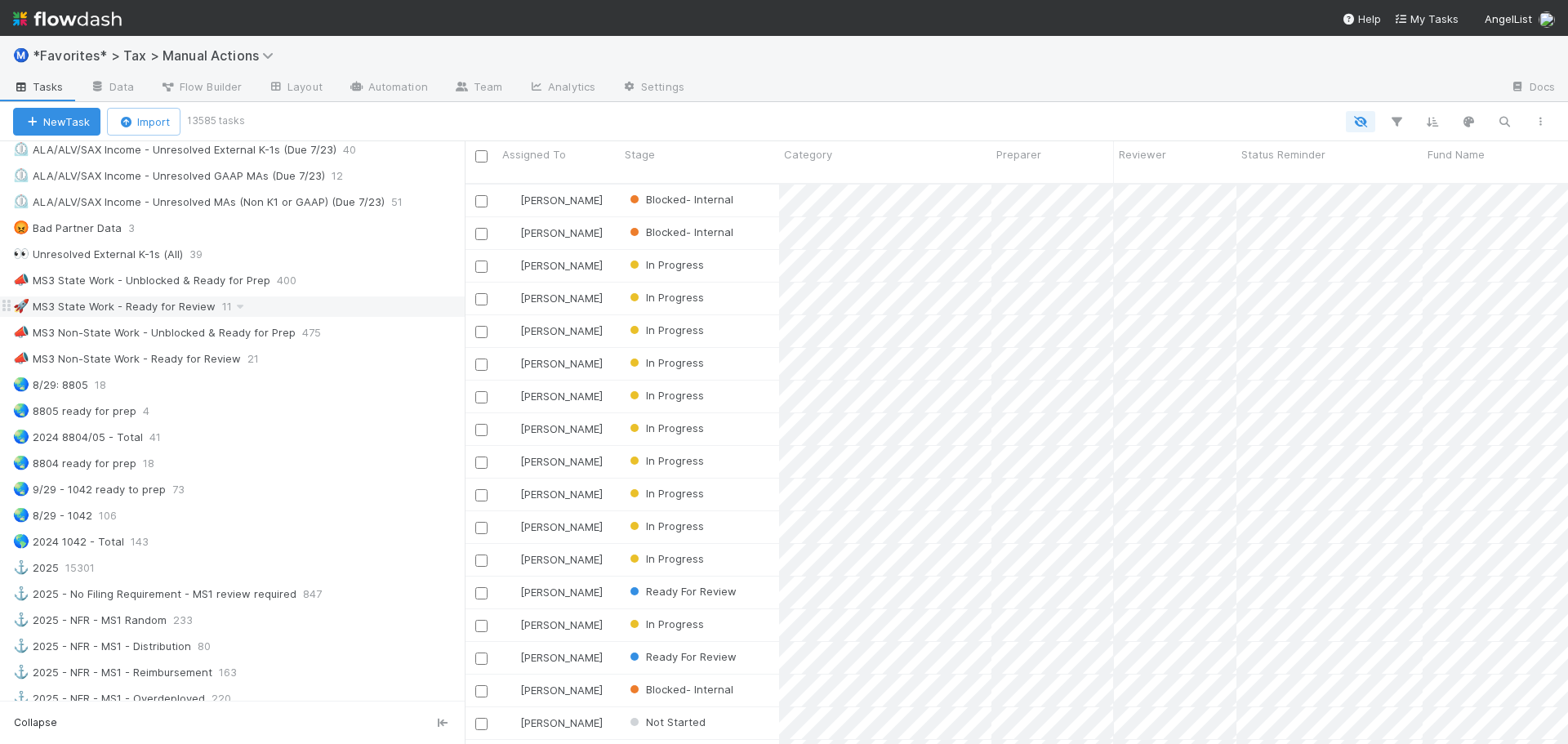
scroll to position [1061, 0]
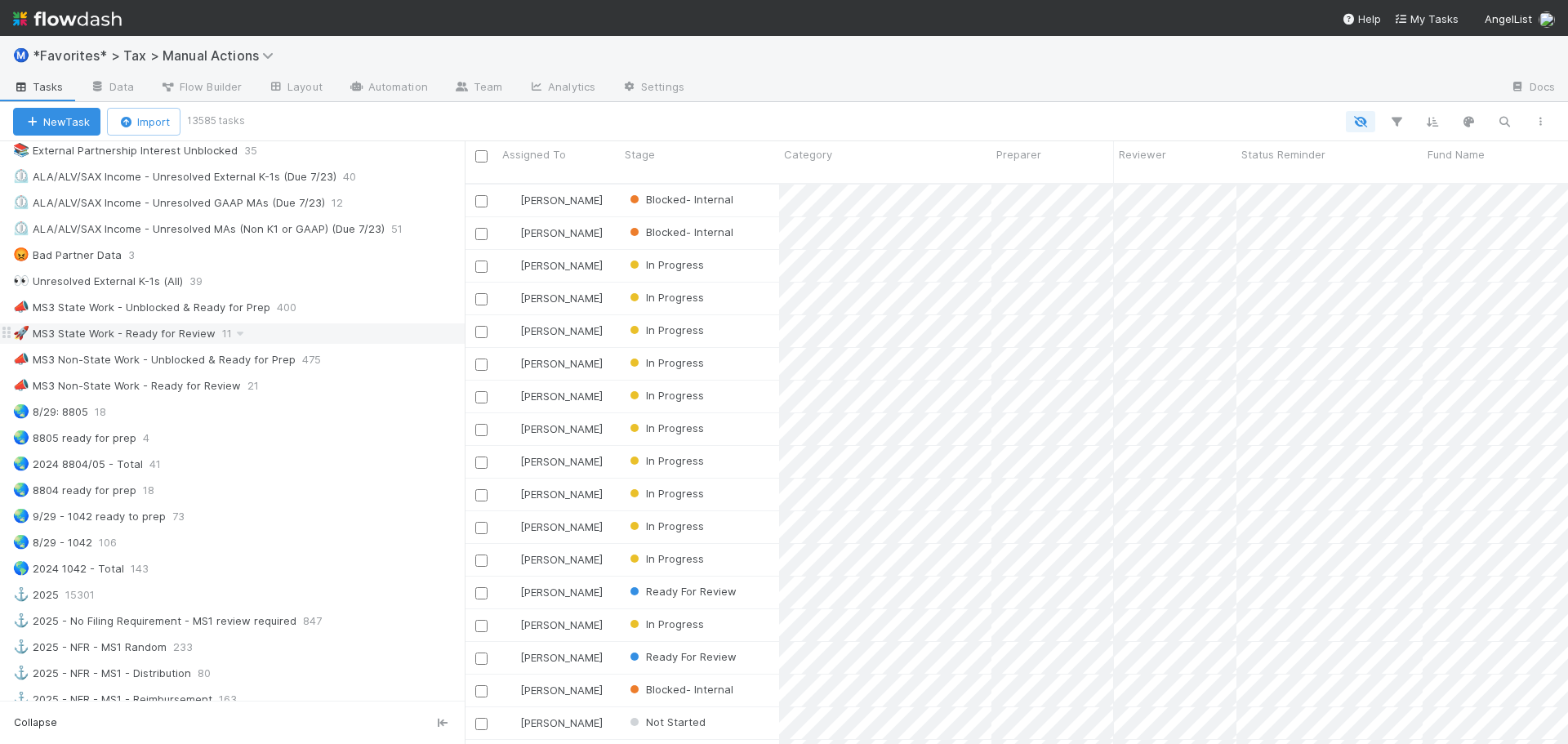
click at [349, 333] on div "🚀 MS3 State Work - Ready for Review 11" at bounding box center [239, 333] width 452 height 21
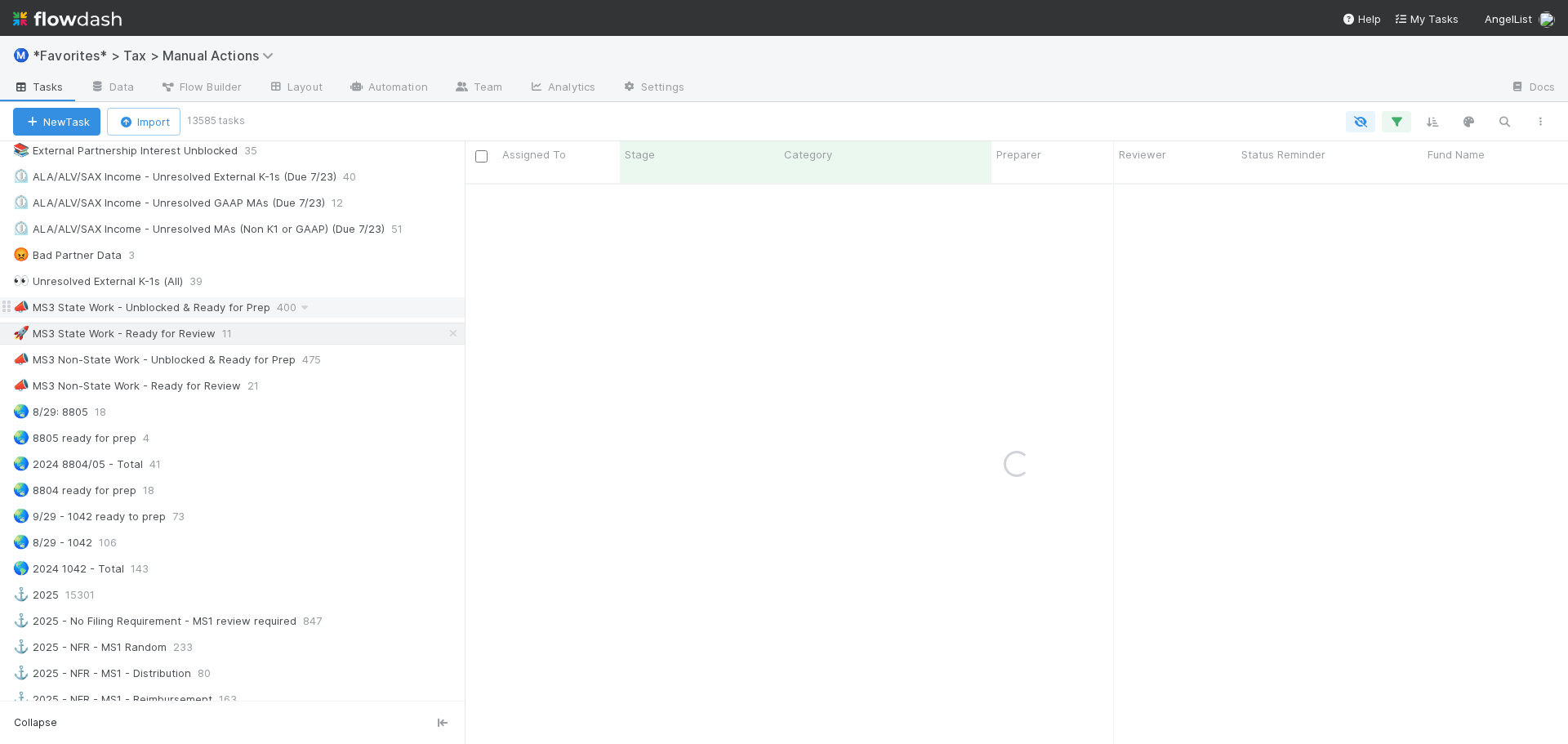
click at [347, 312] on div "📣 MS3 State Work - Unblocked & Ready for Prep 400" at bounding box center [239, 307] width 452 height 21
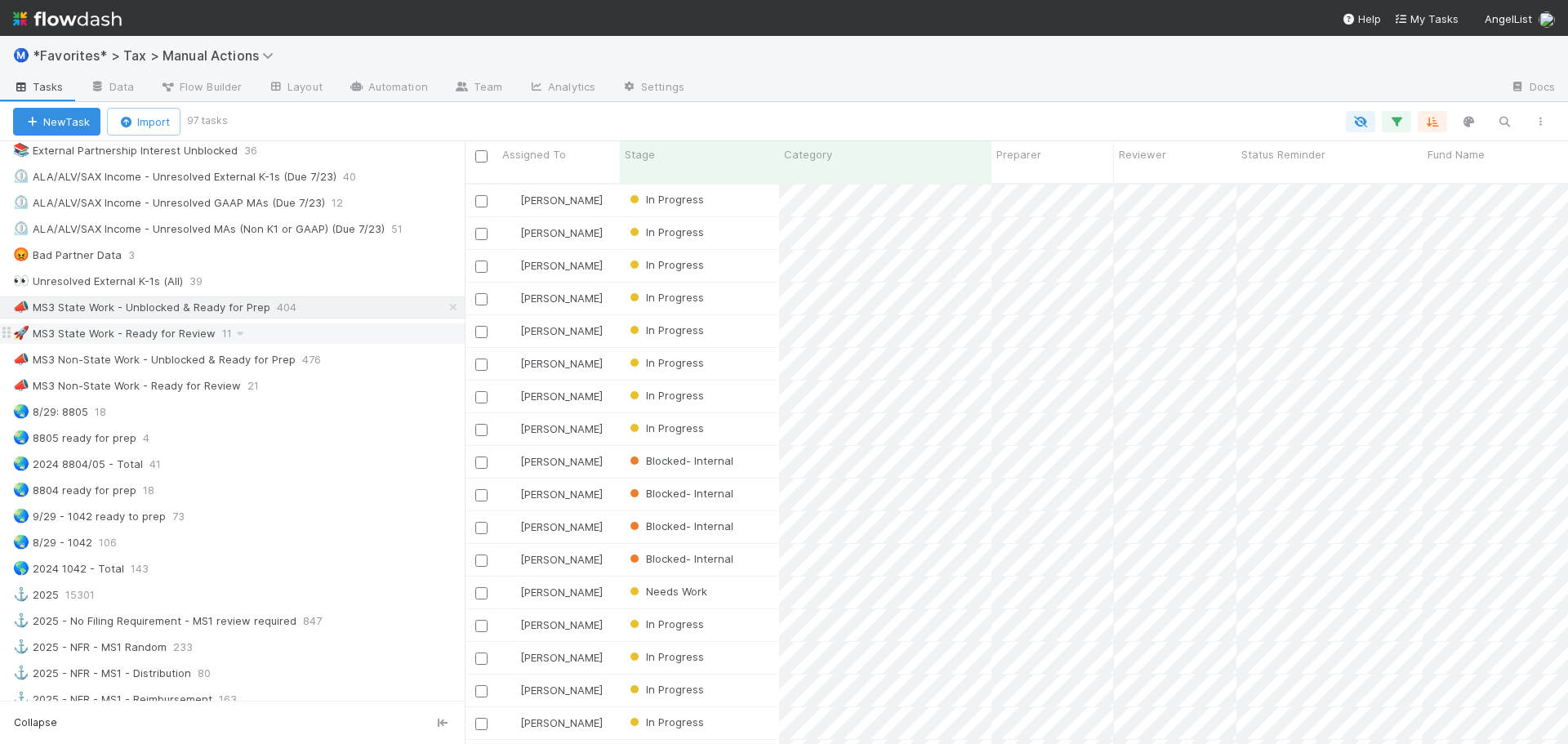
click at [262, 335] on div "🚀 MS3 State Work - Ready for Review 11" at bounding box center [239, 333] width 452 height 21
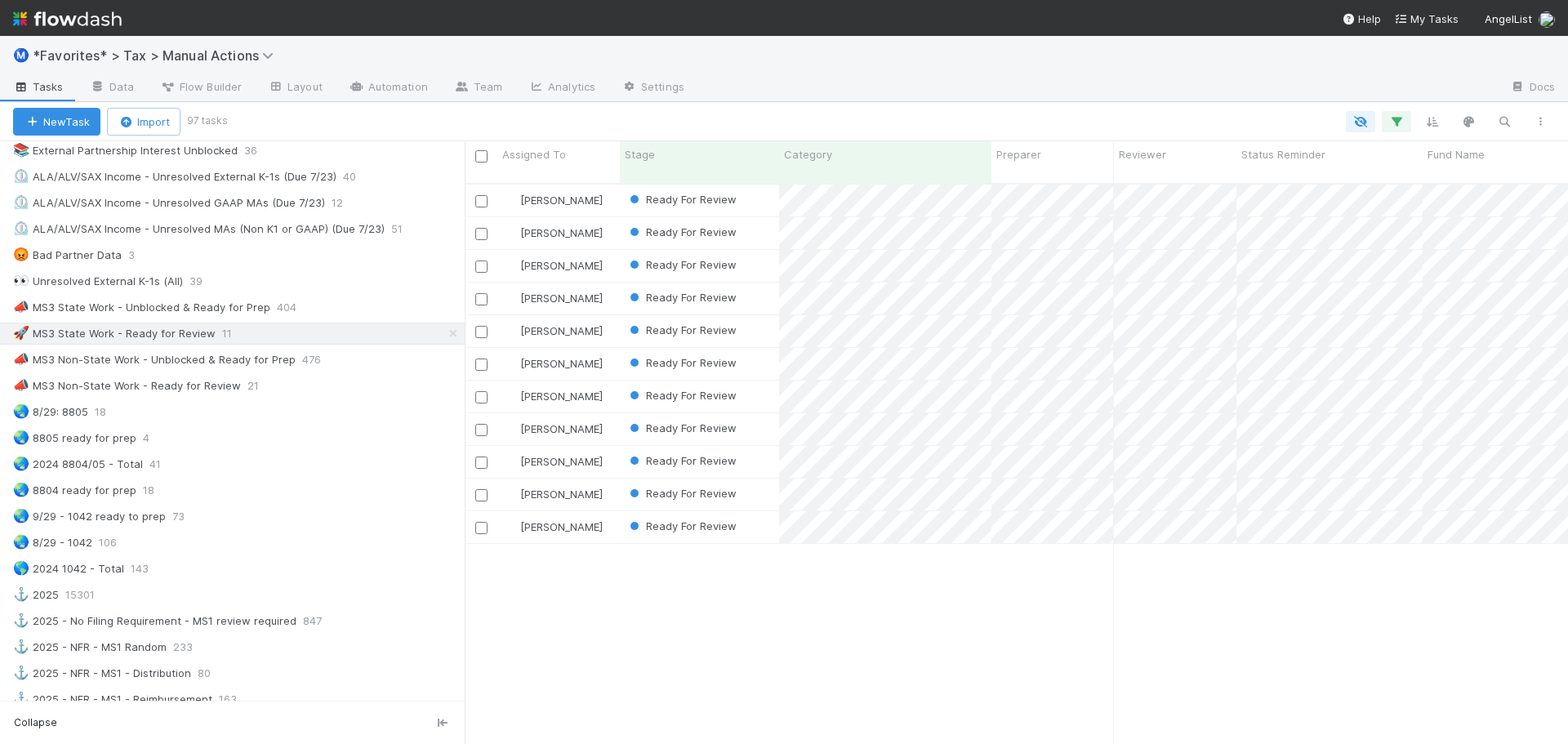
scroll to position [562, 1091]
click at [353, 304] on div "📣 MS3 State Work - Unblocked & Ready for Prep 404" at bounding box center [239, 307] width 452 height 21
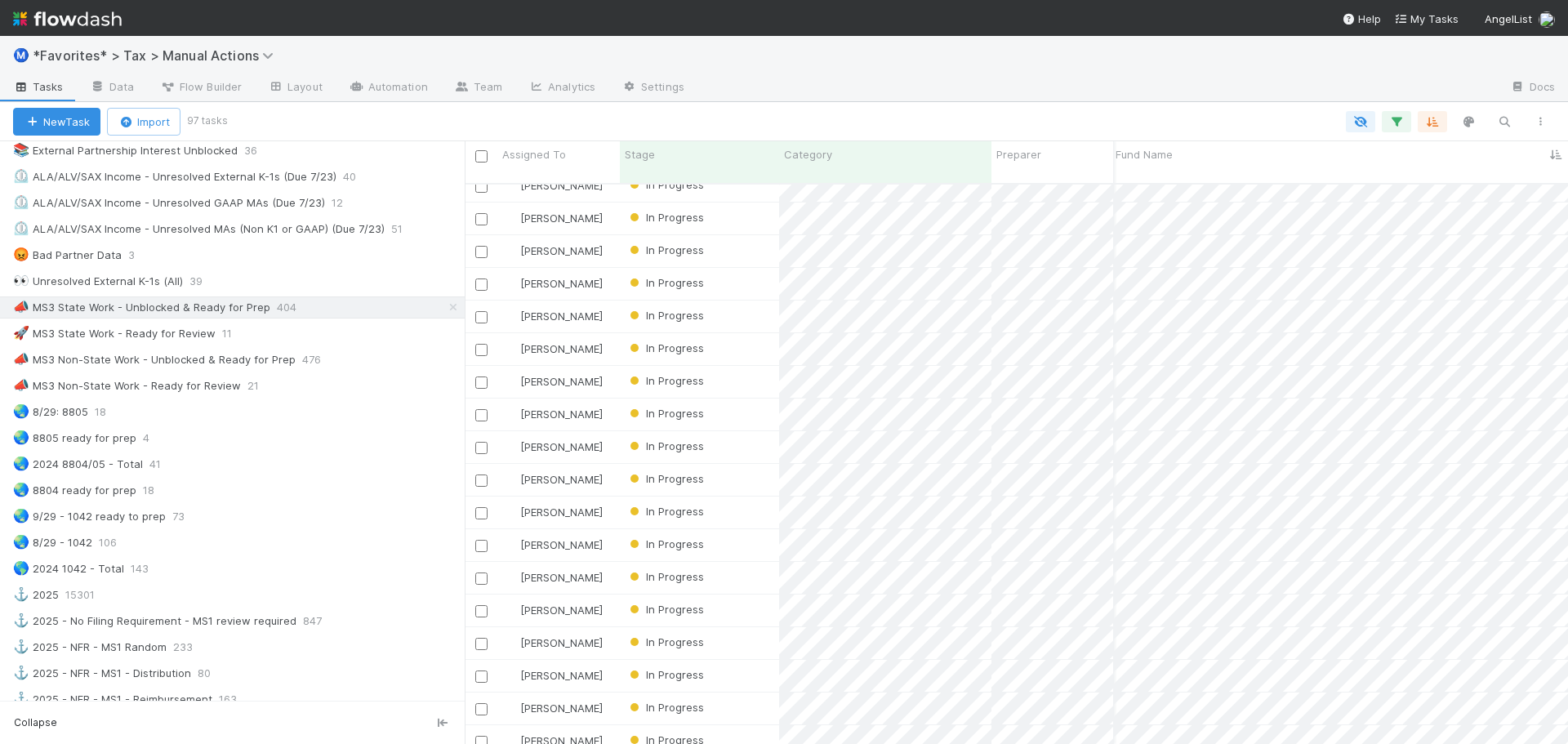
scroll to position [2608, 317]
click at [1427, 124] on icon "button" at bounding box center [1433, 121] width 16 height 15
drag, startPoint x: 1349, startPoint y: 83, endPoint x: 1401, endPoint y: 105, distance: 56.5
click at [1357, 88] on div "Sort by Fund Name from A → Z Then by" at bounding box center [784, 372] width 1568 height 744
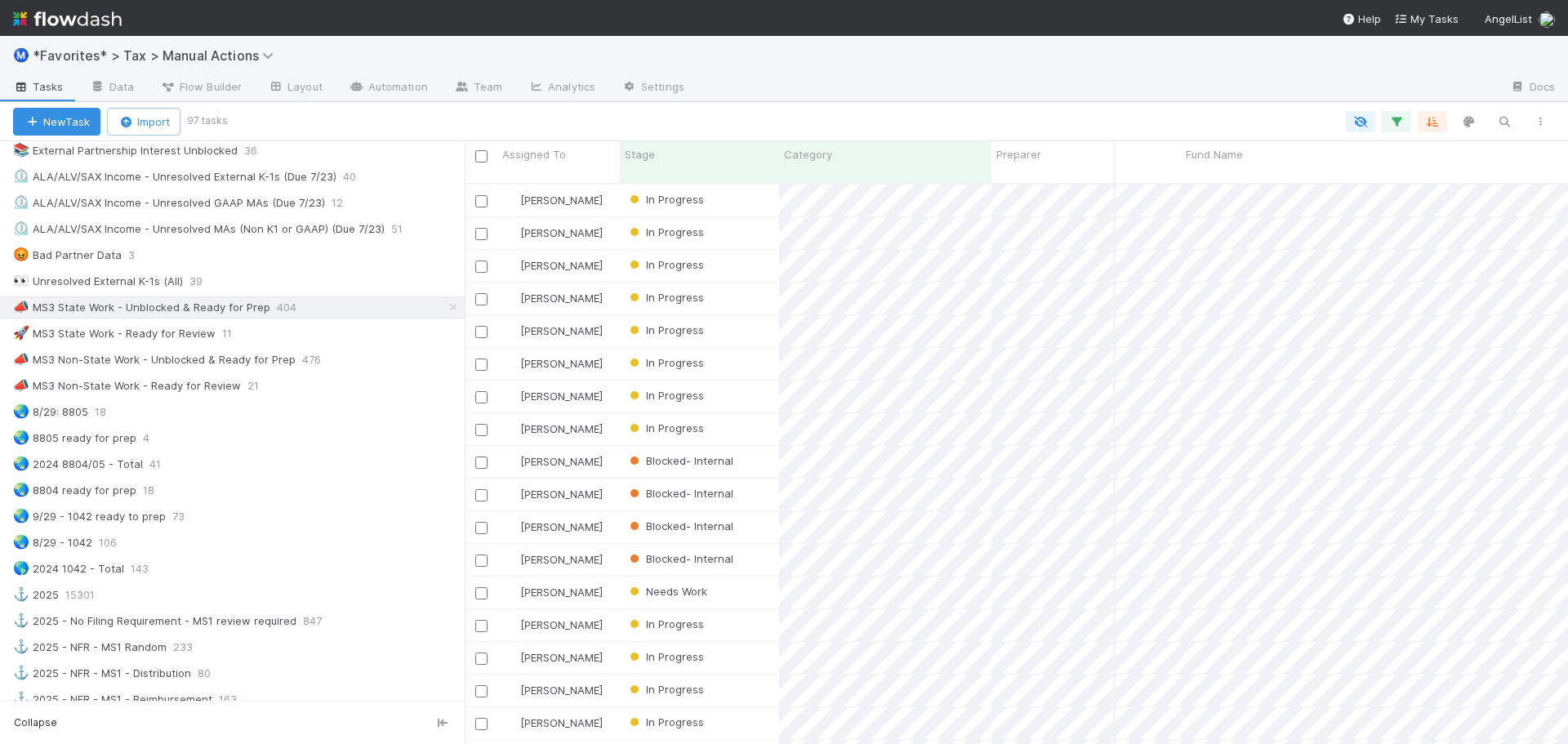
scroll to position [0, 181]
click at [117, 330] on div "🚀 MS3 State Work - Ready for Review" at bounding box center [114, 333] width 203 height 21
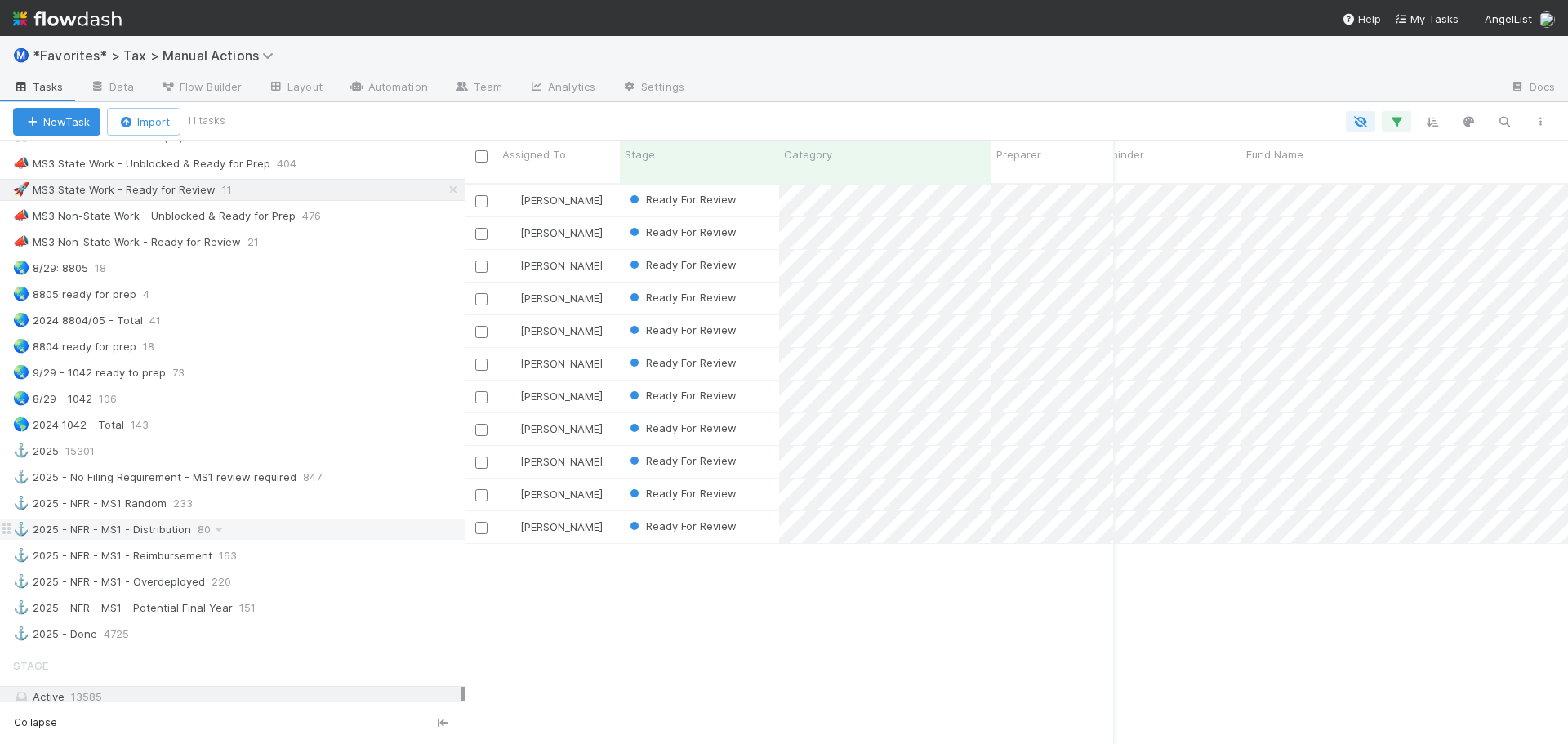
scroll to position [924, 0]
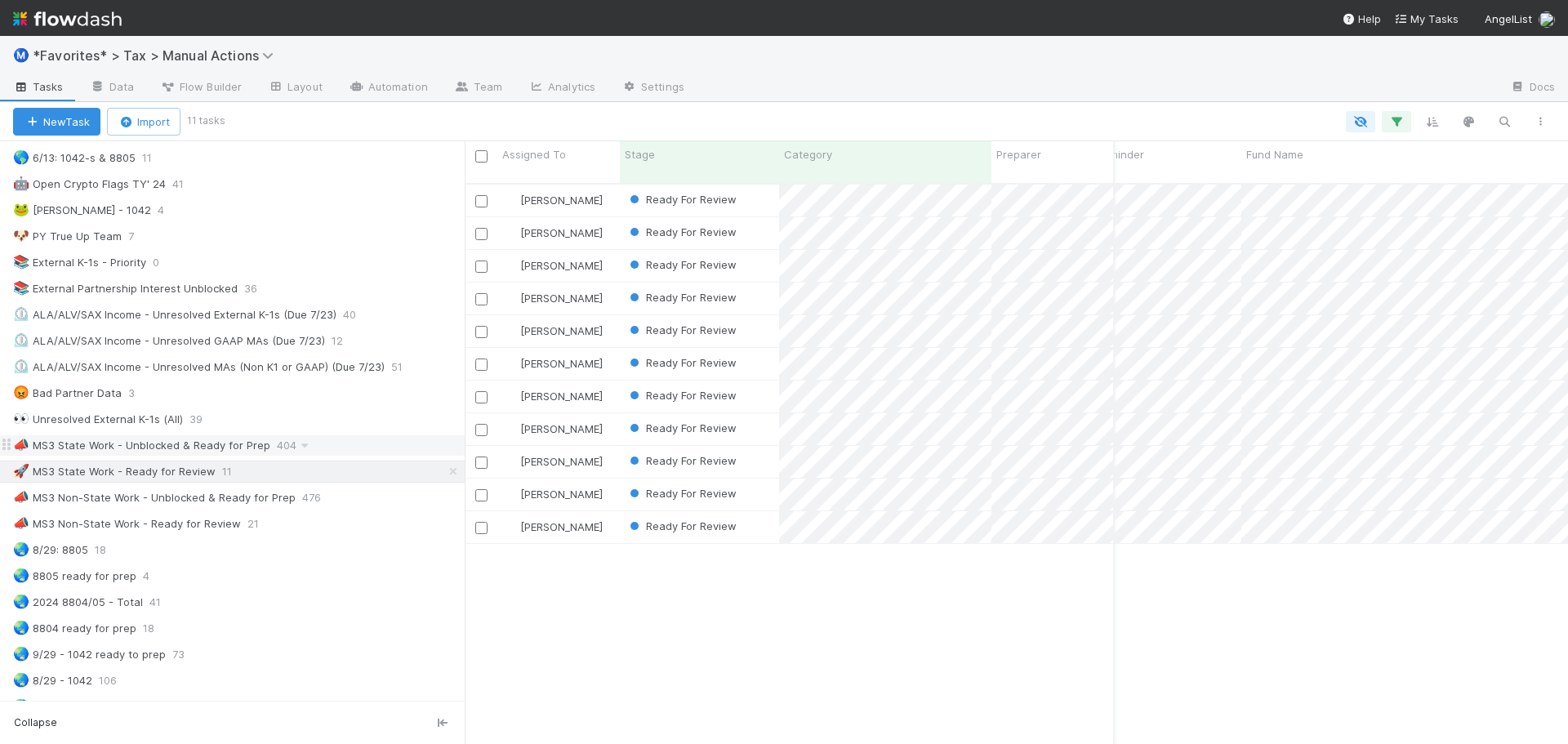
click at [338, 443] on div "📣 MS3 State Work - Unblocked & Ready for Prep 404" at bounding box center [239, 446] width 452 height 21
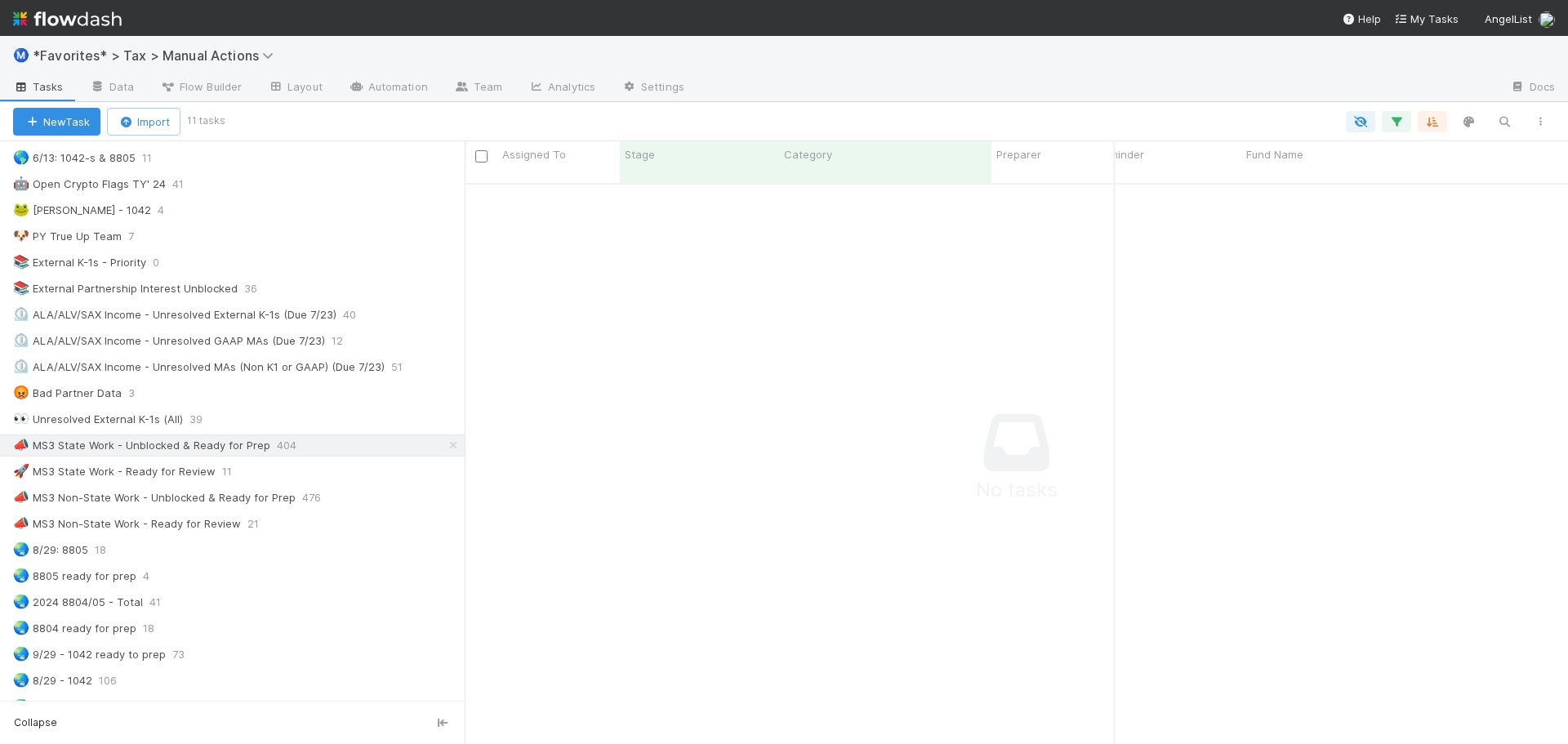
scroll to position [550, 1091]
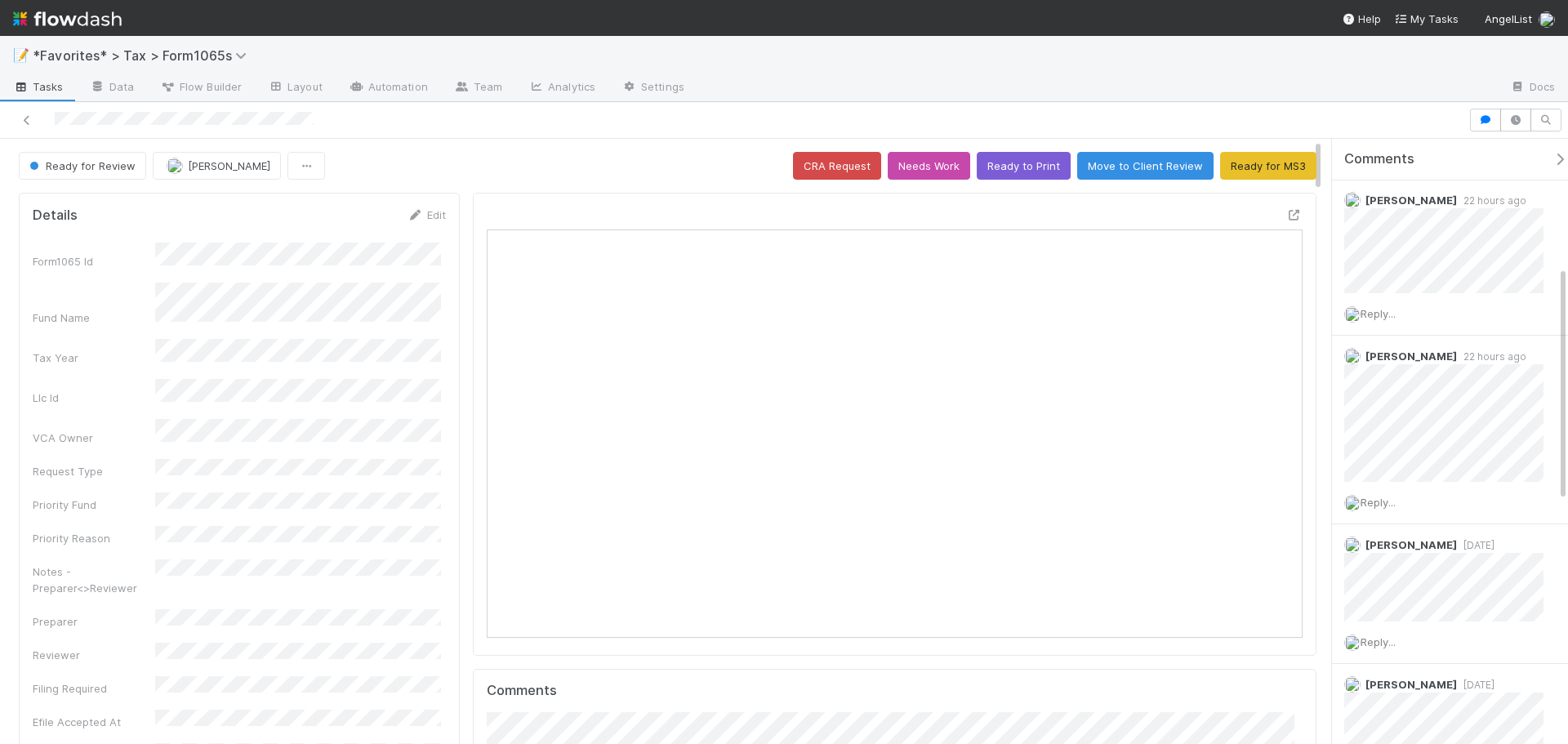
scroll to position [319, 796]
click at [1148, 88] on div at bounding box center [1097, 89] width 800 height 26
